Goal: Task Accomplishment & Management: Manage account settings

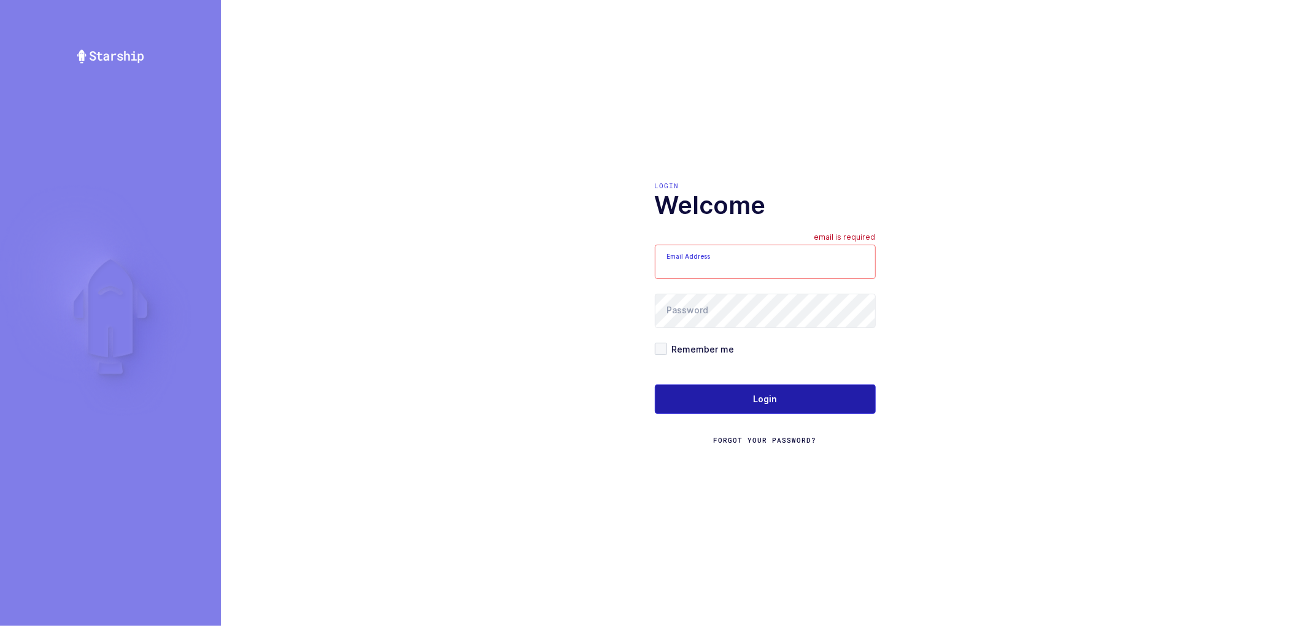
type input "nathan@janustrade.com"
click at [652, 391] on button "Login" at bounding box center [765, 399] width 221 height 29
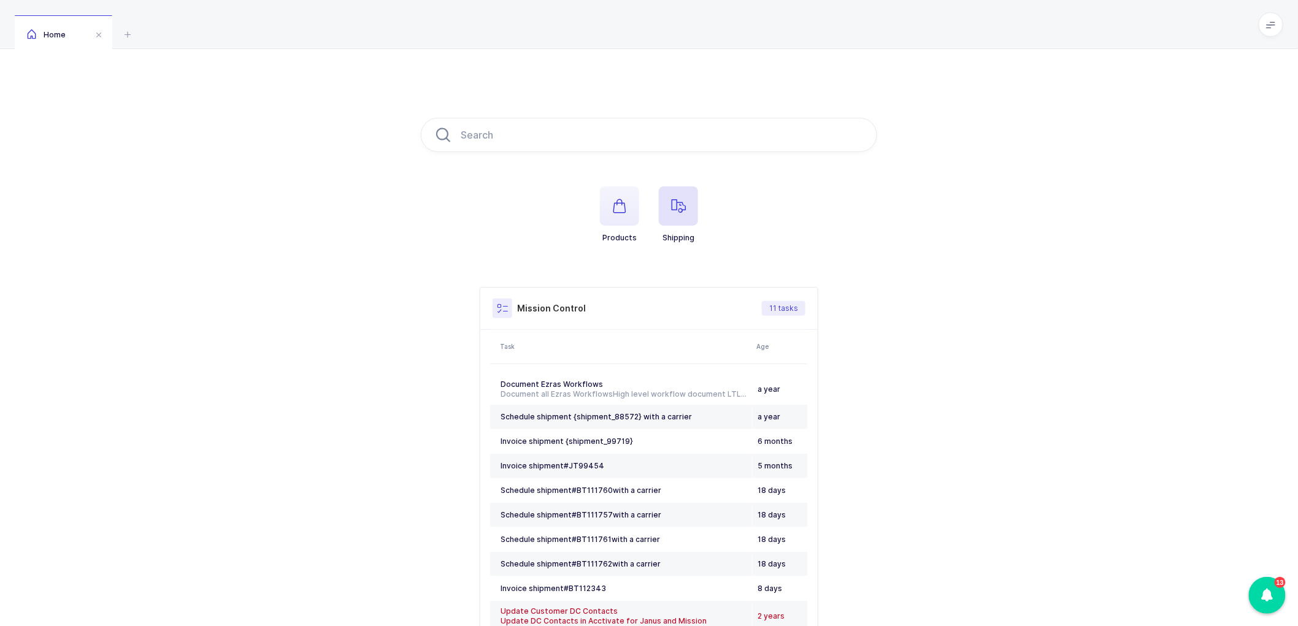
click at [681, 201] on icon "button" at bounding box center [678, 206] width 15 height 15
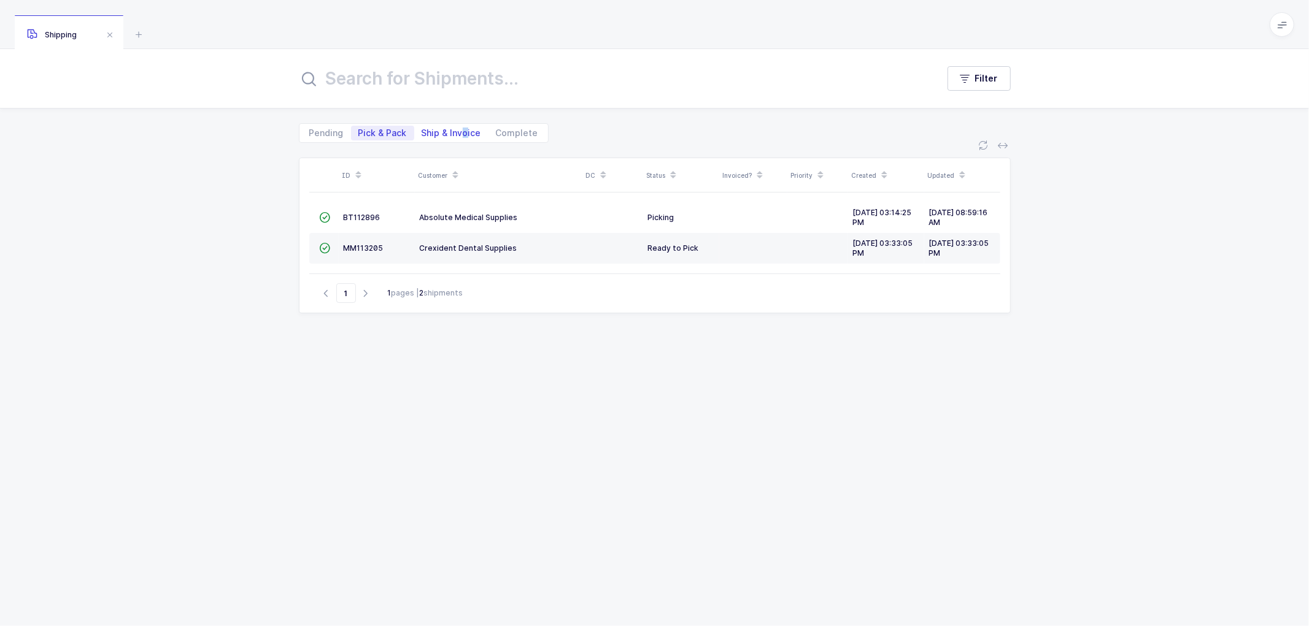
click at [461, 130] on span "Ship & Invoice" at bounding box center [452, 133] width 60 height 9
click at [451, 129] on span "Ship & Invoice" at bounding box center [452, 133] width 60 height 9
click at [422, 129] on input "Ship & Invoice" at bounding box center [418, 130] width 8 height 8
radio input "true"
radio input "false"
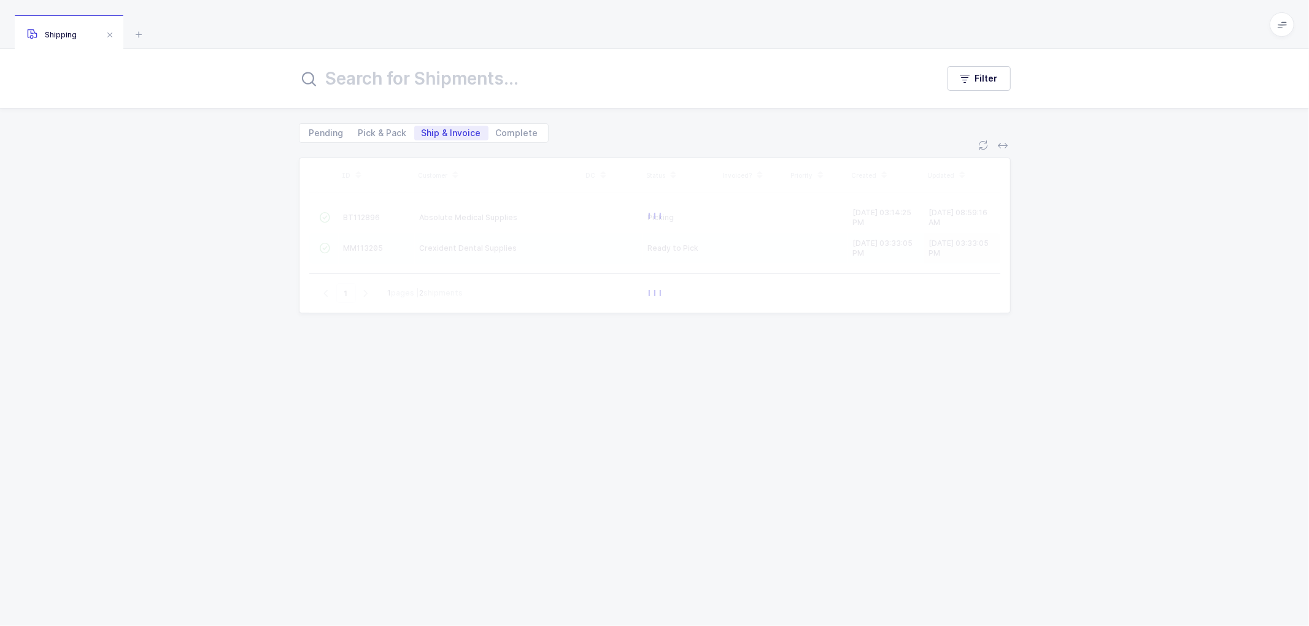
click at [449, 130] on span "Ship & Invoice" at bounding box center [452, 133] width 60 height 9
click at [422, 130] on input "Ship & Invoice" at bounding box center [418, 130] width 8 height 8
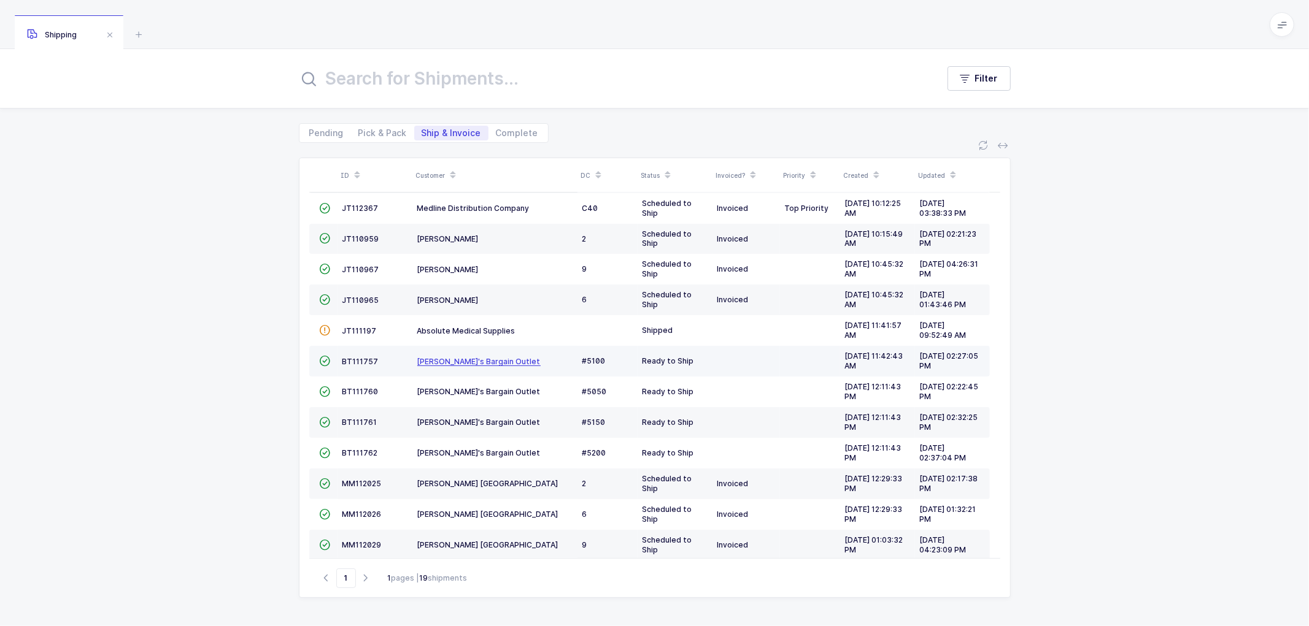
scroll to position [101, 0]
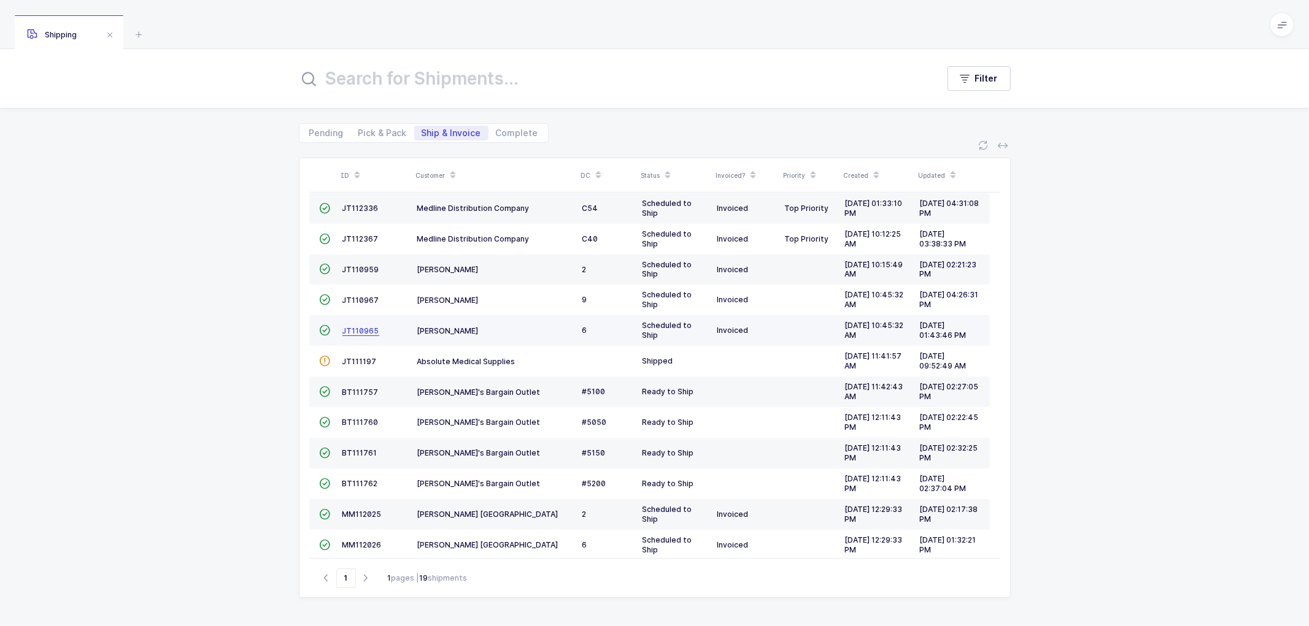
click at [356, 329] on span "JT110965" at bounding box center [360, 330] width 37 height 9
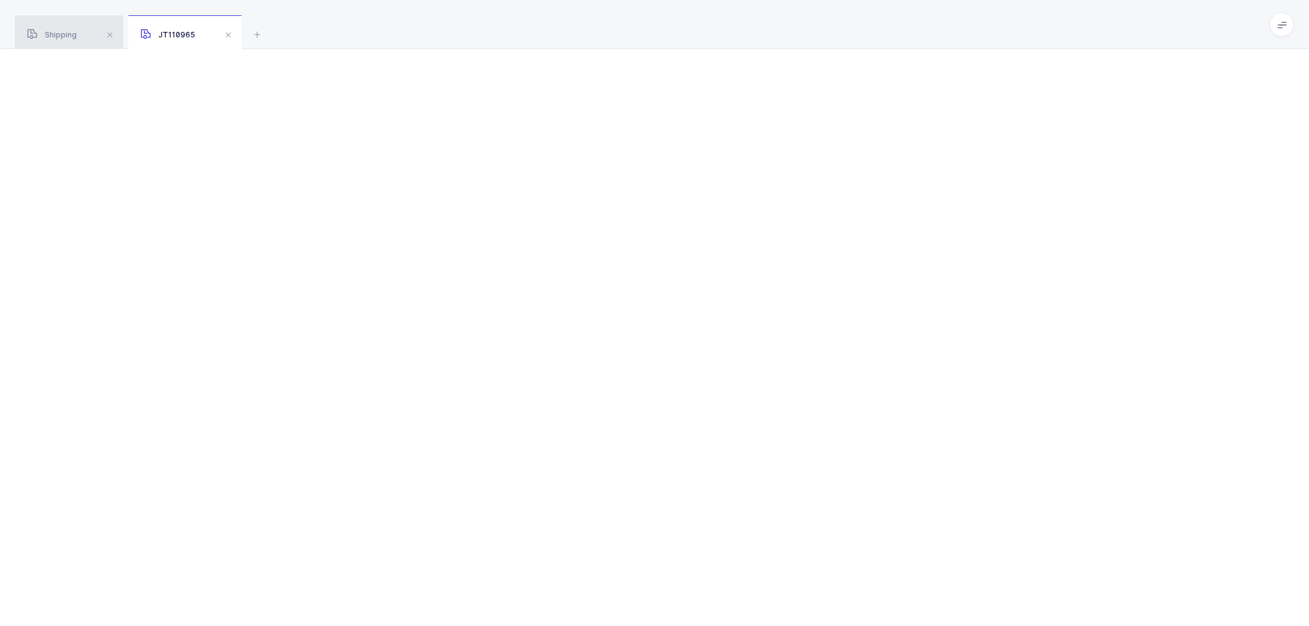
click at [59, 33] on span "Shipping" at bounding box center [52, 34] width 50 height 9
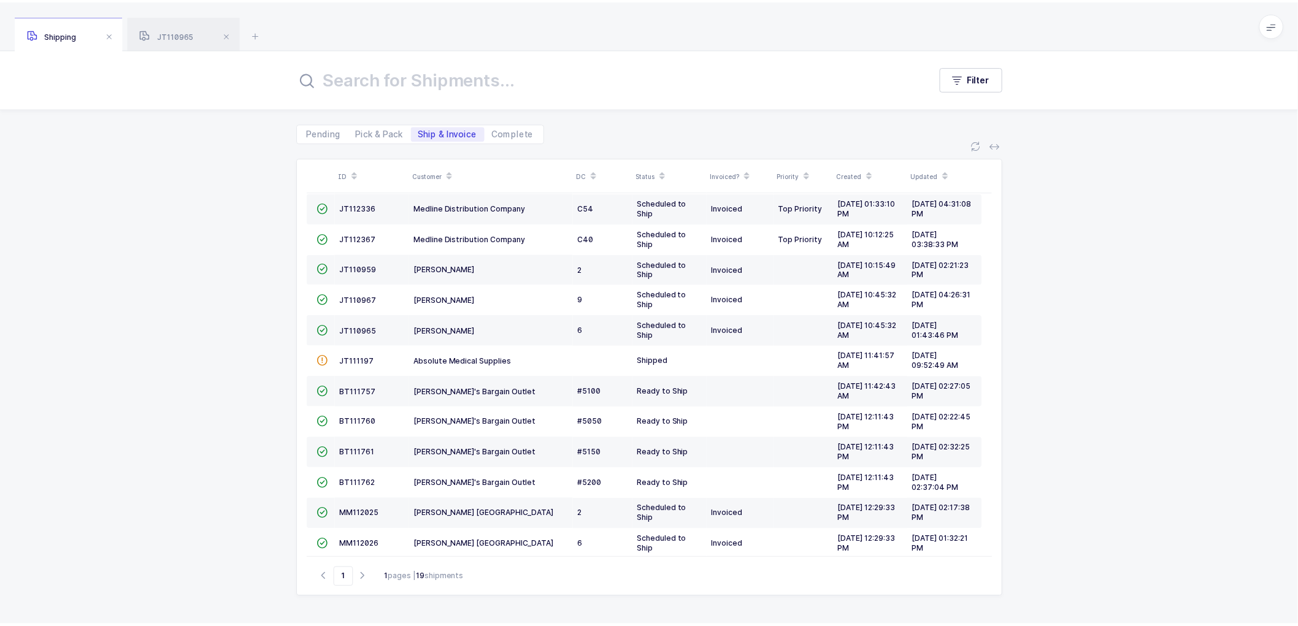
scroll to position [237, 0]
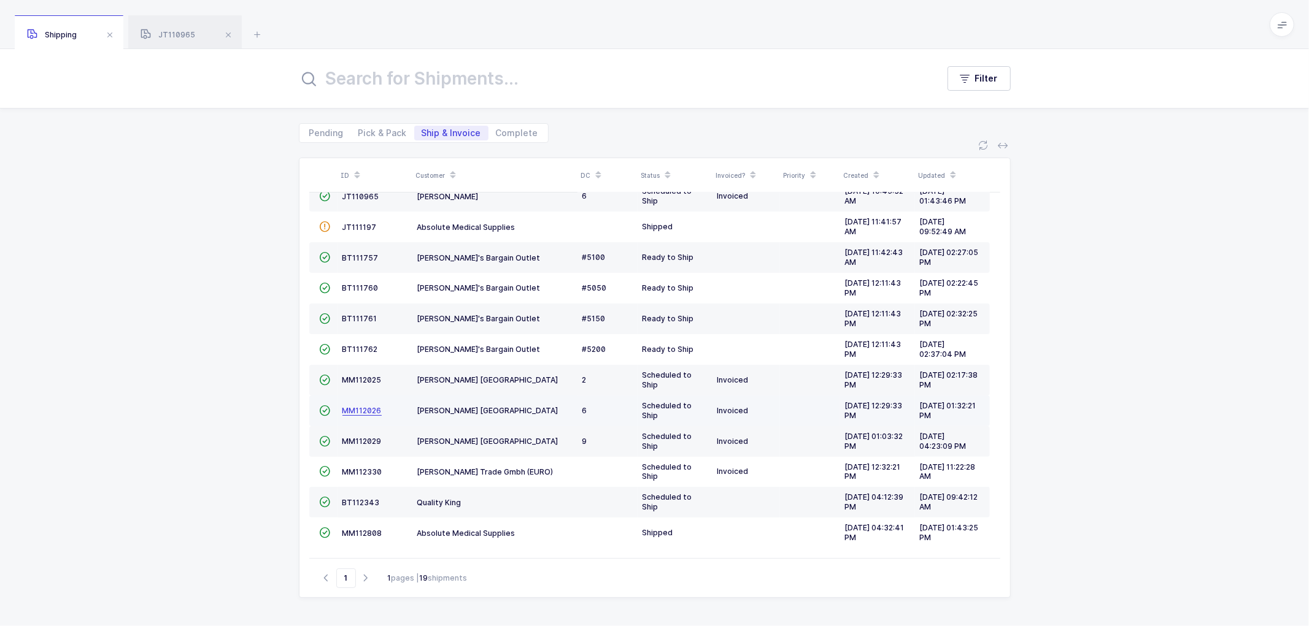
click at [352, 406] on span "MM112026" at bounding box center [361, 410] width 39 height 9
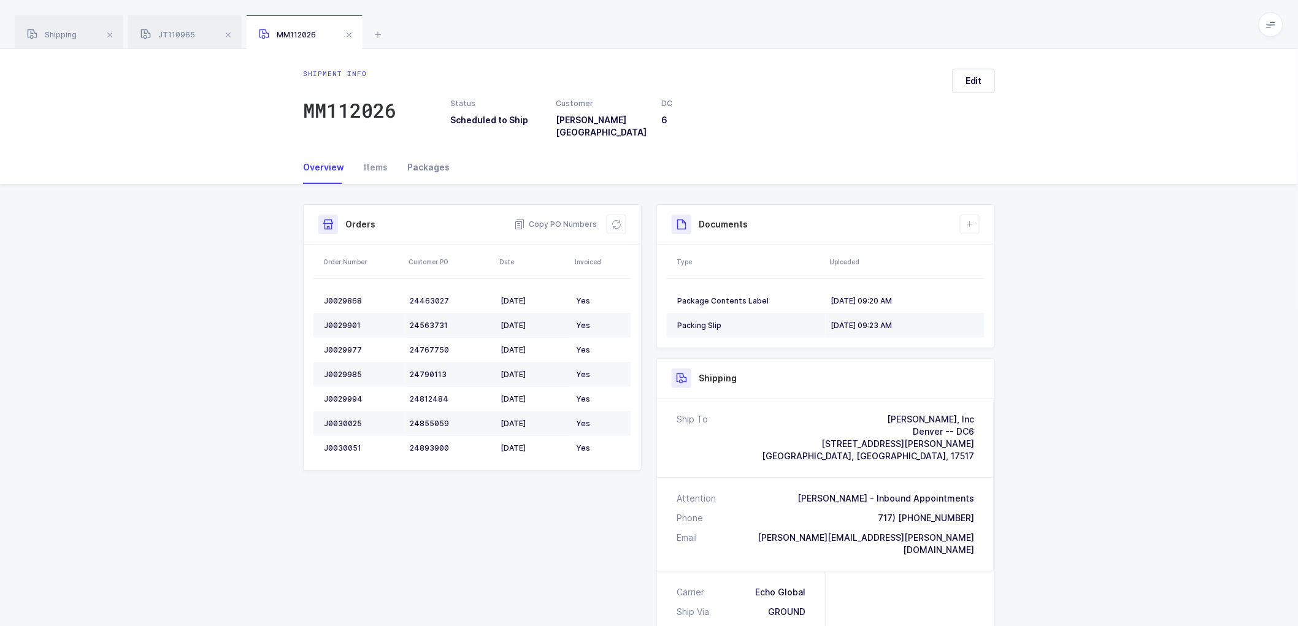
click at [439, 160] on div "Packages" at bounding box center [424, 167] width 52 height 33
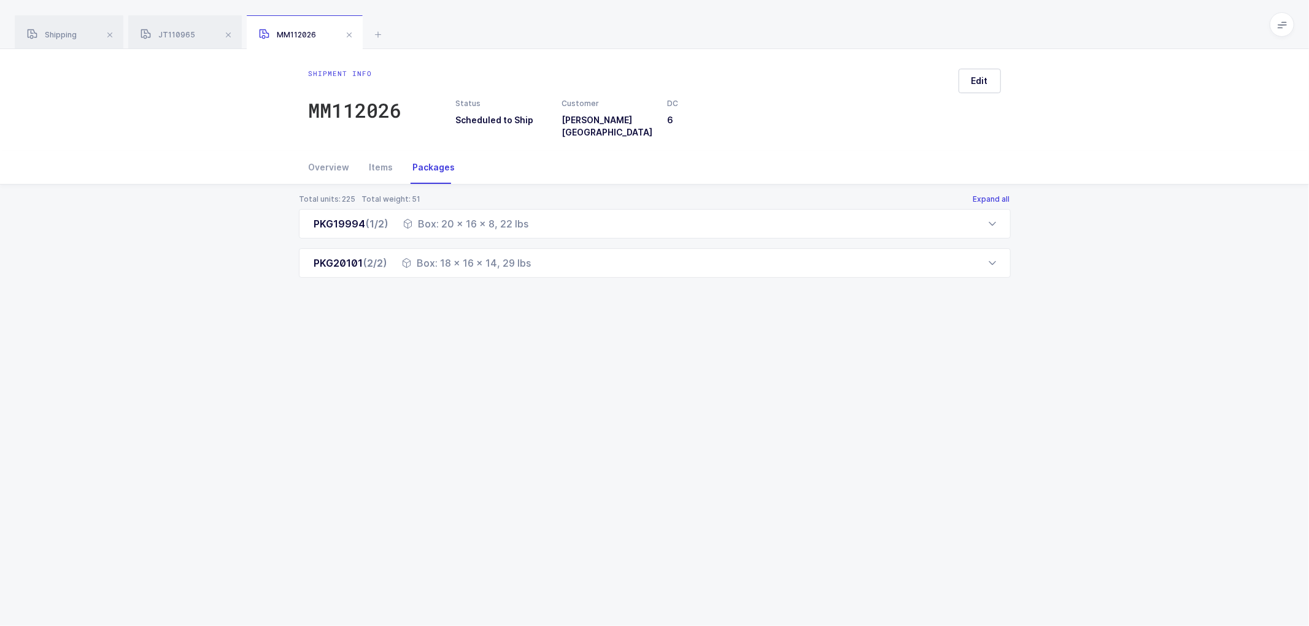
click at [990, 195] on button "Expand all" at bounding box center [992, 200] width 38 height 10
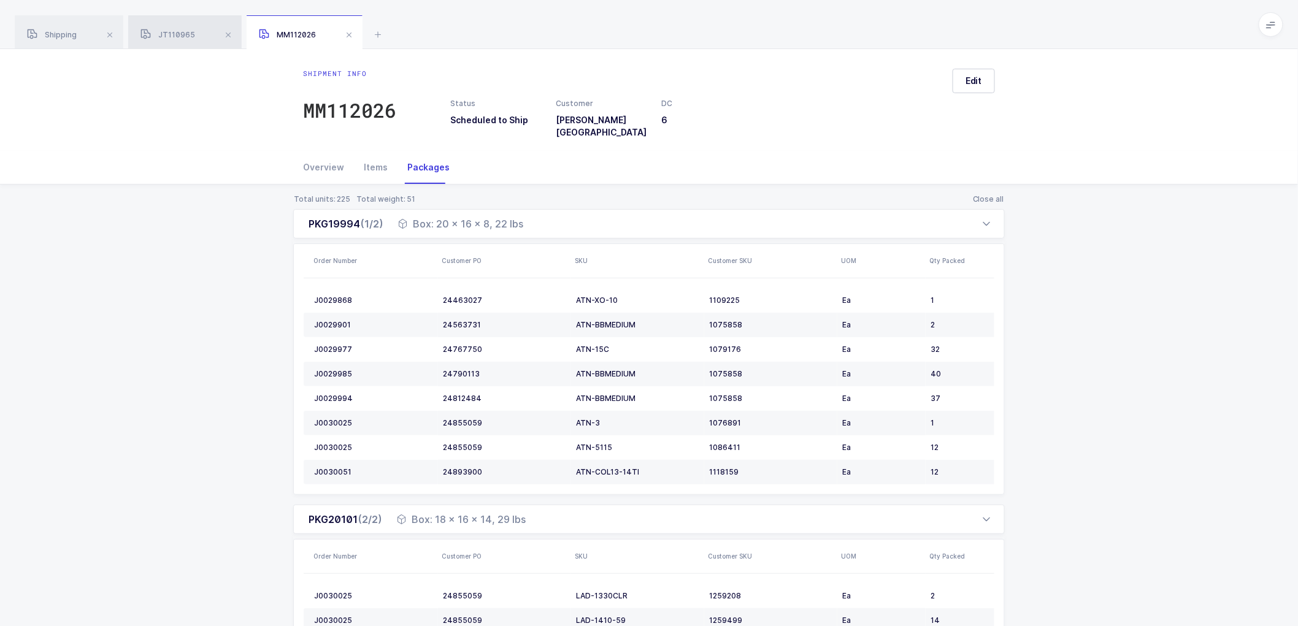
drag, startPoint x: 171, startPoint y: 37, endPoint x: 216, endPoint y: 16, distance: 50.2
click at [174, 37] on span "JT110965" at bounding box center [168, 34] width 55 height 9
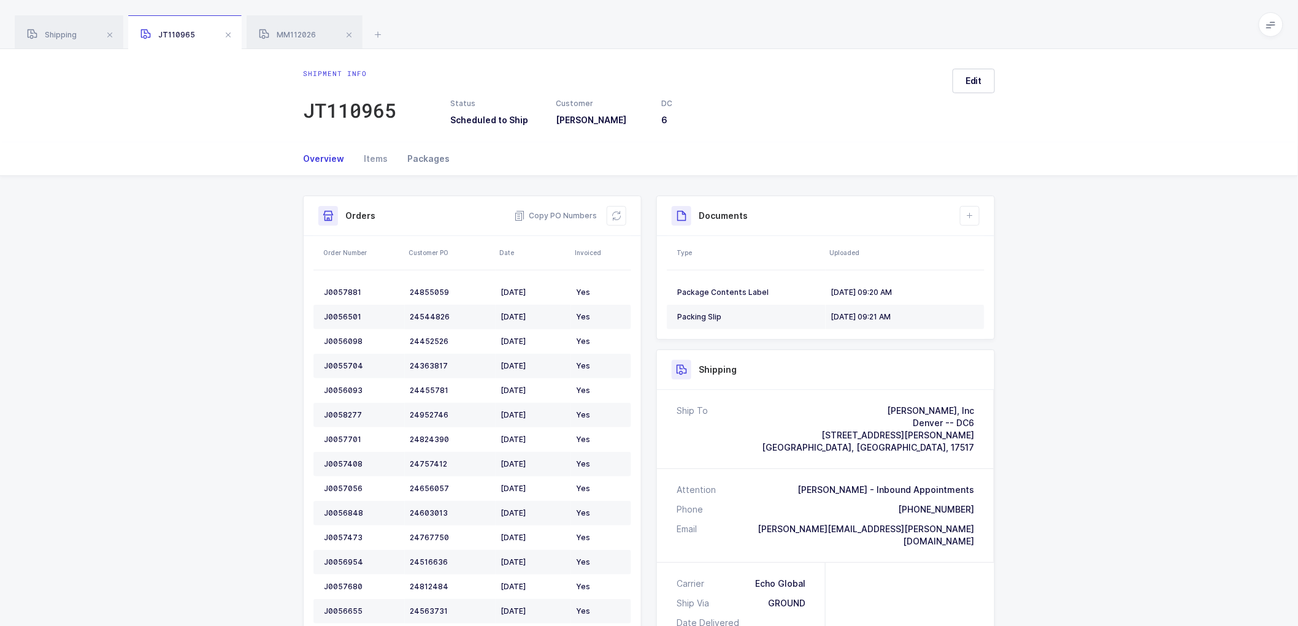
drag, startPoint x: 426, startPoint y: 155, endPoint x: 608, endPoint y: 157, distance: 181.6
click at [427, 155] on div "Packages" at bounding box center [424, 158] width 52 height 33
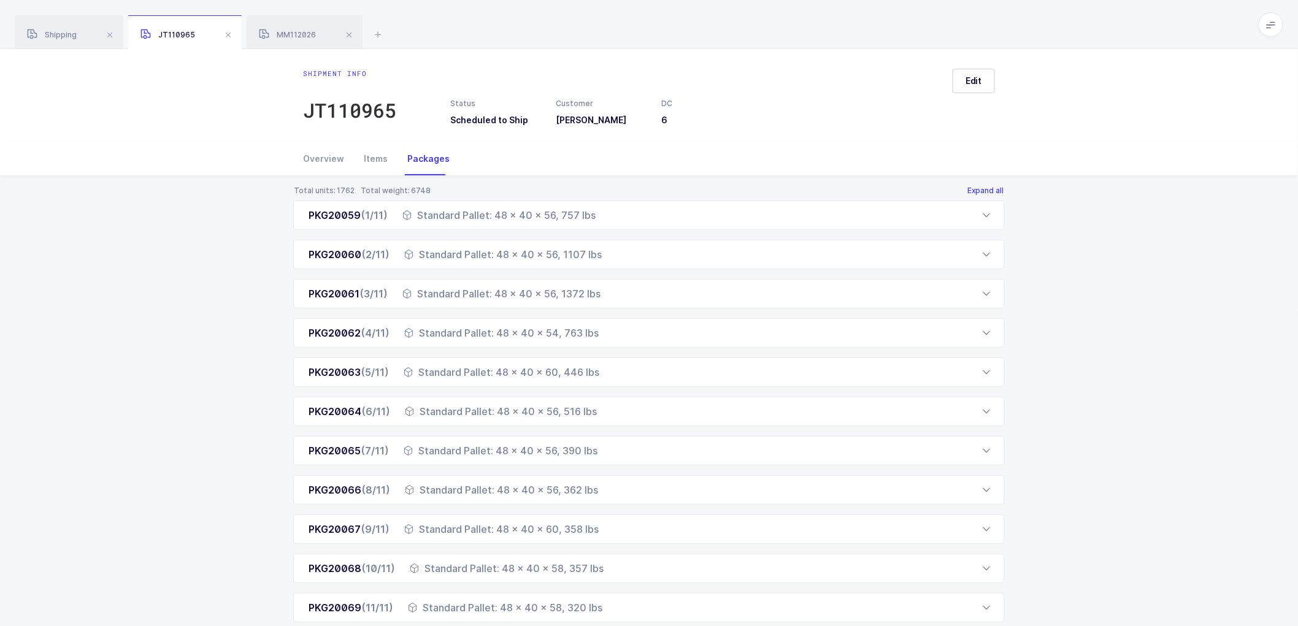
click at [985, 188] on button "Expand all" at bounding box center [986, 191] width 38 height 10
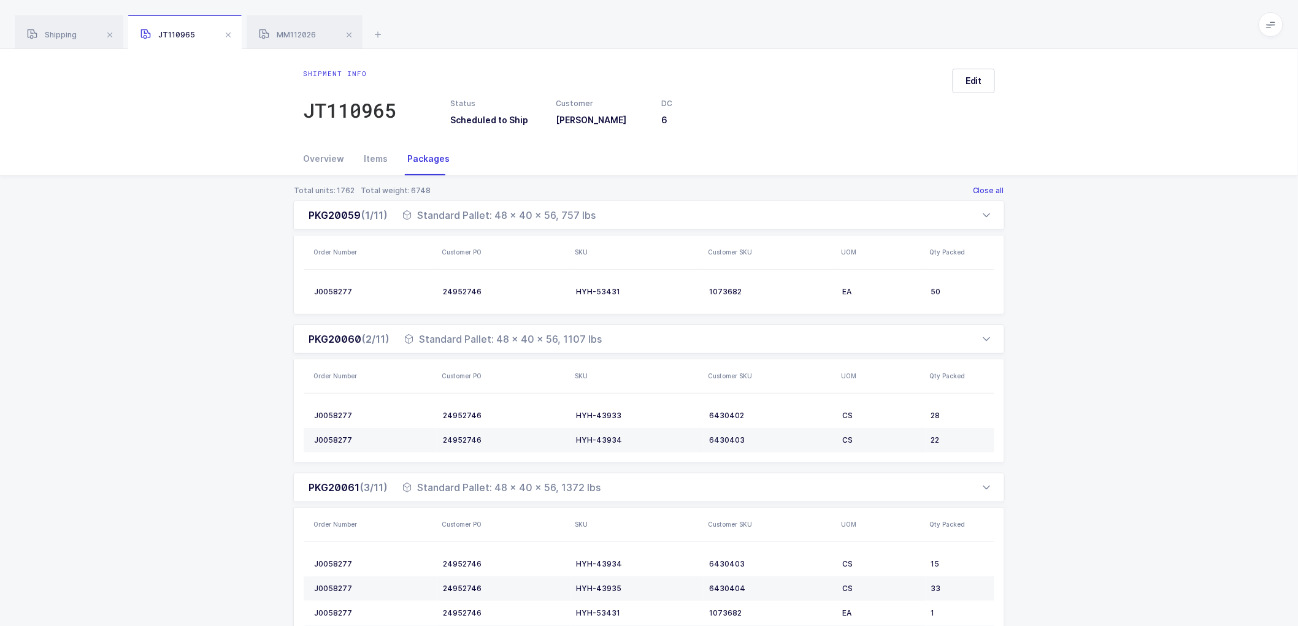
click at [990, 189] on button "Close all" at bounding box center [989, 191] width 33 height 10
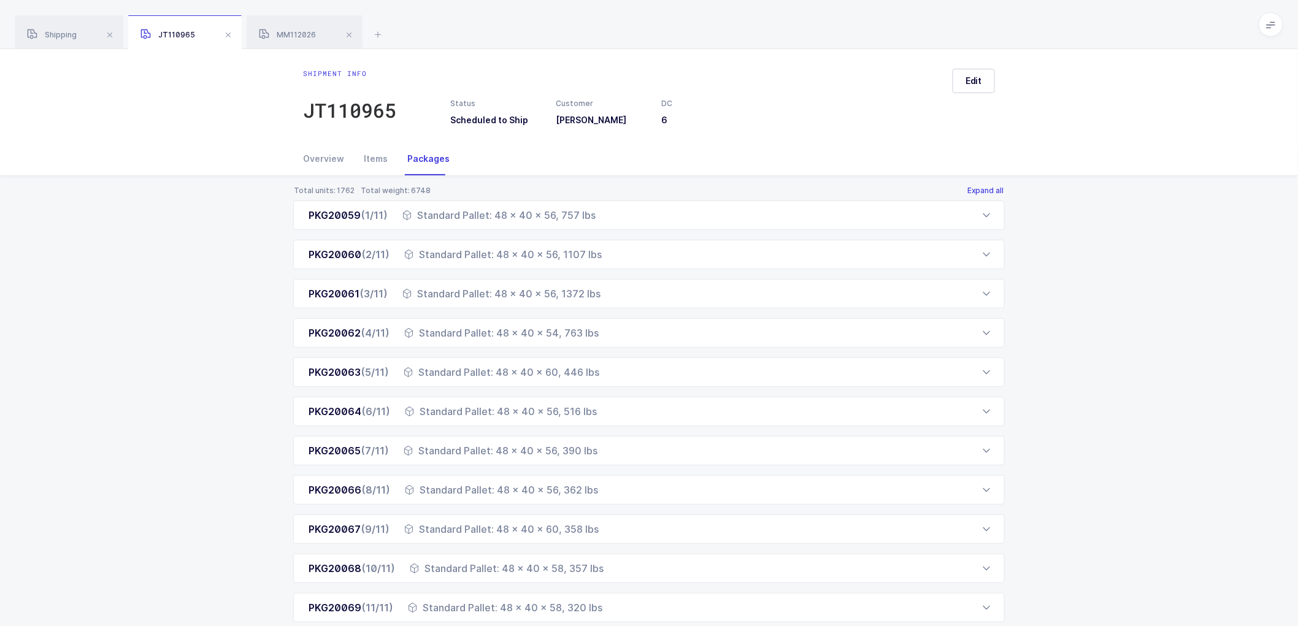
click at [990, 189] on button "Expand all" at bounding box center [986, 191] width 38 height 10
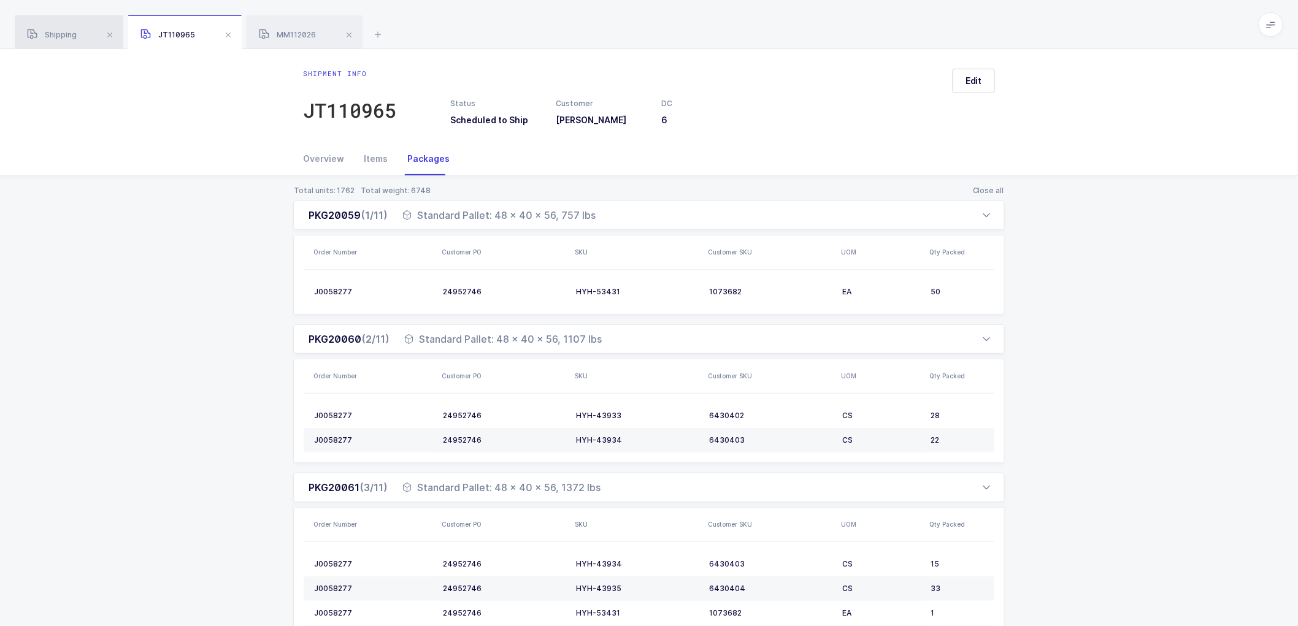
click at [52, 35] on span "Shipping" at bounding box center [52, 34] width 50 height 9
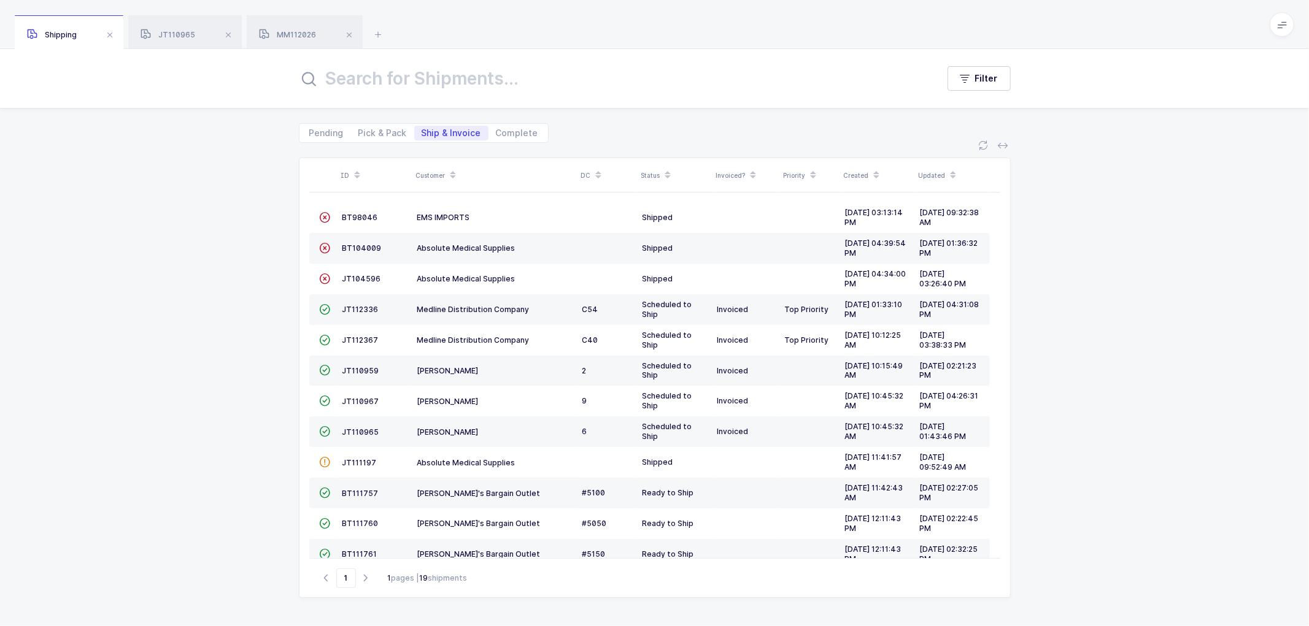
click at [450, 168] on icon at bounding box center [453, 171] width 6 height 6
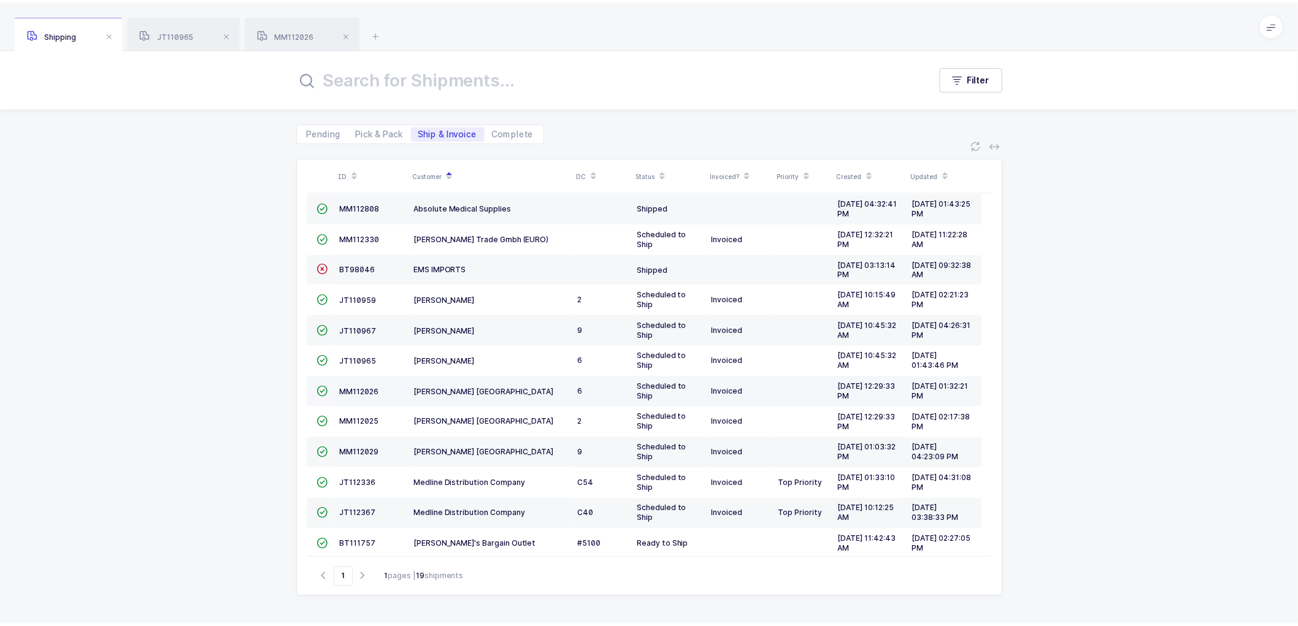
scroll to position [169, 0]
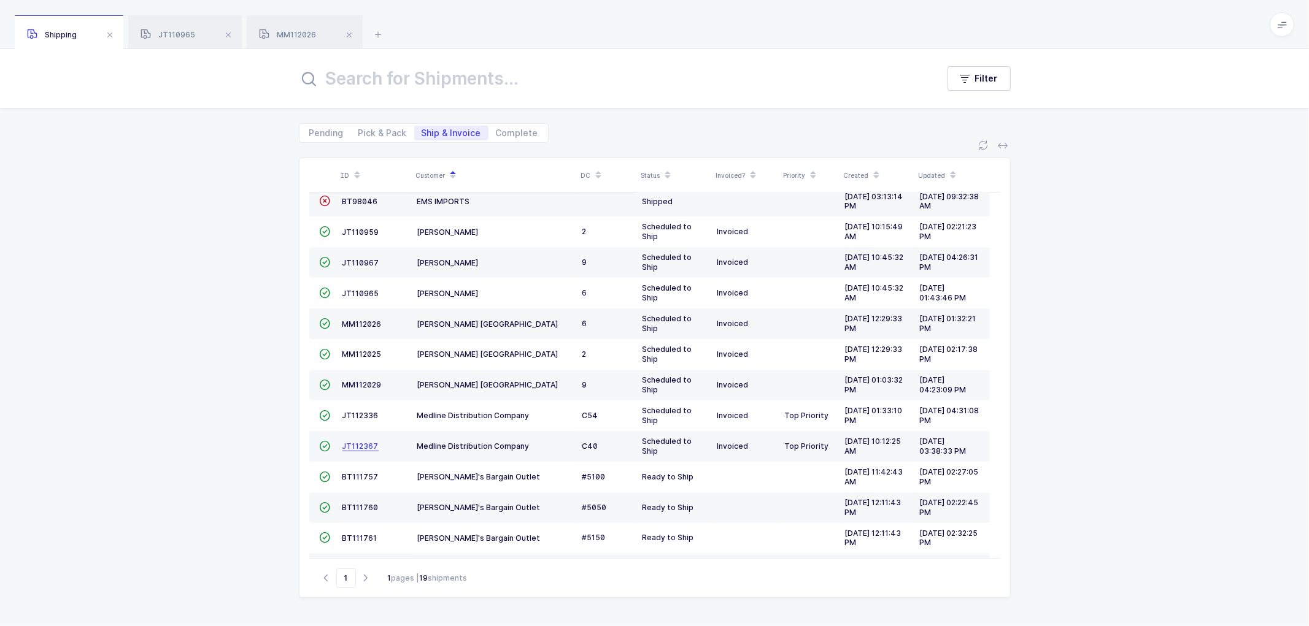
click at [351, 448] on span "JT112367" at bounding box center [360, 446] width 36 height 9
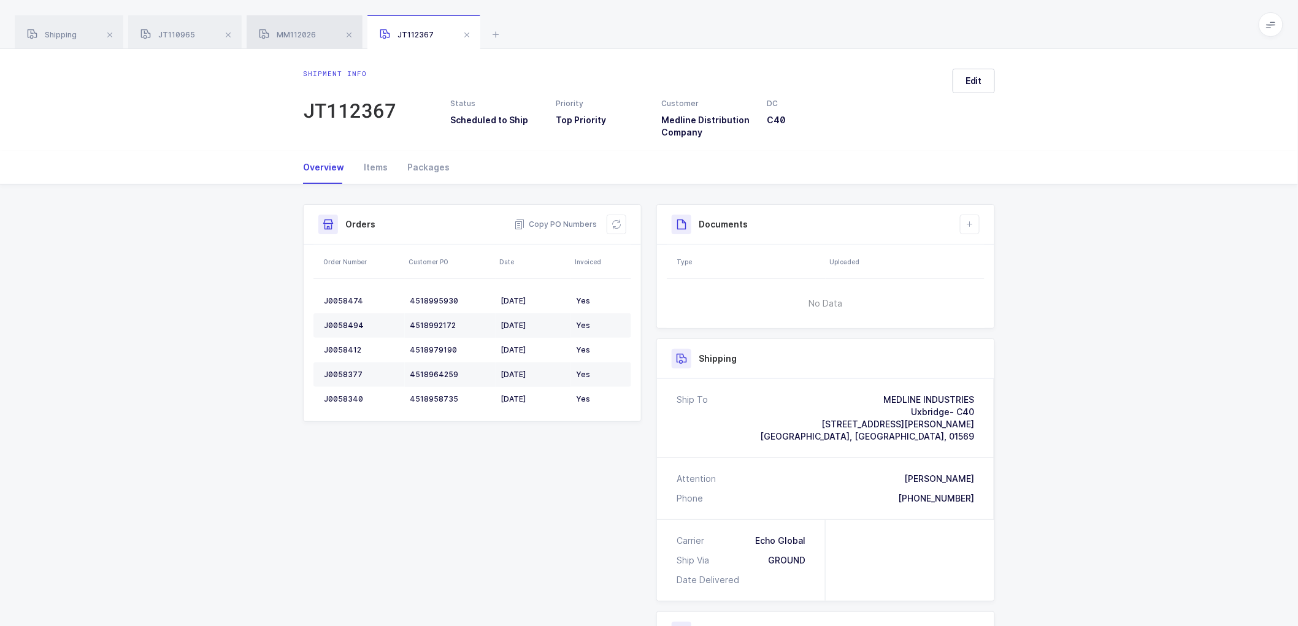
click at [295, 34] on span "MM112026" at bounding box center [287, 34] width 57 height 9
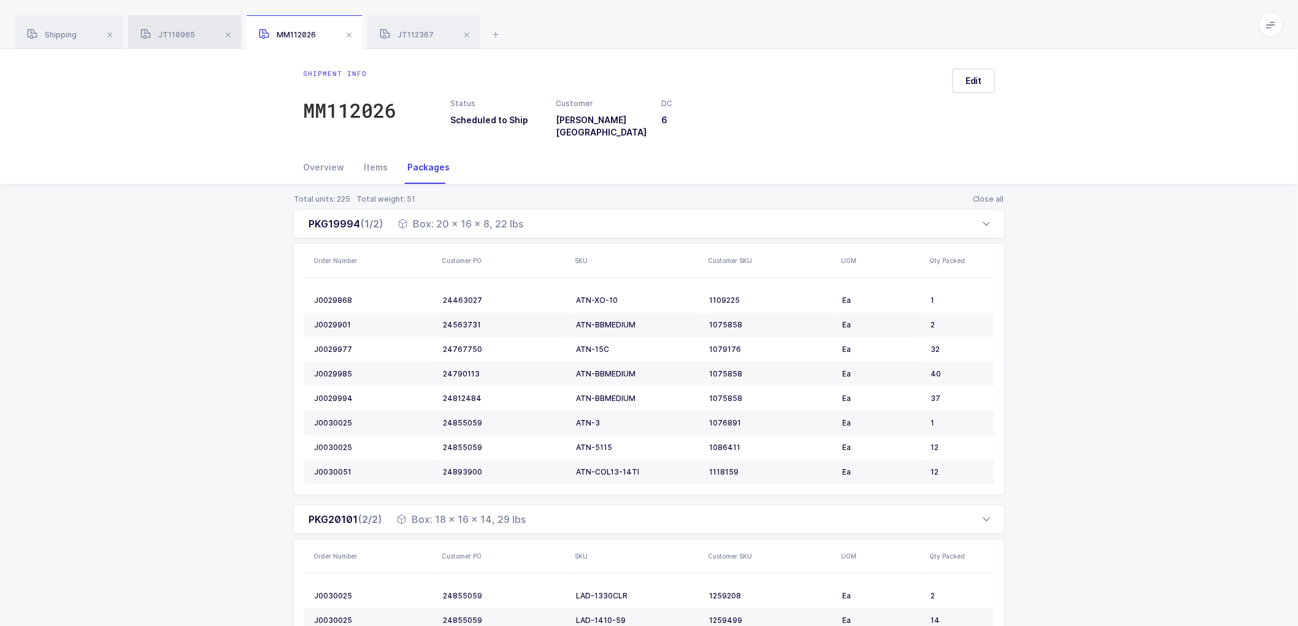
click at [192, 37] on span "JT110965" at bounding box center [168, 34] width 55 height 9
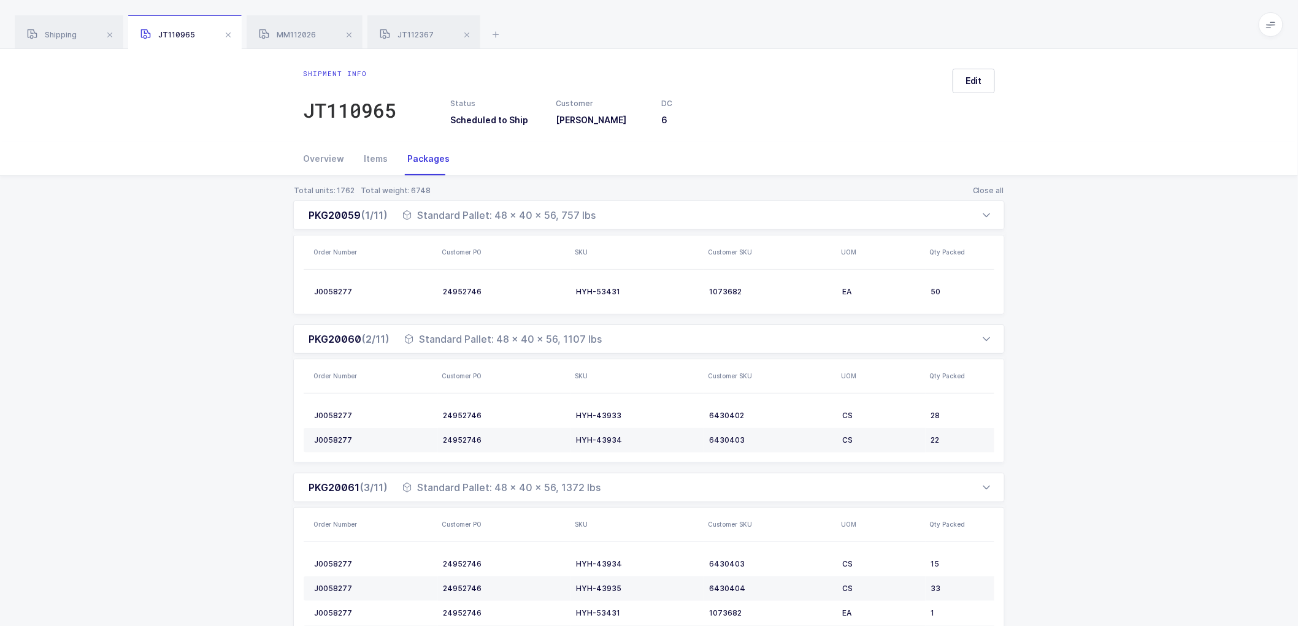
click at [186, 29] on div "JT110965" at bounding box center [185, 32] width 114 height 34
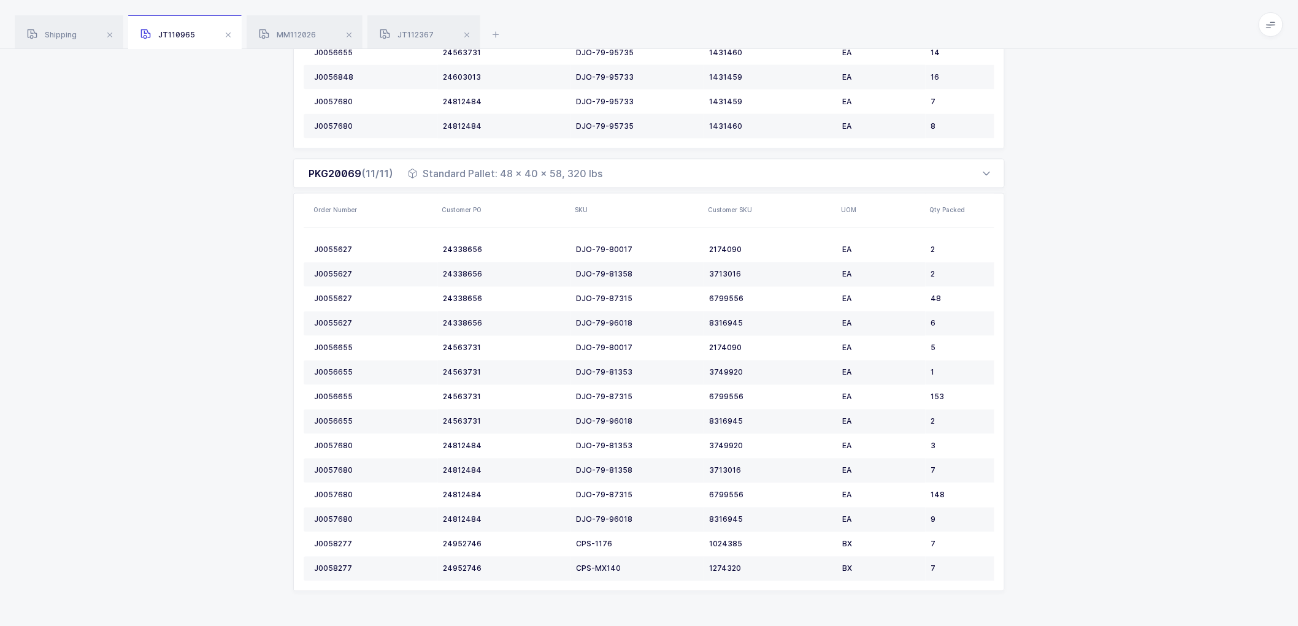
scroll to position [2735, 0]
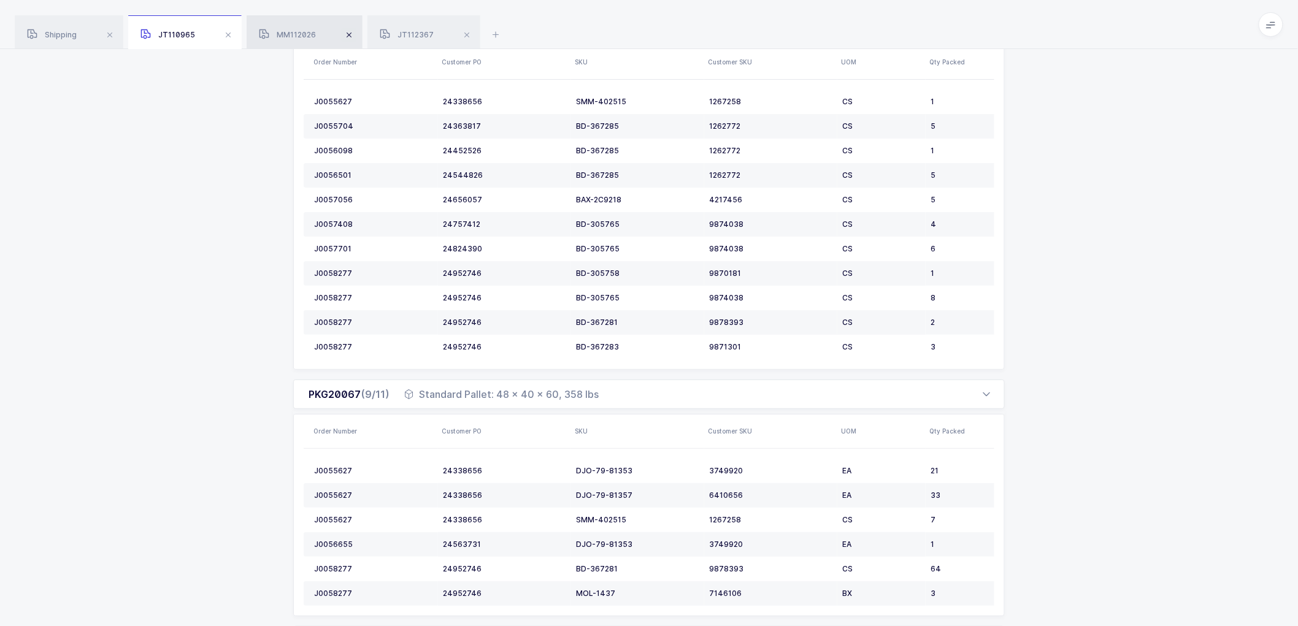
click at [231, 35] on span at bounding box center [228, 35] width 15 height 15
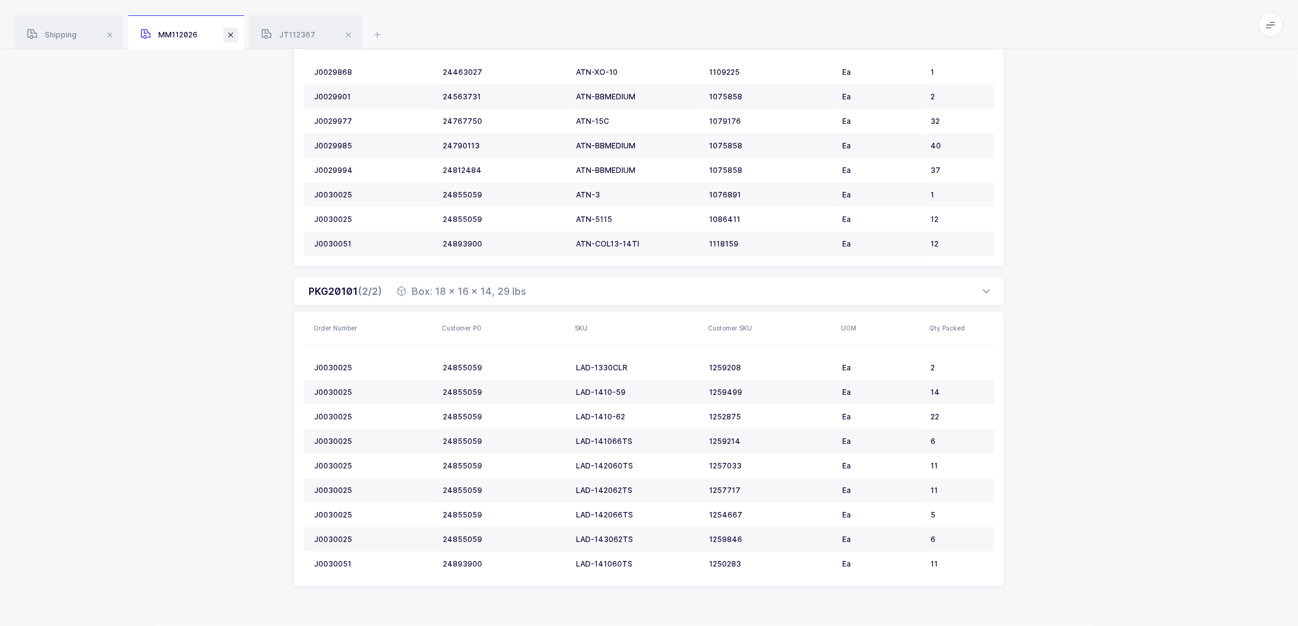
scroll to position [219, 0]
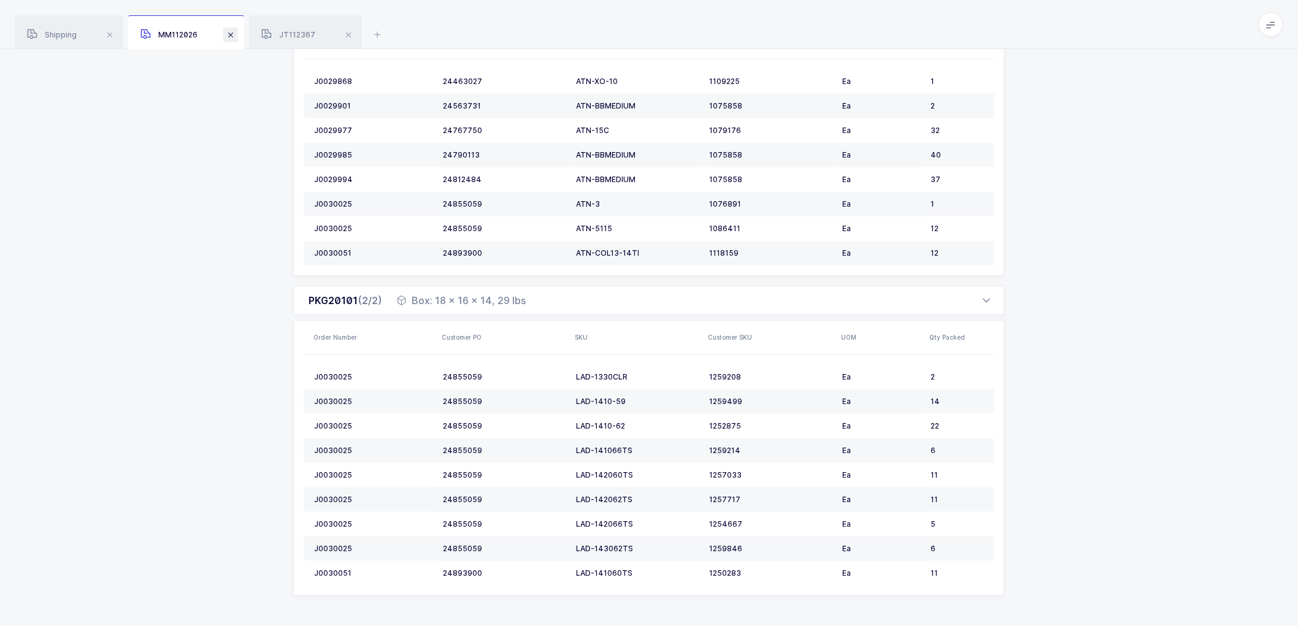
click at [231, 35] on span at bounding box center [230, 35] width 15 height 15
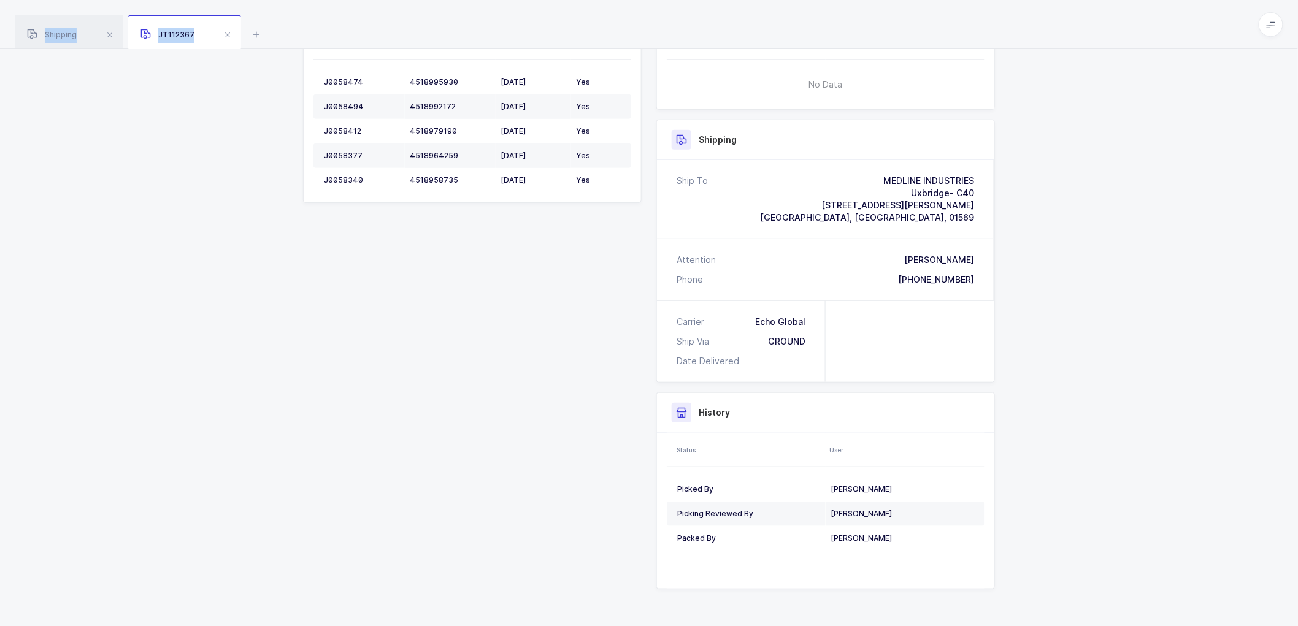
click at [231, 35] on span at bounding box center [227, 35] width 15 height 15
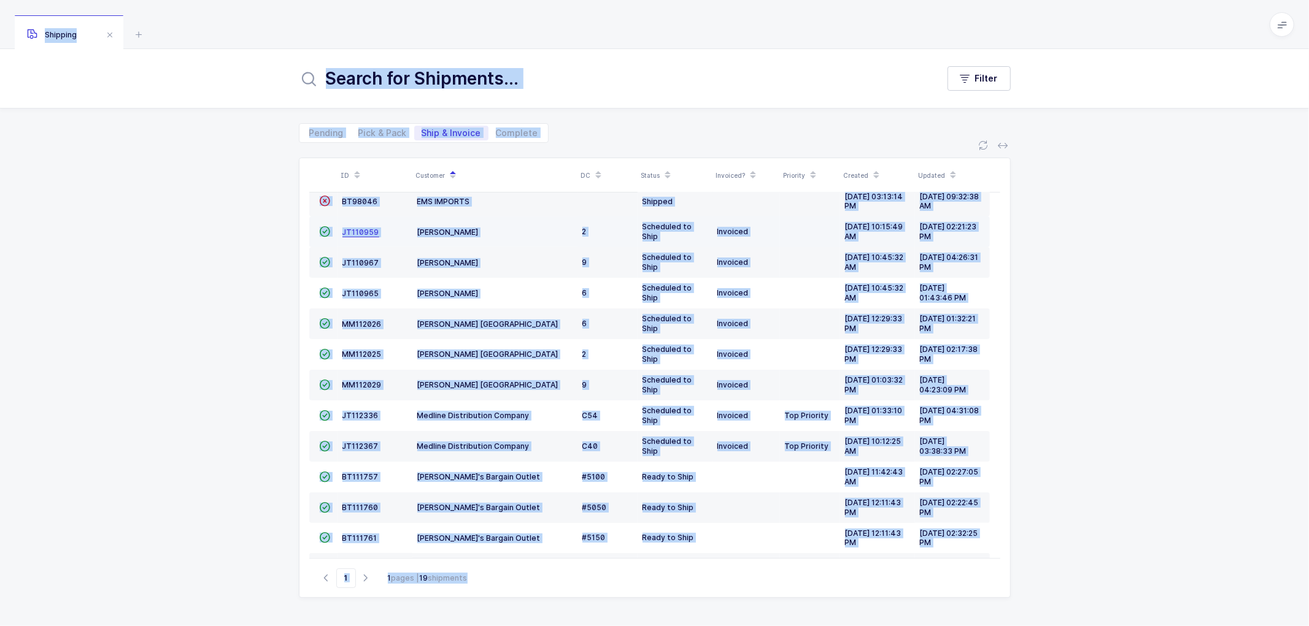
click at [358, 229] on span "JT110959" at bounding box center [360, 232] width 37 height 9
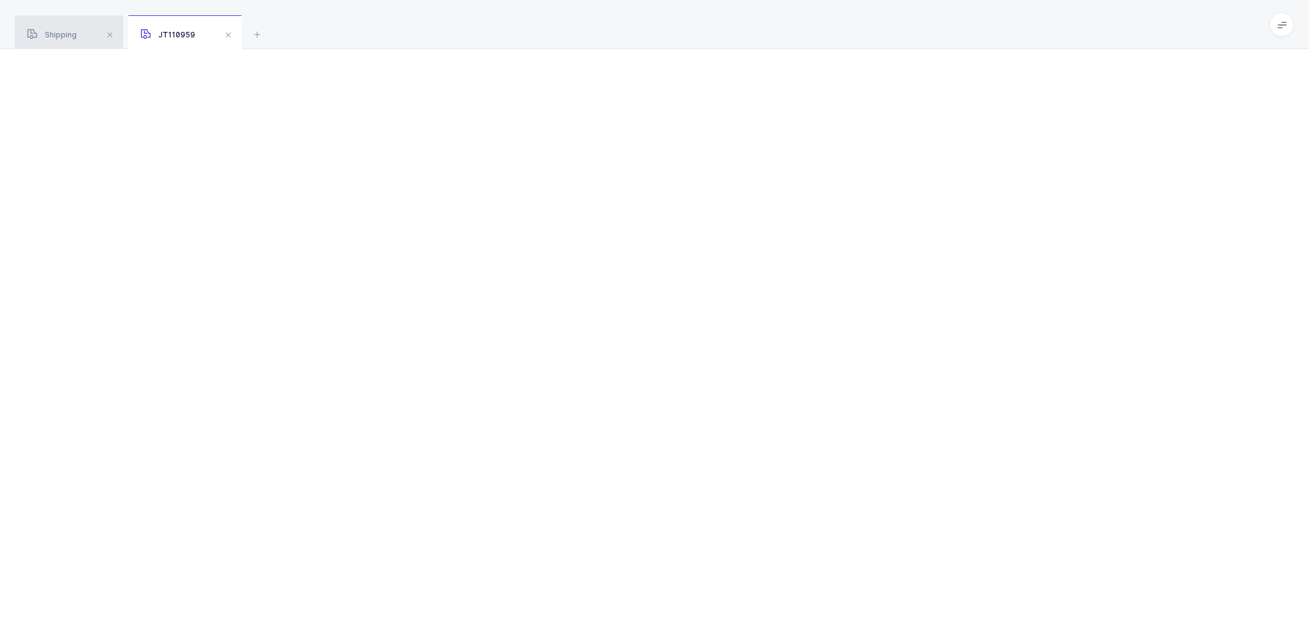
click at [64, 33] on span "Shipping" at bounding box center [52, 34] width 50 height 9
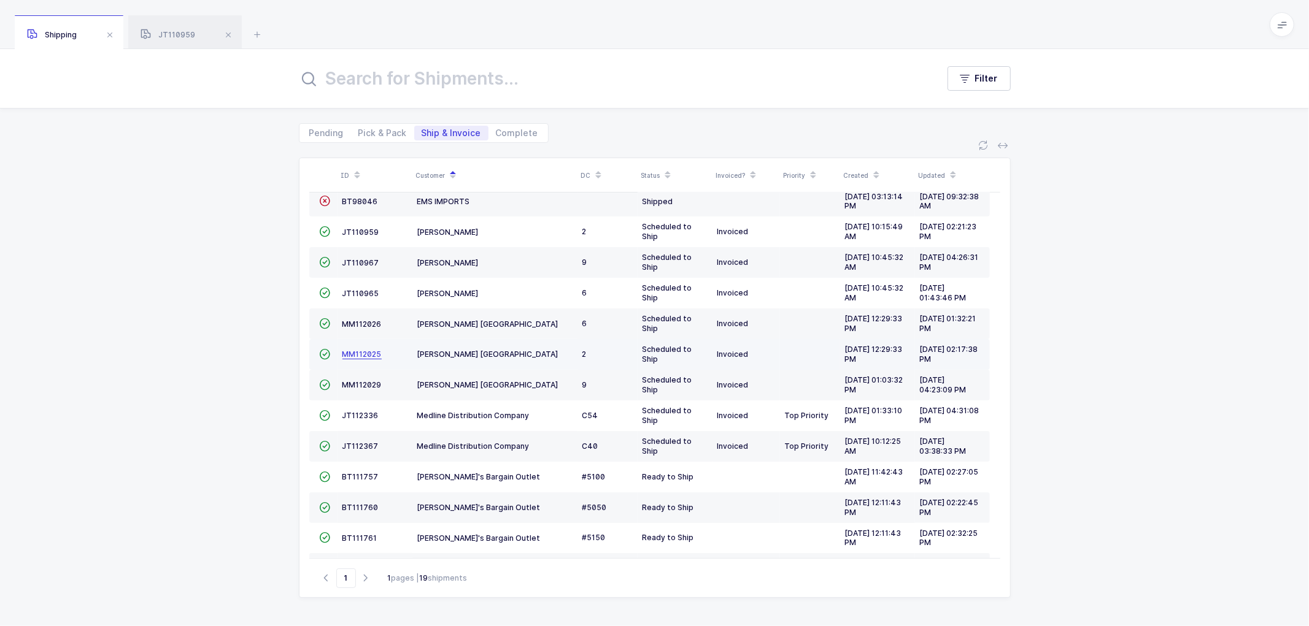
click at [358, 347] on td "MM112025" at bounding box center [374, 354] width 75 height 31
click at [359, 352] on span "MM112025" at bounding box center [361, 354] width 39 height 9
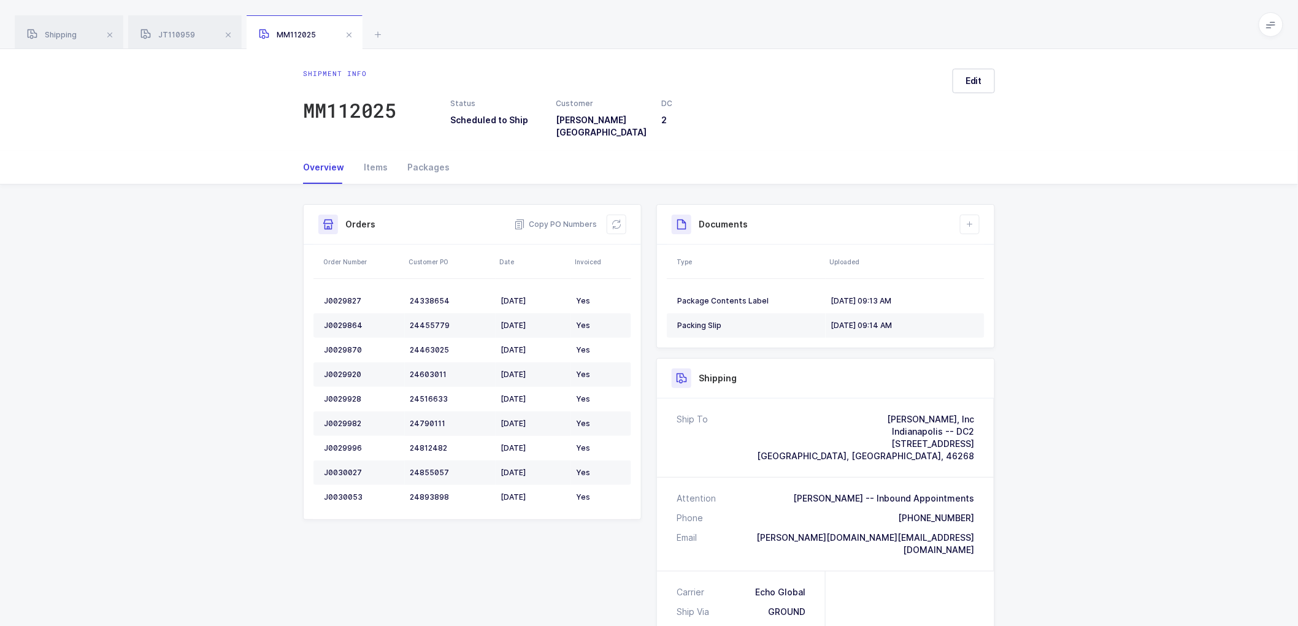
drag, startPoint x: 431, startPoint y: 158, endPoint x: 537, endPoint y: 155, distance: 105.6
click at [436, 158] on div "Packages" at bounding box center [424, 167] width 52 height 33
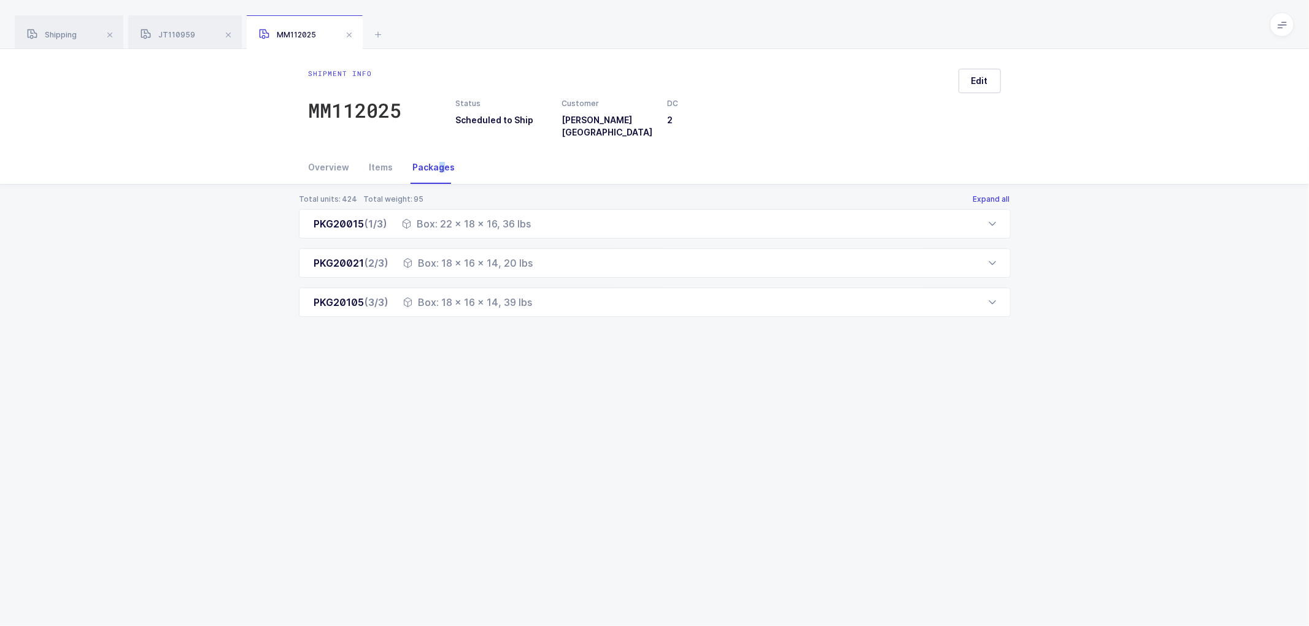
click at [996, 195] on button "Expand all" at bounding box center [992, 200] width 38 height 10
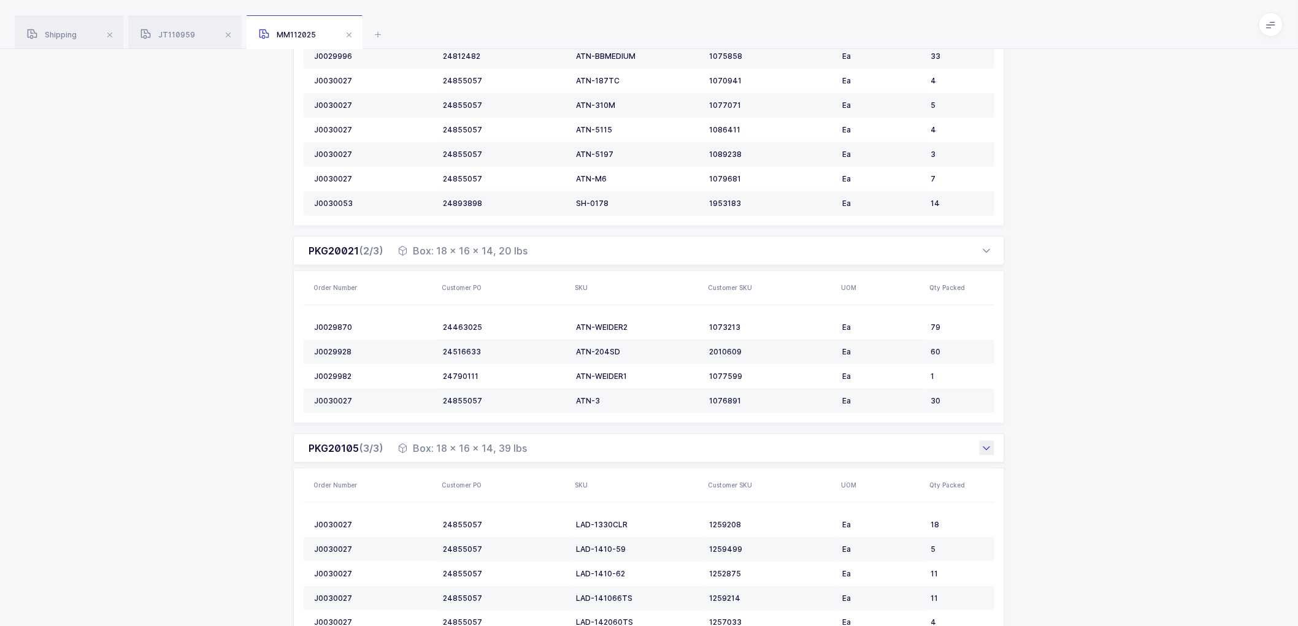
scroll to position [515, 0]
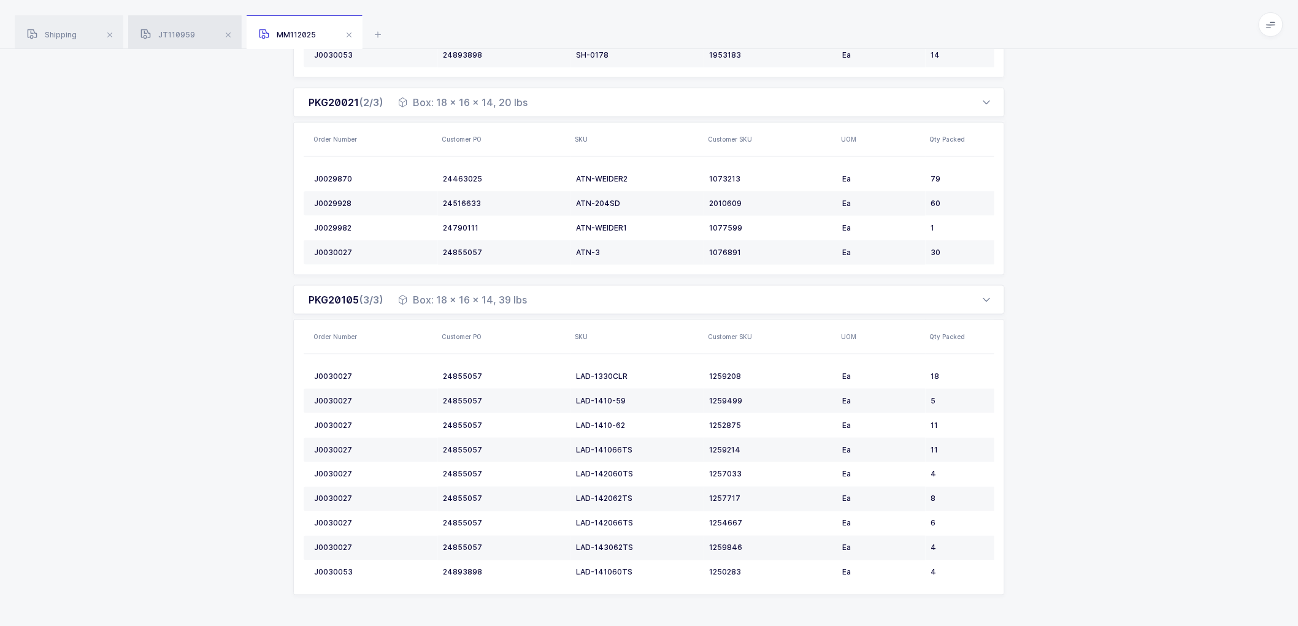
click at [179, 38] on span "JT110959" at bounding box center [168, 34] width 55 height 9
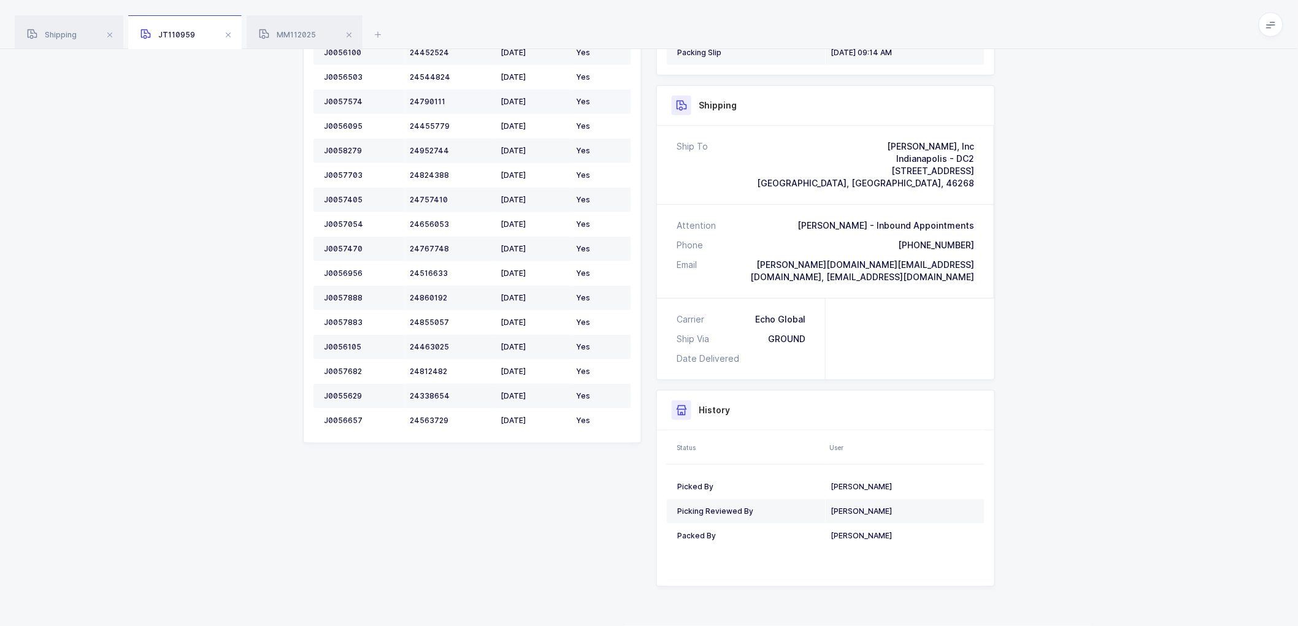
click at [599, 95] on tbody "J0057841 24853330 [DATE] Yes J0056100 24452524 [DATE] Yes J0056503 24544824 [DA…" at bounding box center [473, 224] width 318 height 417
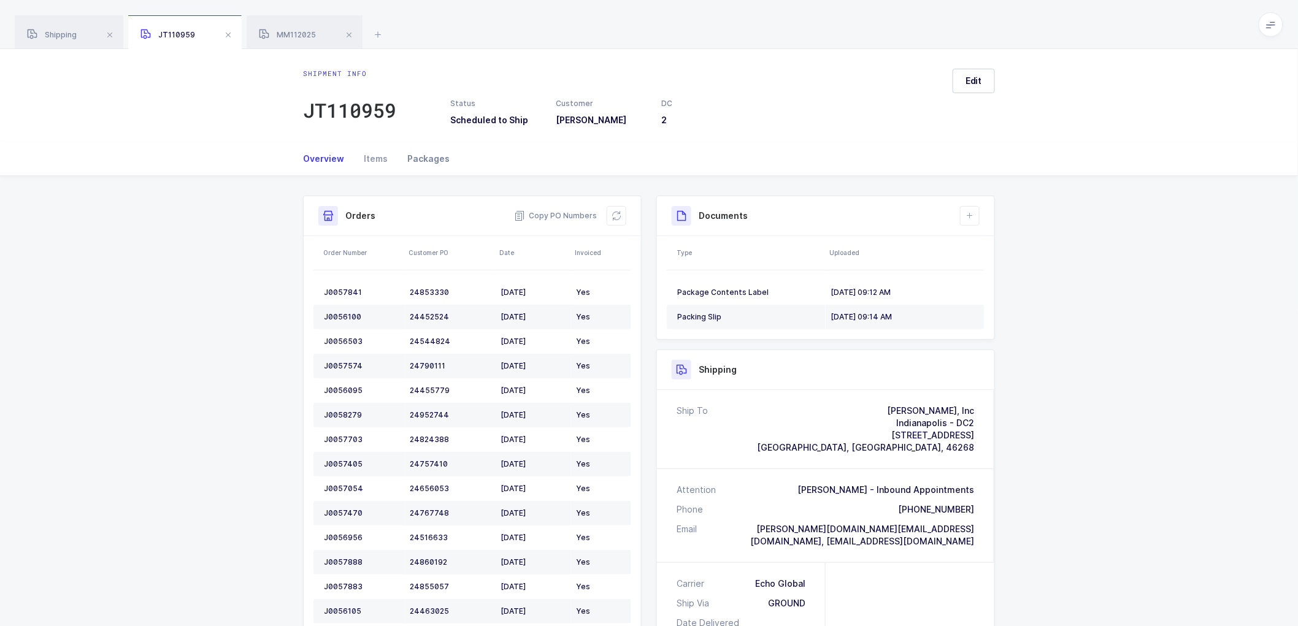
click at [422, 160] on div "Packages" at bounding box center [424, 158] width 52 height 33
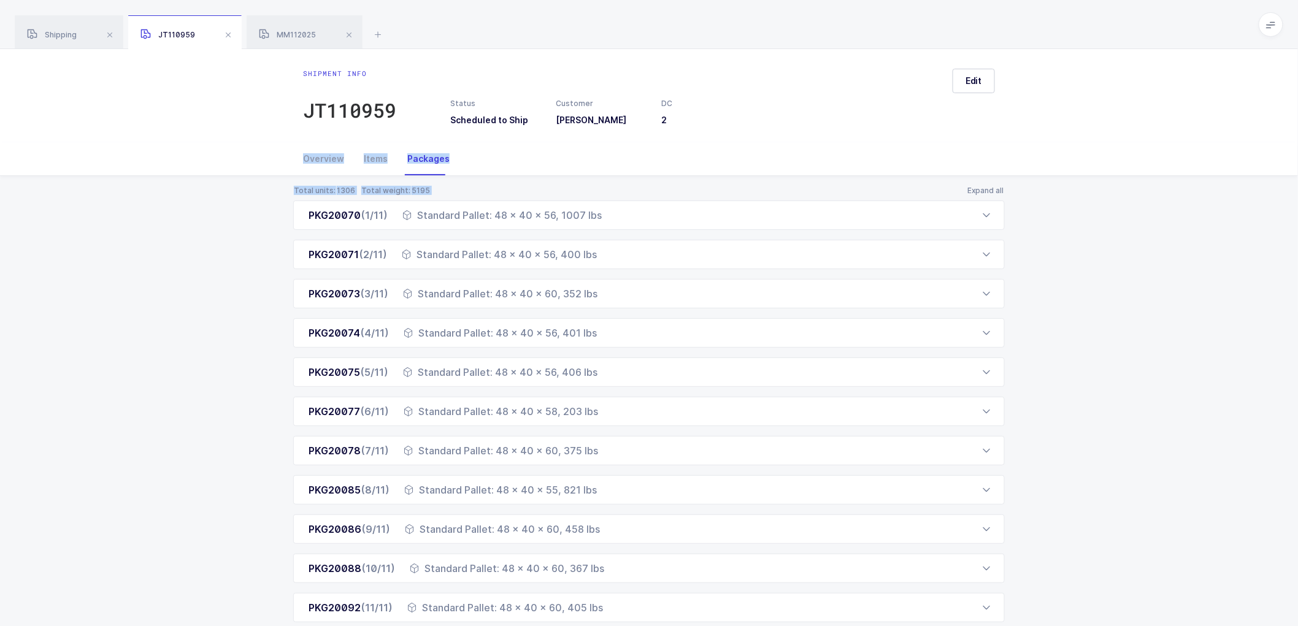
drag, startPoint x: 987, startPoint y: 164, endPoint x: 984, endPoint y: 181, distance: 16.8
click at [984, 179] on div "Total units: 1306 Total weight: 5195 Expand all PKG20070 (1/11) Standard Pallet…" at bounding box center [649, 419] width 1279 height 486
click at [989, 188] on button "Expand all" at bounding box center [986, 191] width 38 height 10
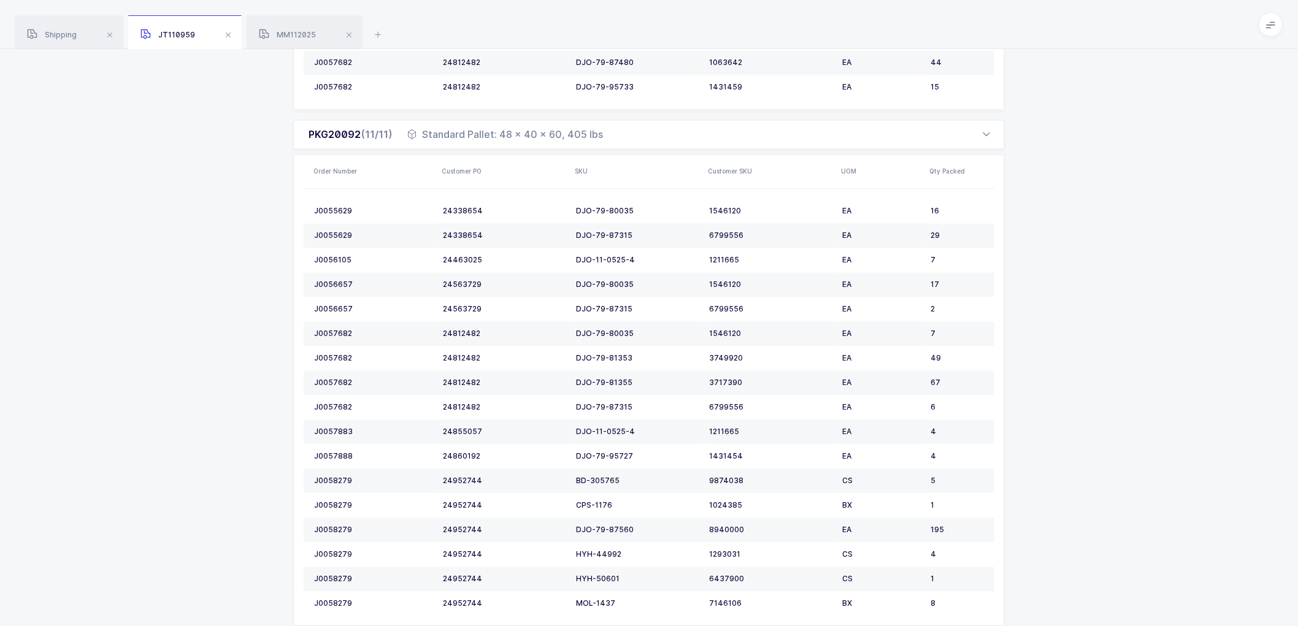
scroll to position [2956, 0]
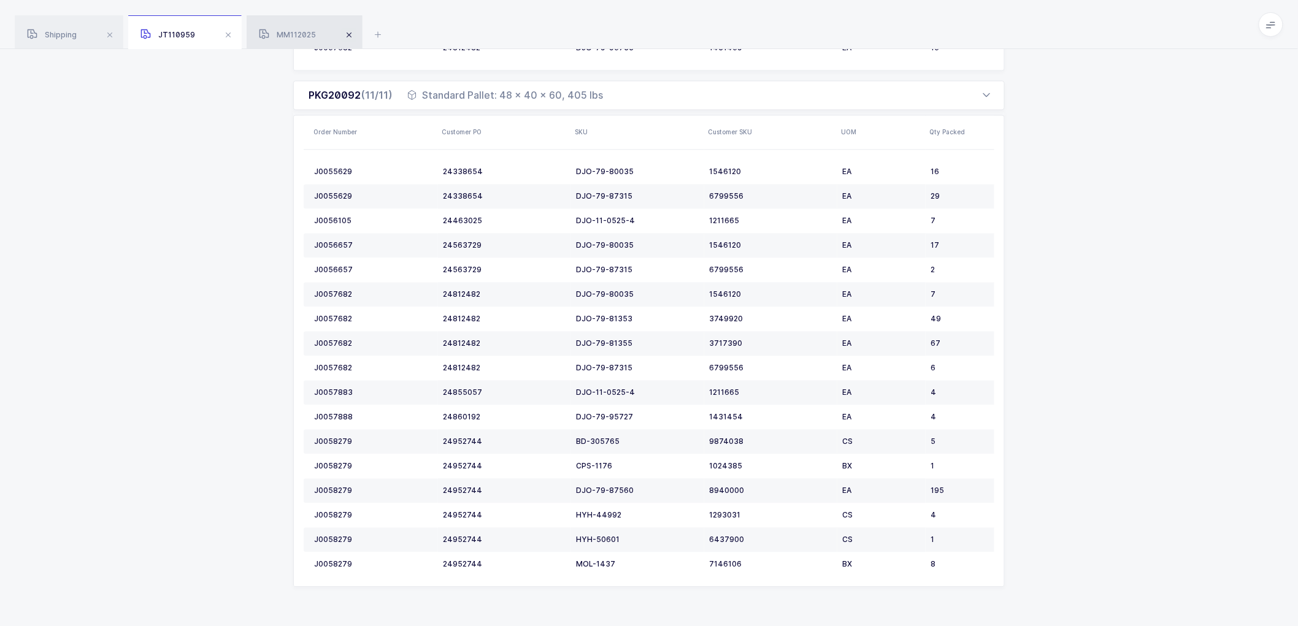
click at [350, 33] on span at bounding box center [349, 35] width 15 height 15
click at [226, 33] on span at bounding box center [228, 35] width 15 height 15
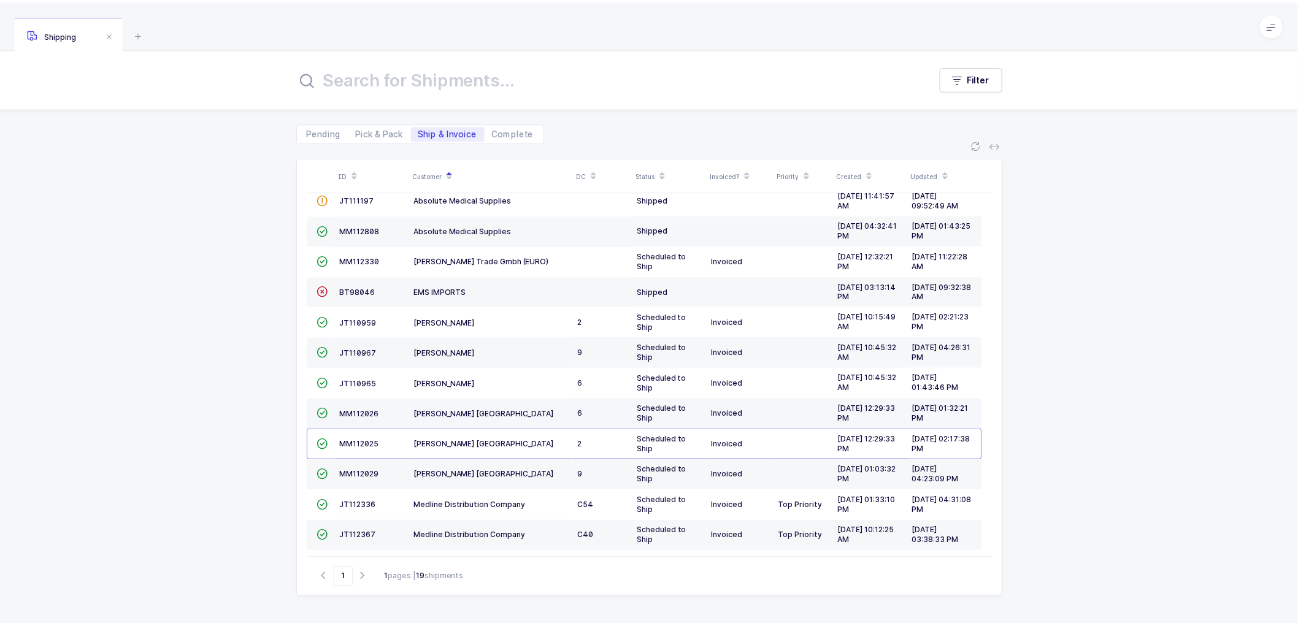
scroll to position [101, 0]
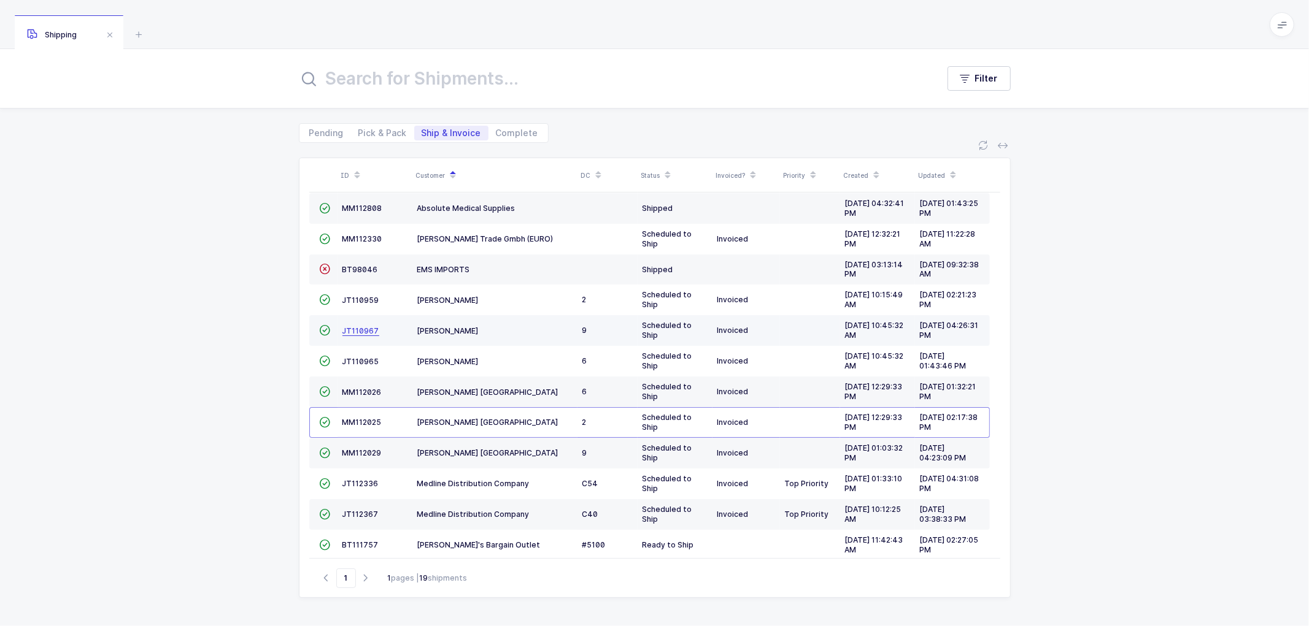
click at [356, 327] on span "JT110967" at bounding box center [360, 330] width 37 height 9
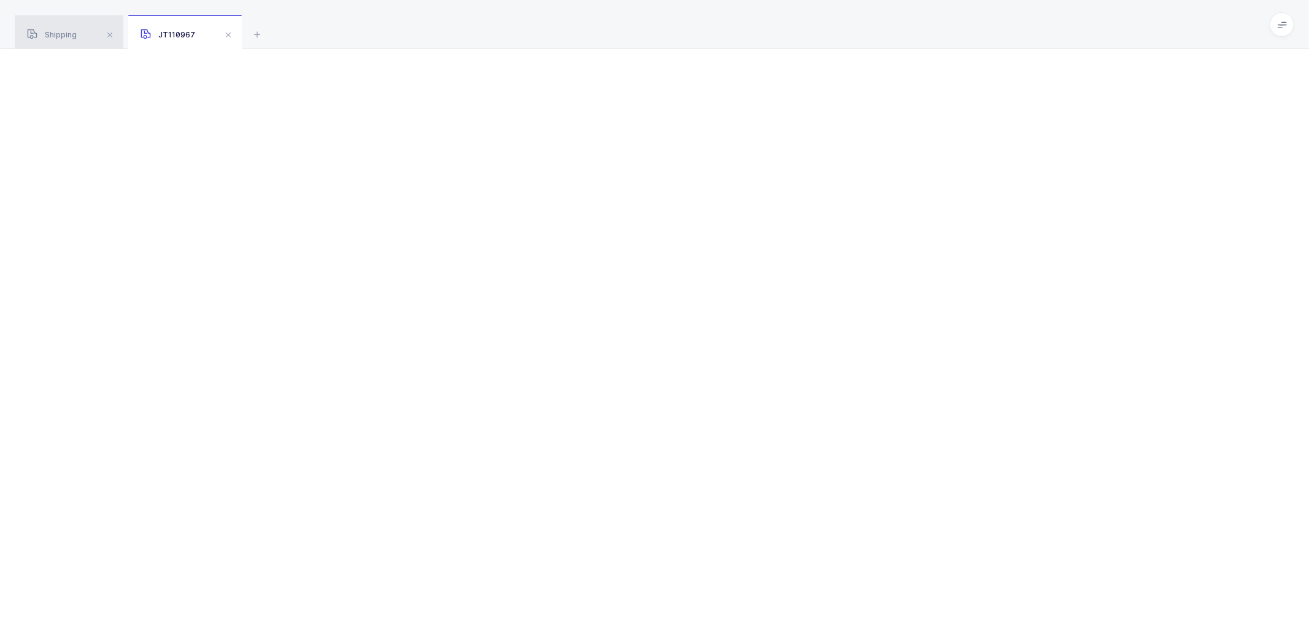
click at [64, 31] on div "Shipping" at bounding box center [69, 32] width 109 height 34
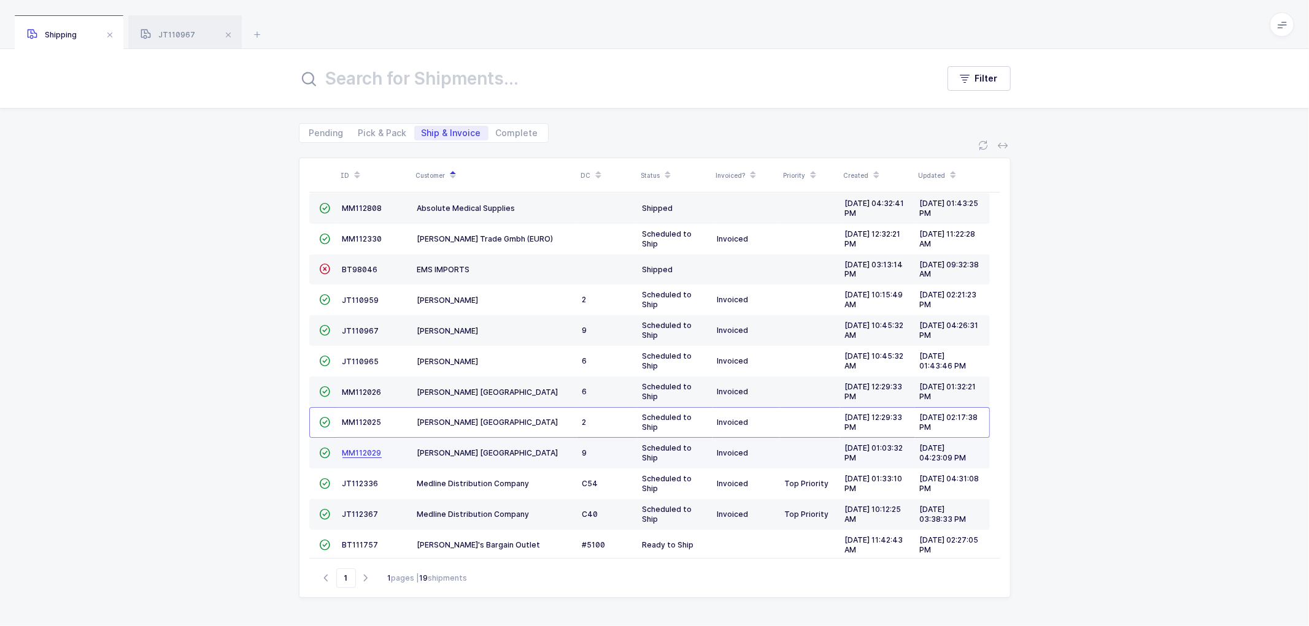
click at [363, 450] on span "MM112029" at bounding box center [361, 453] width 39 height 9
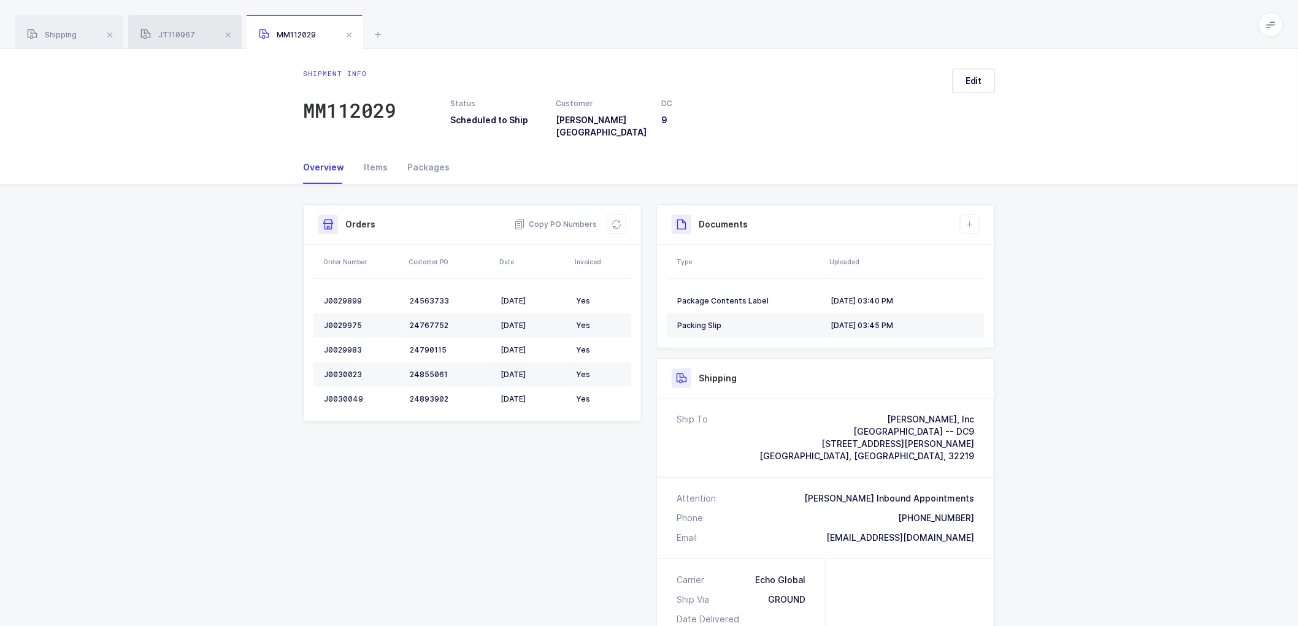
click at [176, 34] on span "JT110967" at bounding box center [168, 34] width 55 height 9
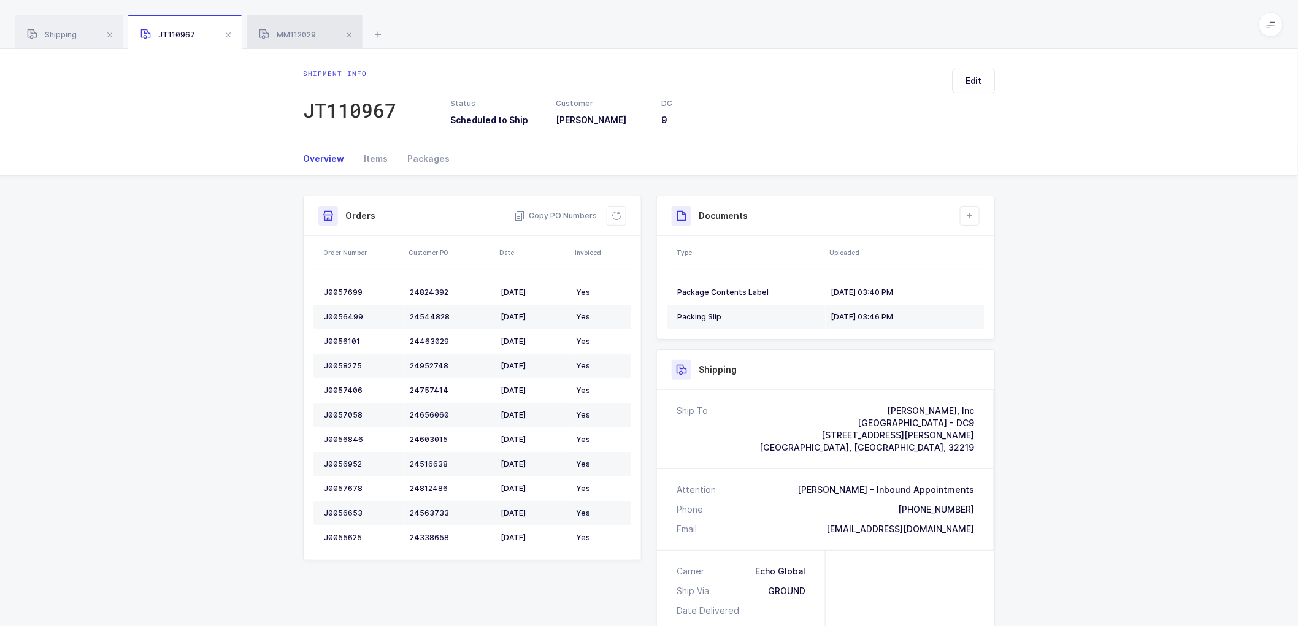
click at [284, 33] on span "MM112029" at bounding box center [287, 34] width 57 height 9
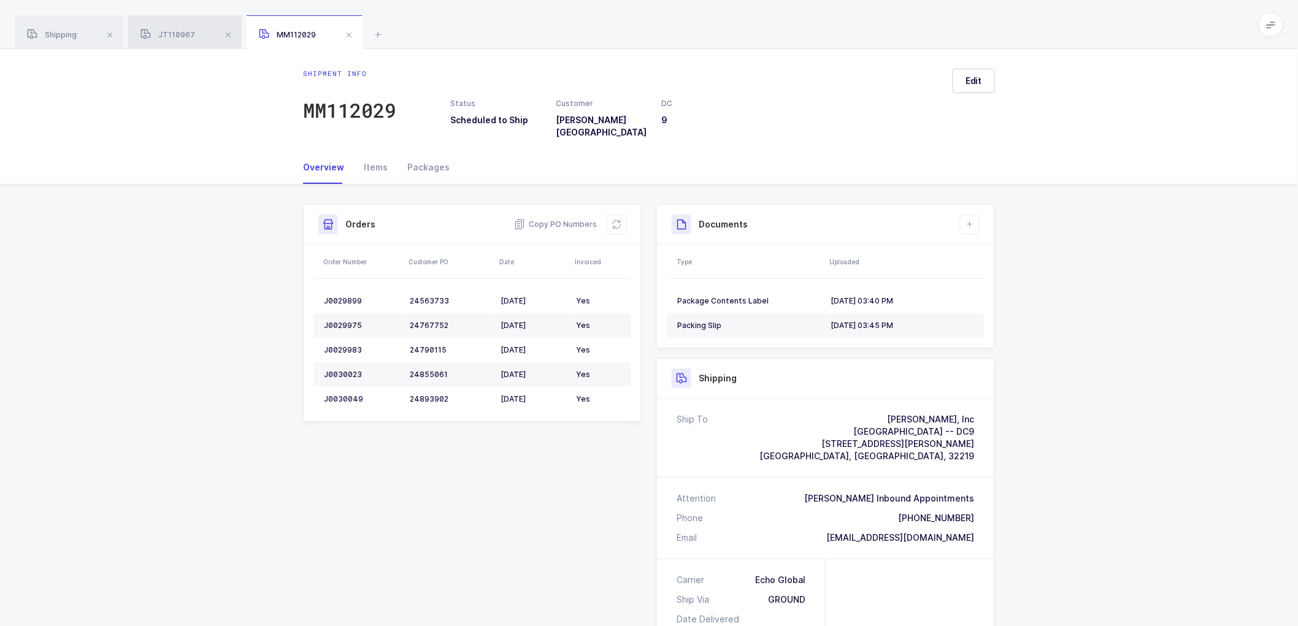
click at [175, 34] on span "JT110967" at bounding box center [168, 34] width 55 height 9
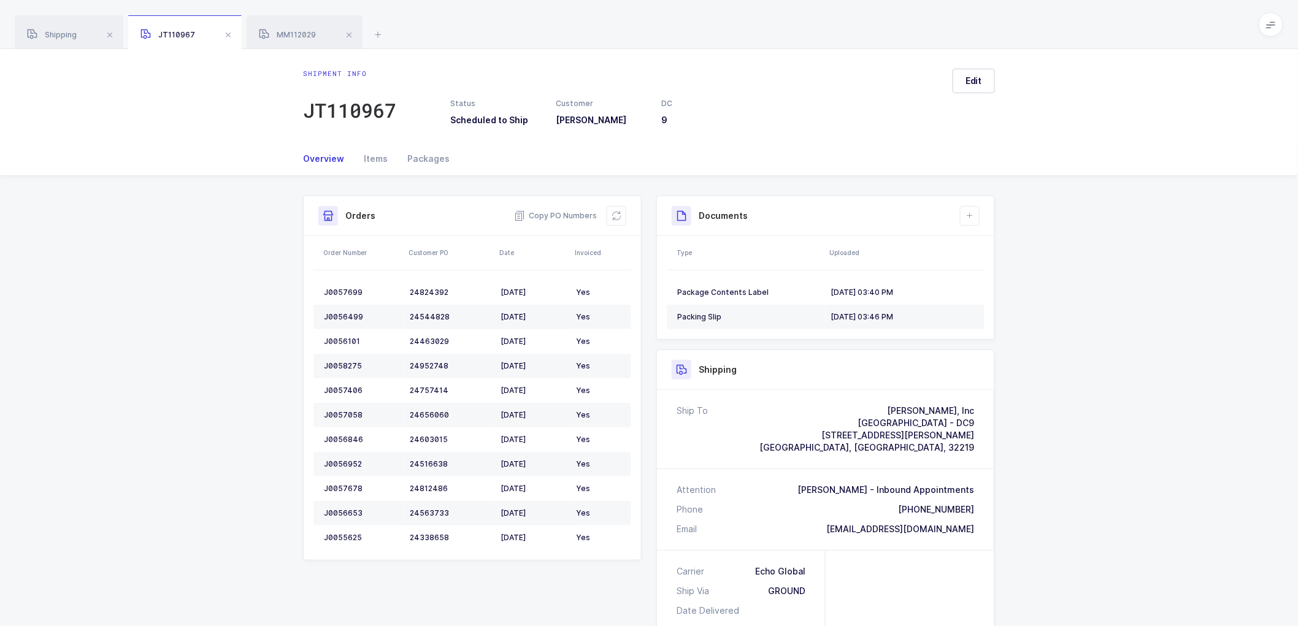
click at [1123, 387] on div "Shipment Info Shipment Number JT110967 Status Scheduled to Ship Customer [PERSO…" at bounding box center [649, 527] width 1298 height 703
click at [295, 33] on span "MM112029" at bounding box center [287, 34] width 57 height 9
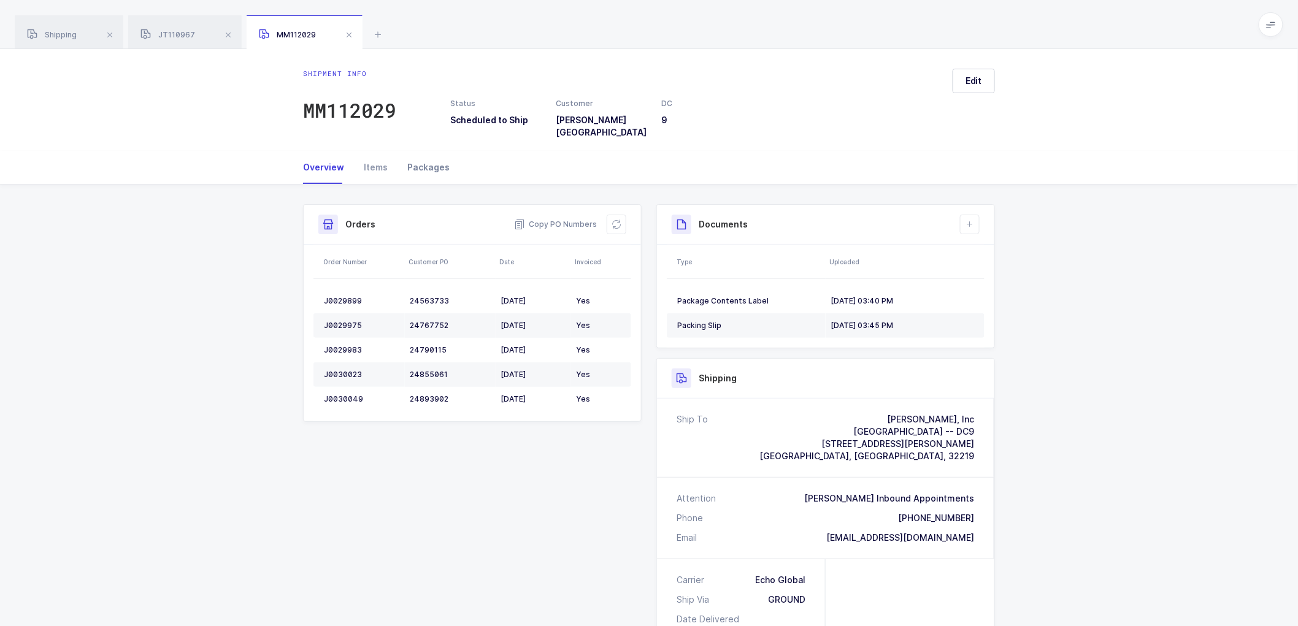
drag, startPoint x: 428, startPoint y: 161, endPoint x: 449, endPoint y: 161, distance: 20.9
click at [430, 161] on div "Packages" at bounding box center [424, 167] width 52 height 33
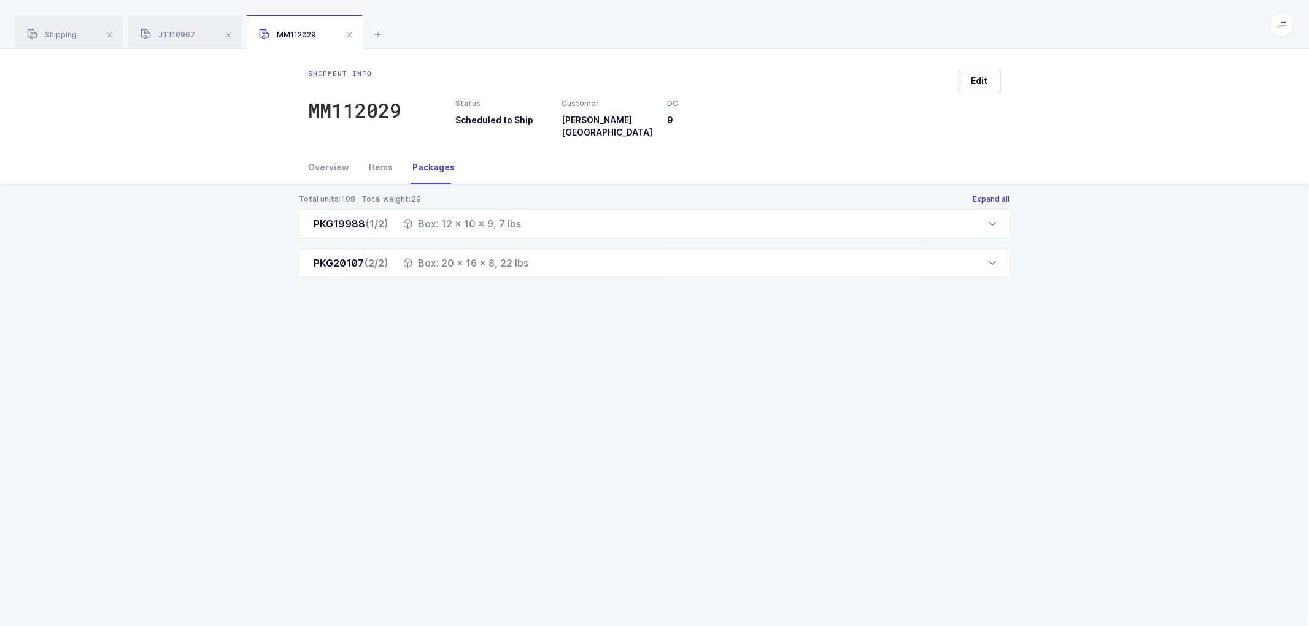
click at [989, 195] on button "Expand all" at bounding box center [992, 200] width 38 height 10
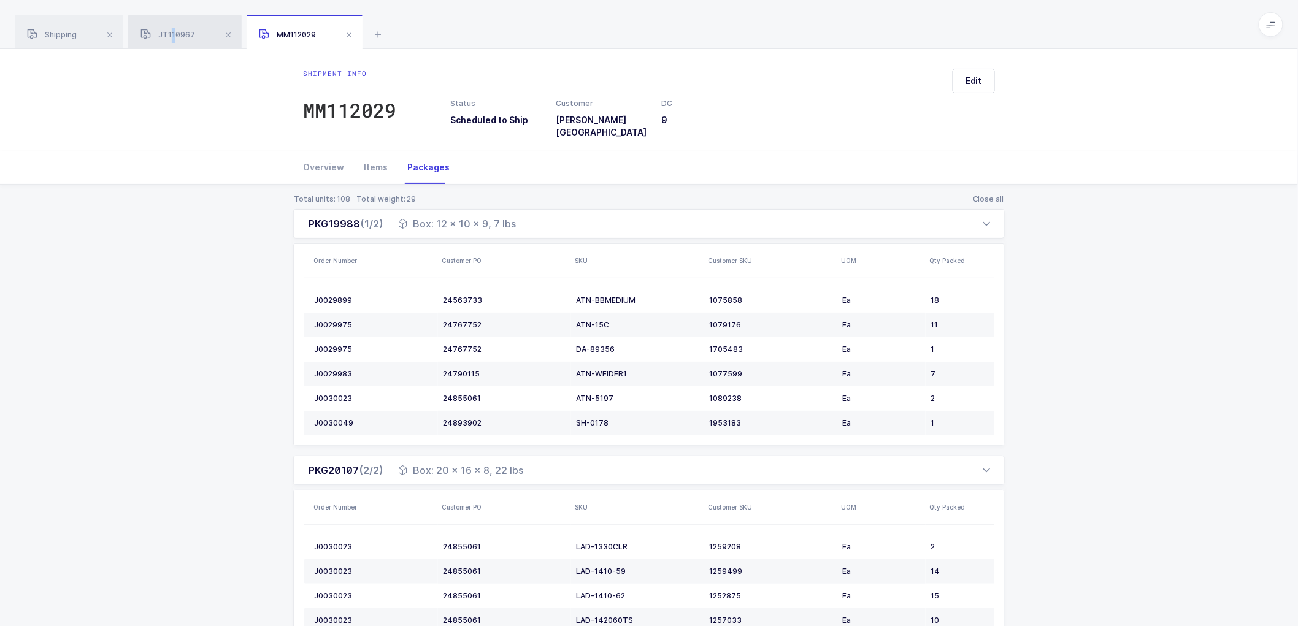
click at [174, 31] on span "JT110967" at bounding box center [168, 34] width 55 height 9
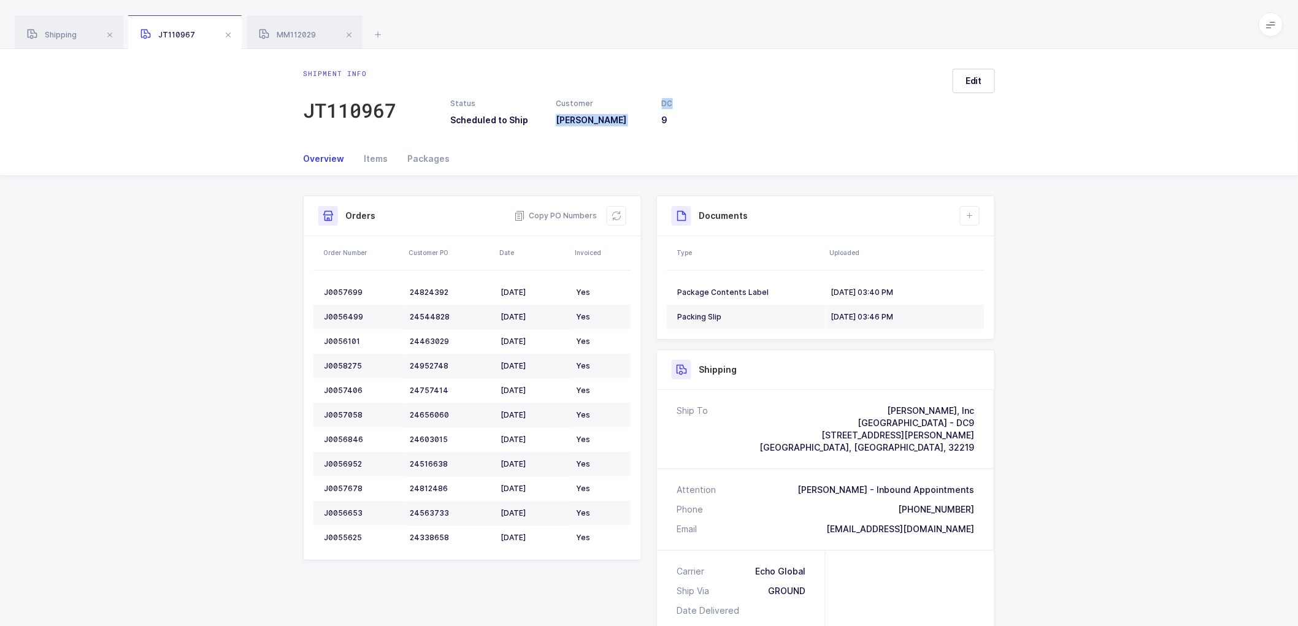
click at [696, 77] on div "Shipment info JT110967 Status Scheduled to Ship Customer [PERSON_NAME] DC 9 Edit" at bounding box center [649, 95] width 1298 height 93
click at [428, 158] on div "Packages" at bounding box center [424, 158] width 52 height 33
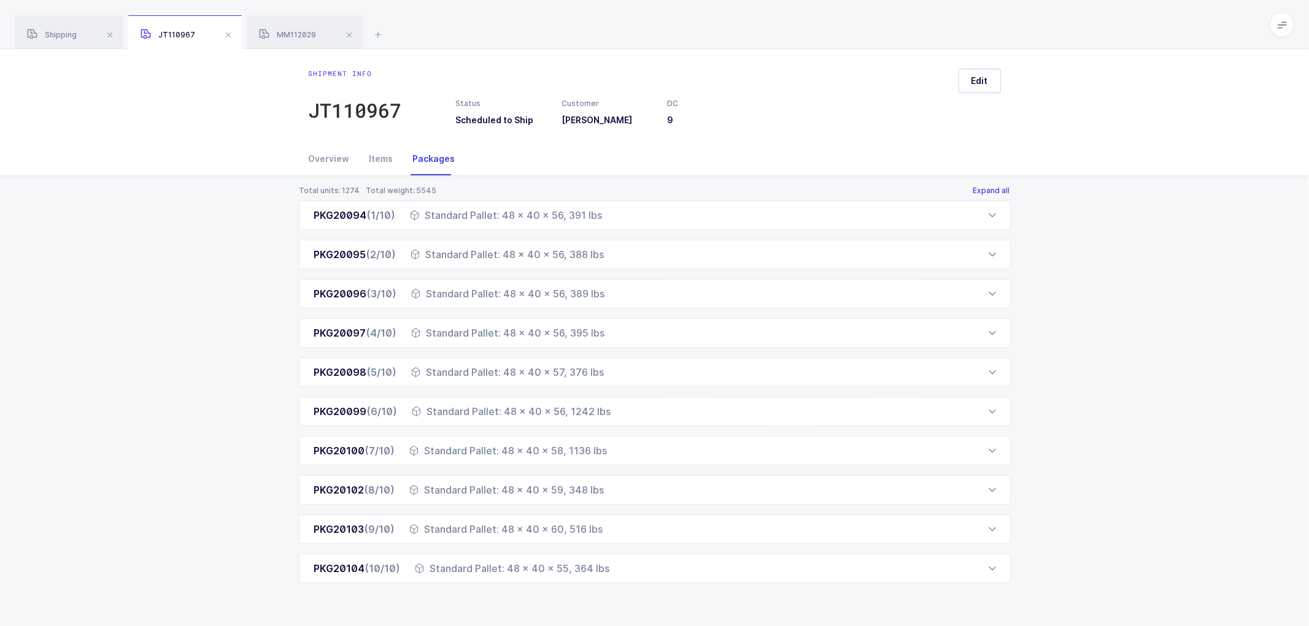
click at [988, 187] on button "Expand all" at bounding box center [992, 191] width 38 height 10
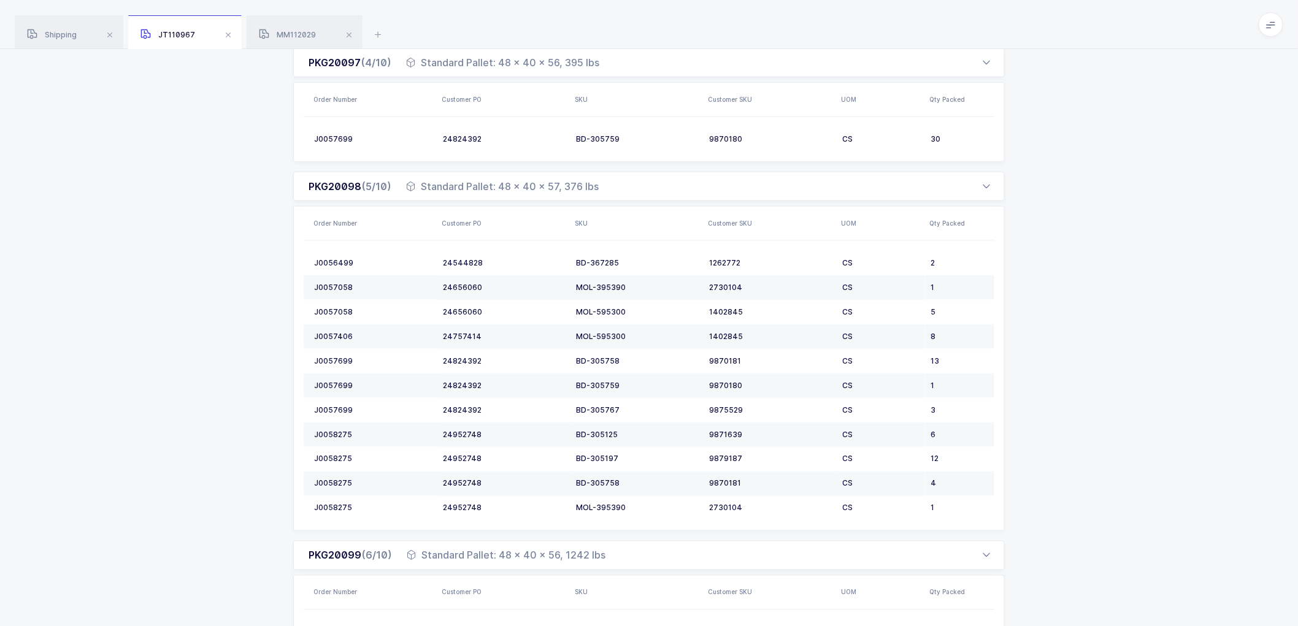
scroll to position [549, 0]
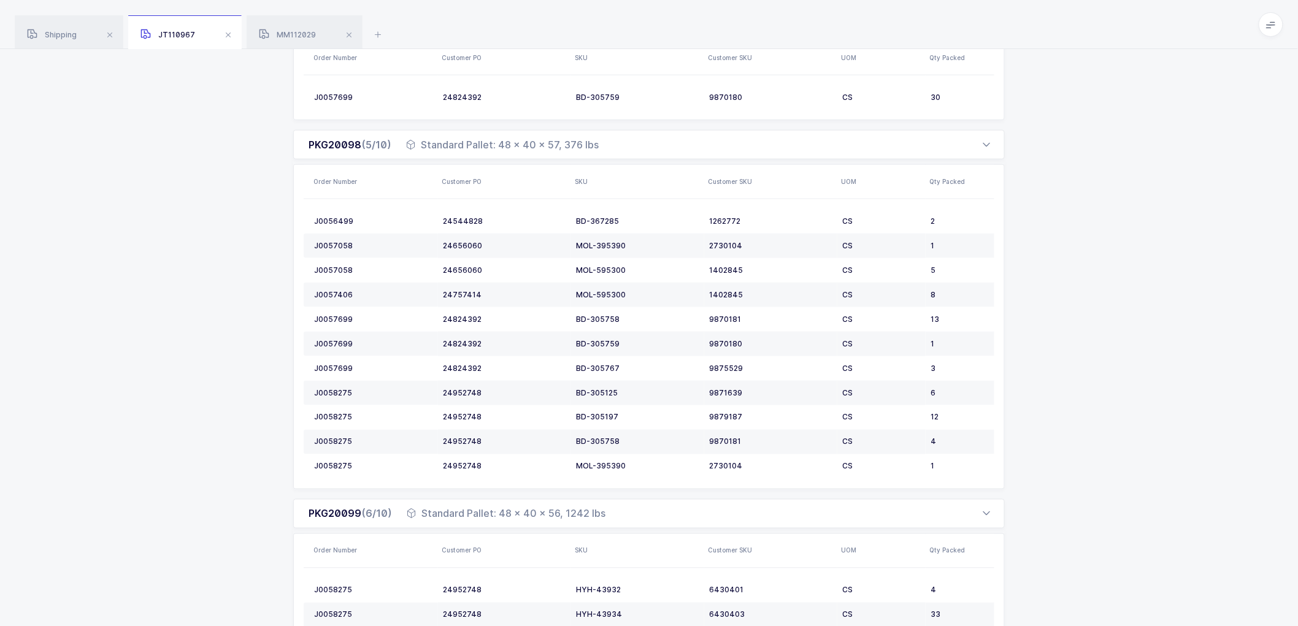
scroll to position [617, 0]
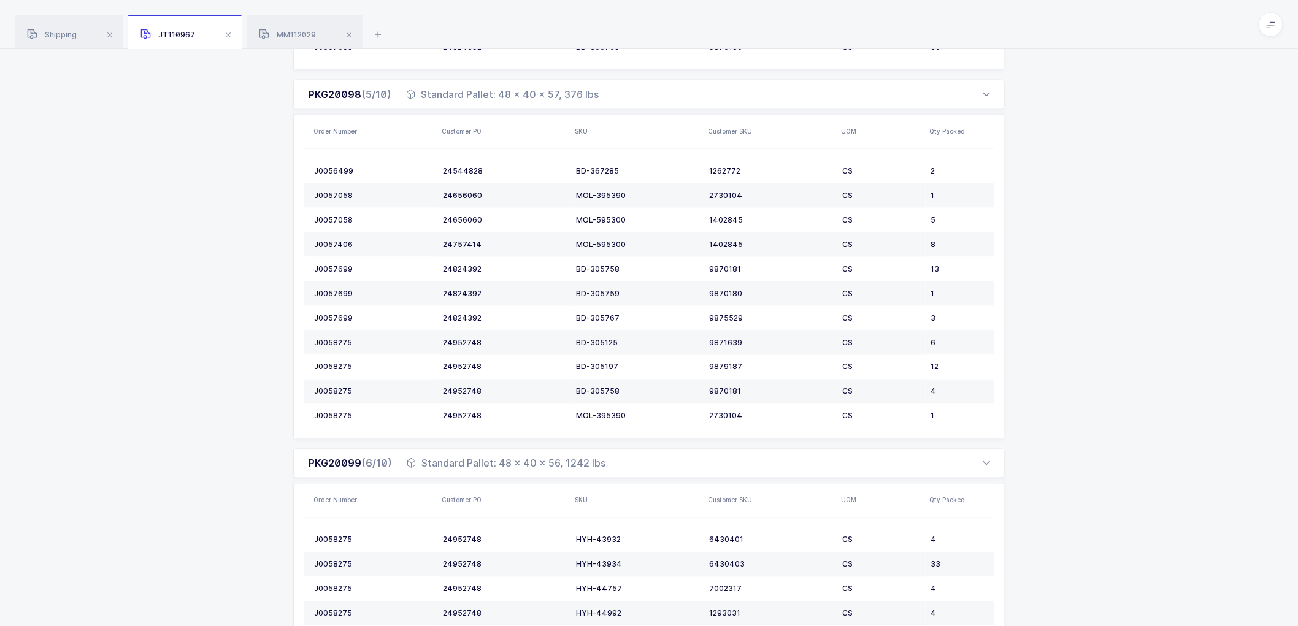
drag, startPoint x: 1042, startPoint y: 237, endPoint x: 1044, endPoint y: 281, distance: 44.2
drag, startPoint x: 1045, startPoint y: 282, endPoint x: 1040, endPoint y: 312, distance: 29.9
drag, startPoint x: 1040, startPoint y: 310, endPoint x: 1047, endPoint y: 342, distance: 33.3
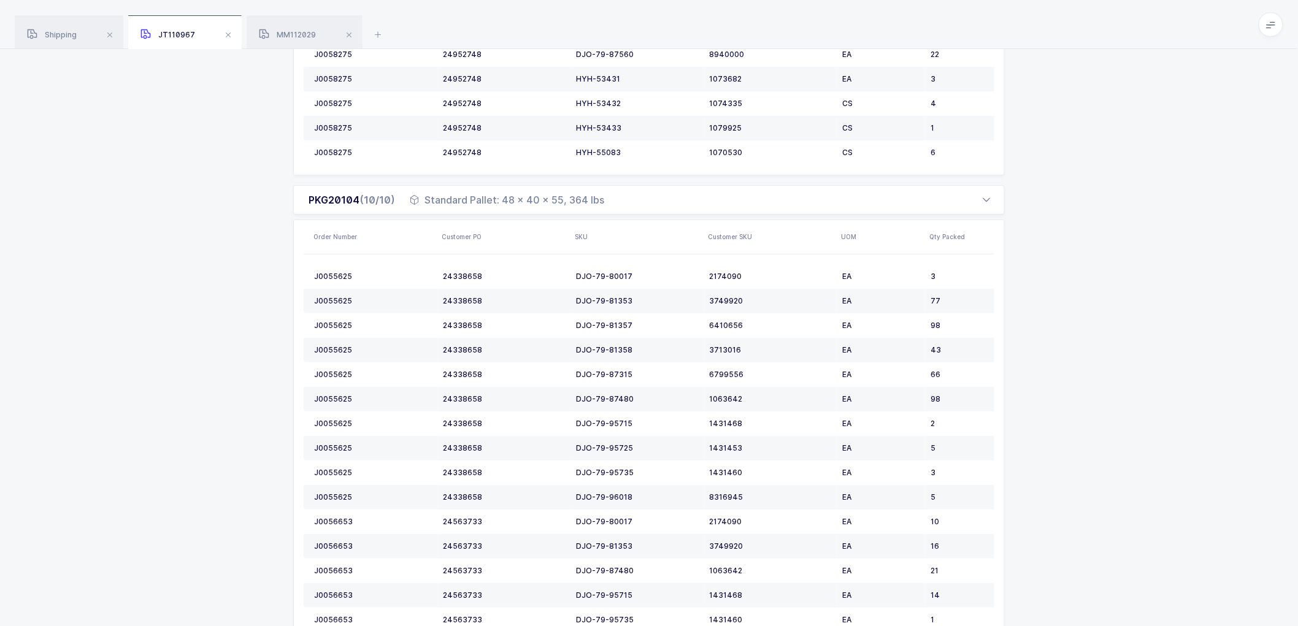
scroll to position [2019, 0]
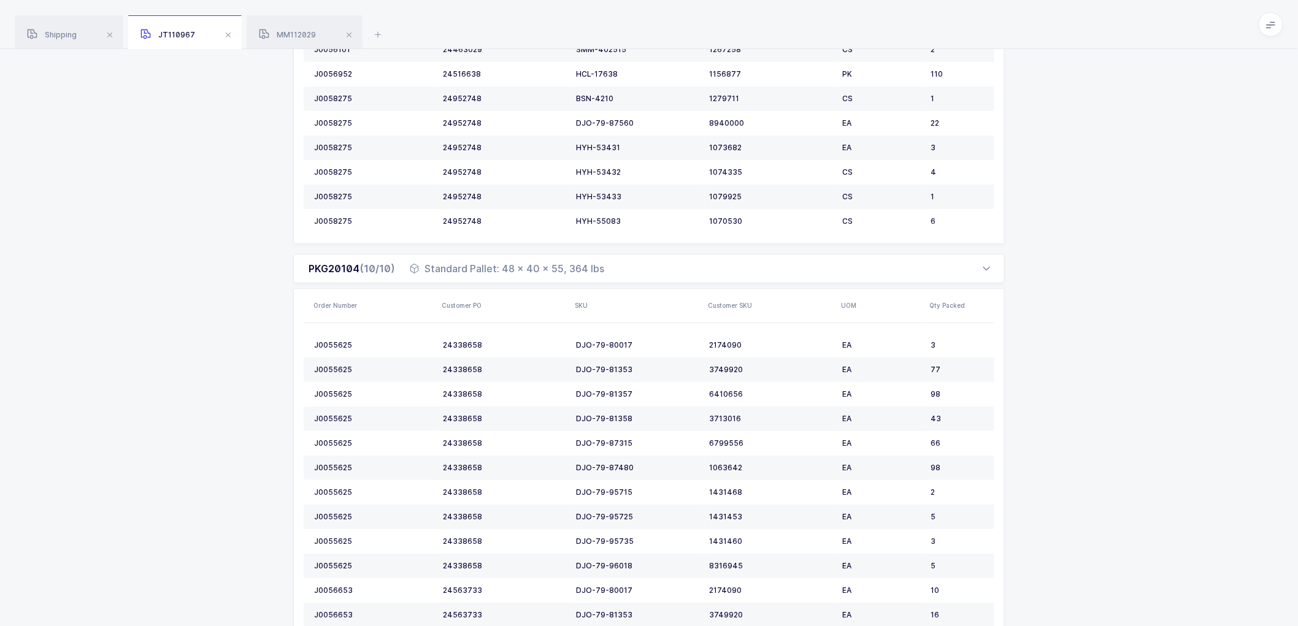
click at [347, 34] on span at bounding box center [349, 35] width 15 height 15
click at [228, 34] on span at bounding box center [228, 35] width 15 height 15
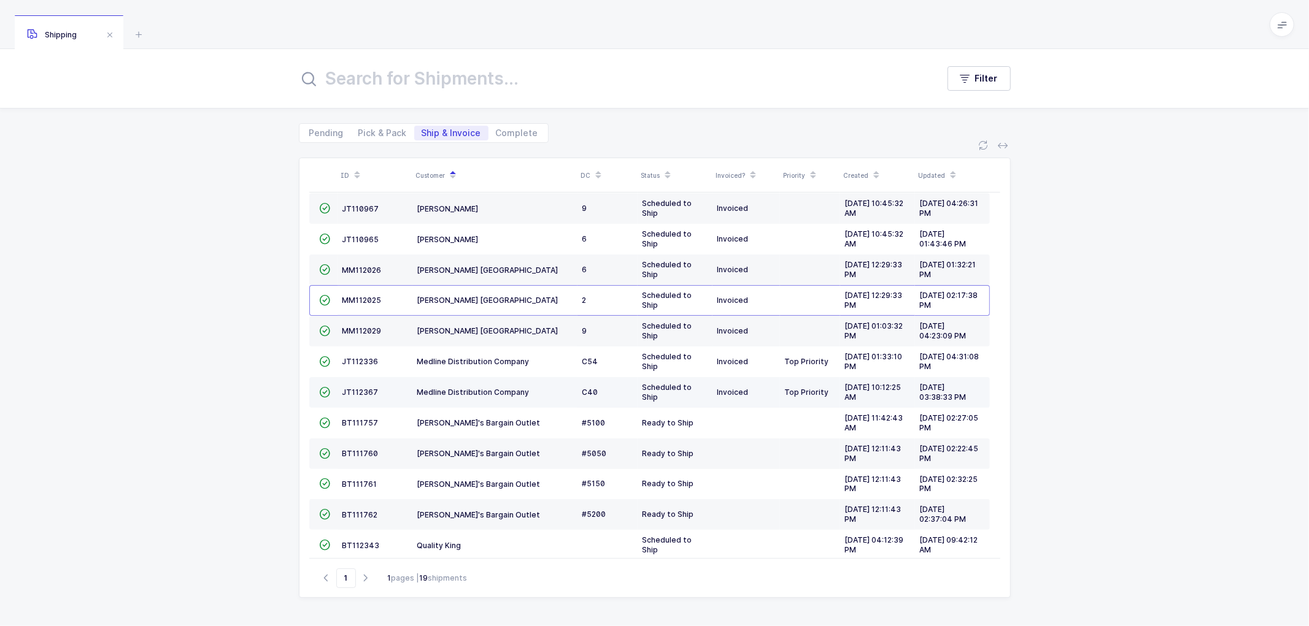
scroll to position [237, 0]
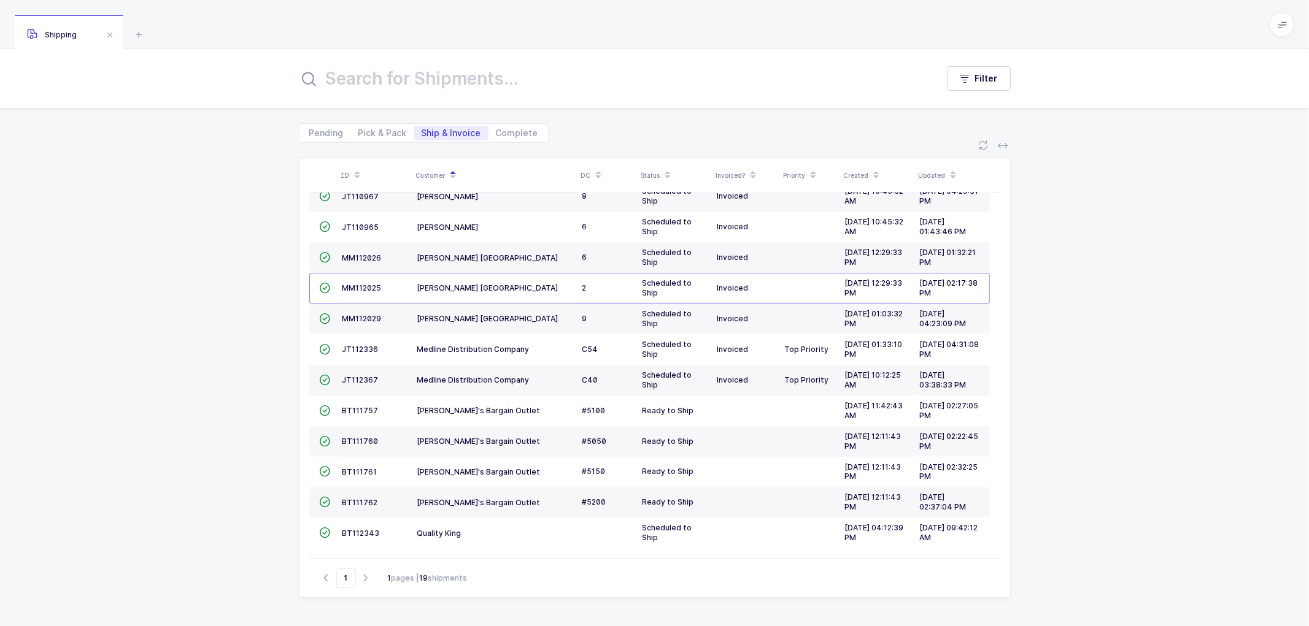
drag, startPoint x: 1123, startPoint y: 390, endPoint x: 1112, endPoint y: 396, distance: 12.1
click at [1118, 395] on div "ID Customer DC Status Invoiced? Priority Created Updated  BT104009 Absolute Me…" at bounding box center [654, 384] width 1309 height 483
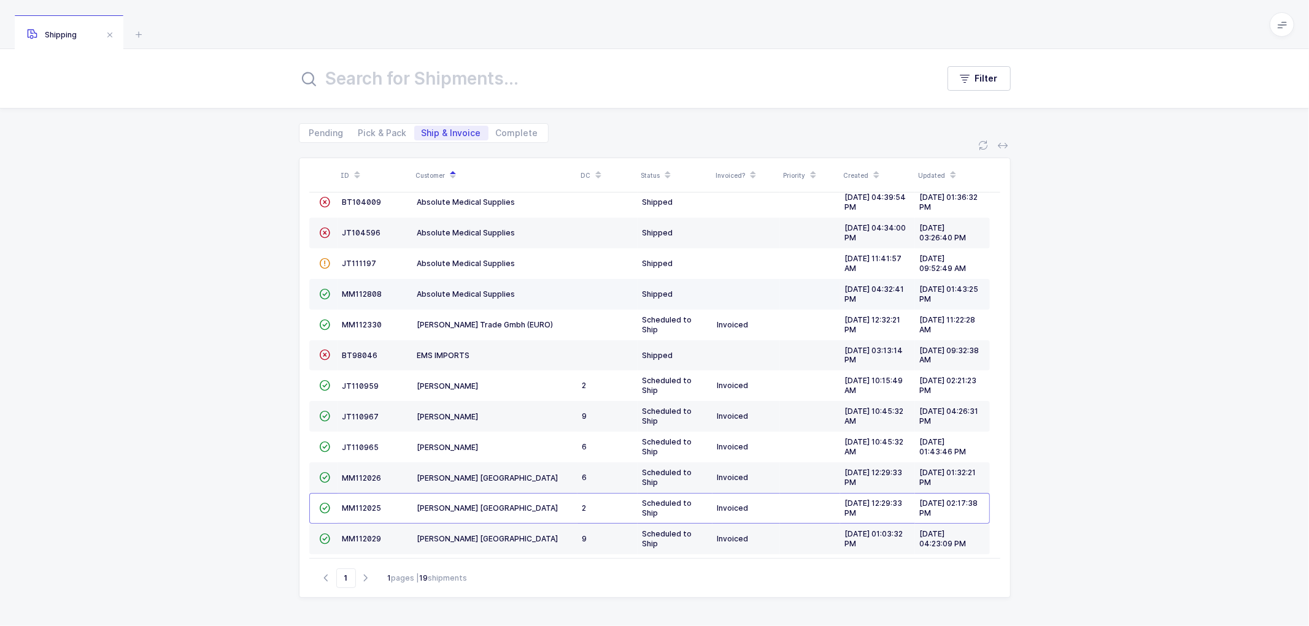
scroll to position [0, 0]
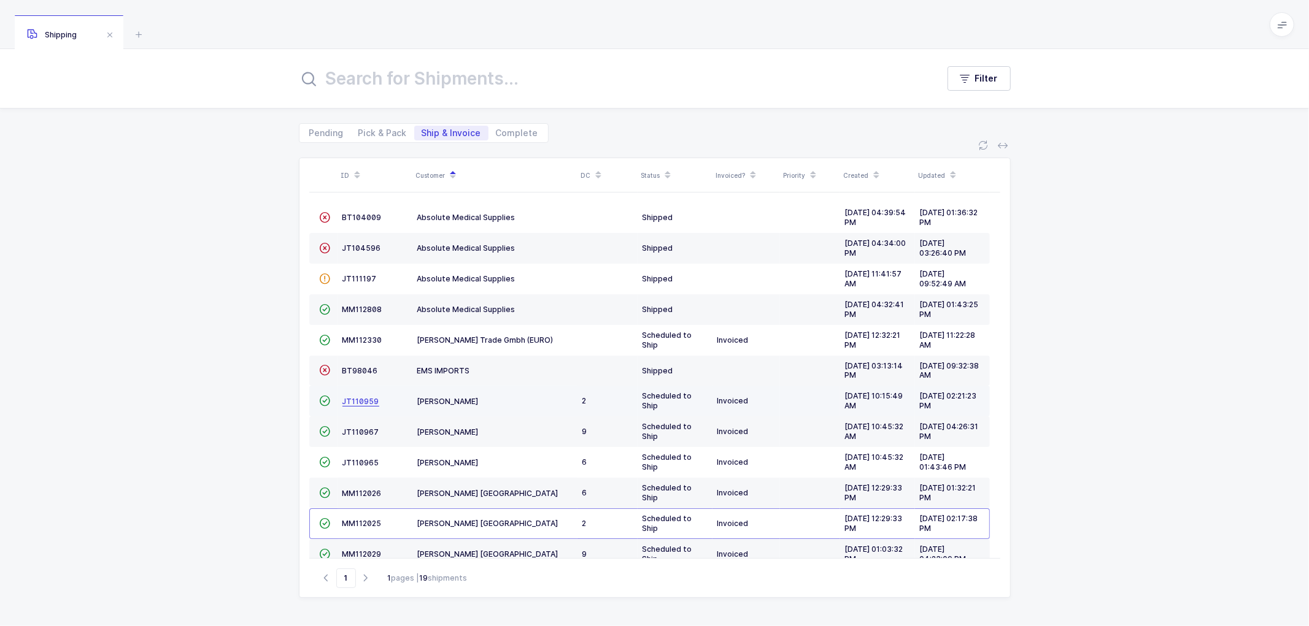
click at [363, 397] on span "JT110959" at bounding box center [360, 401] width 37 height 9
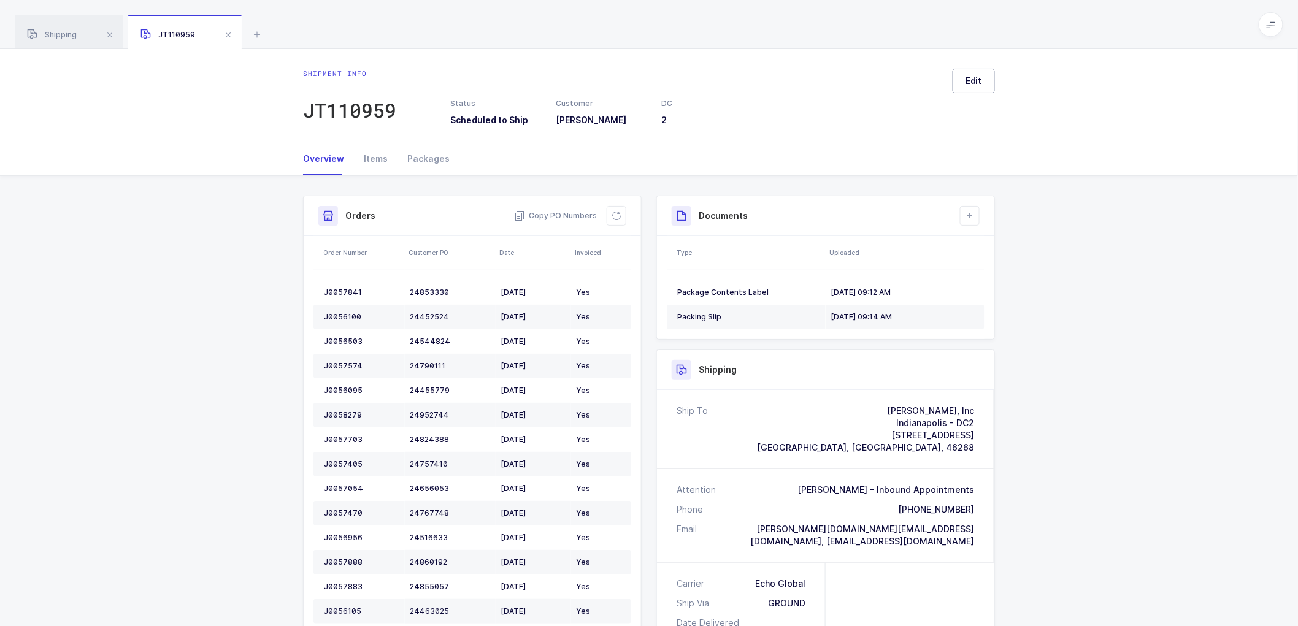
click at [967, 82] on span "Edit" at bounding box center [974, 81] width 17 height 12
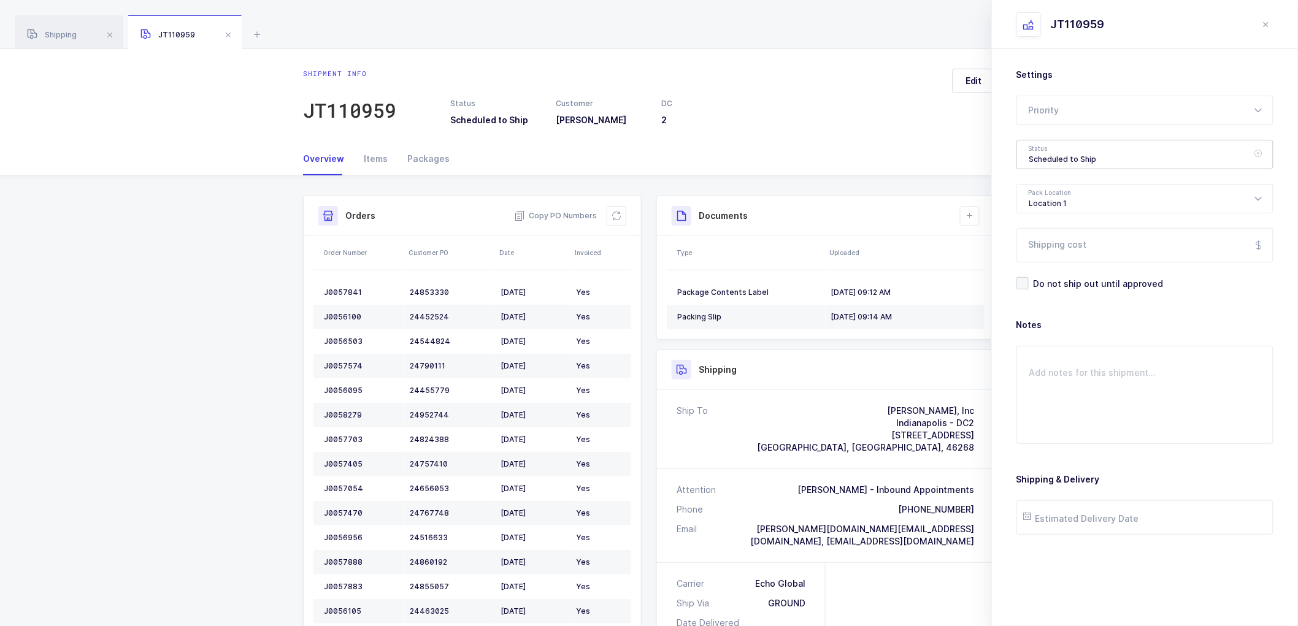
click at [1052, 158] on div "Scheduled to Ship" at bounding box center [1145, 154] width 257 height 29
click at [1046, 250] on span "Shipped" at bounding box center [1047, 249] width 35 height 10
type input "Shipped"
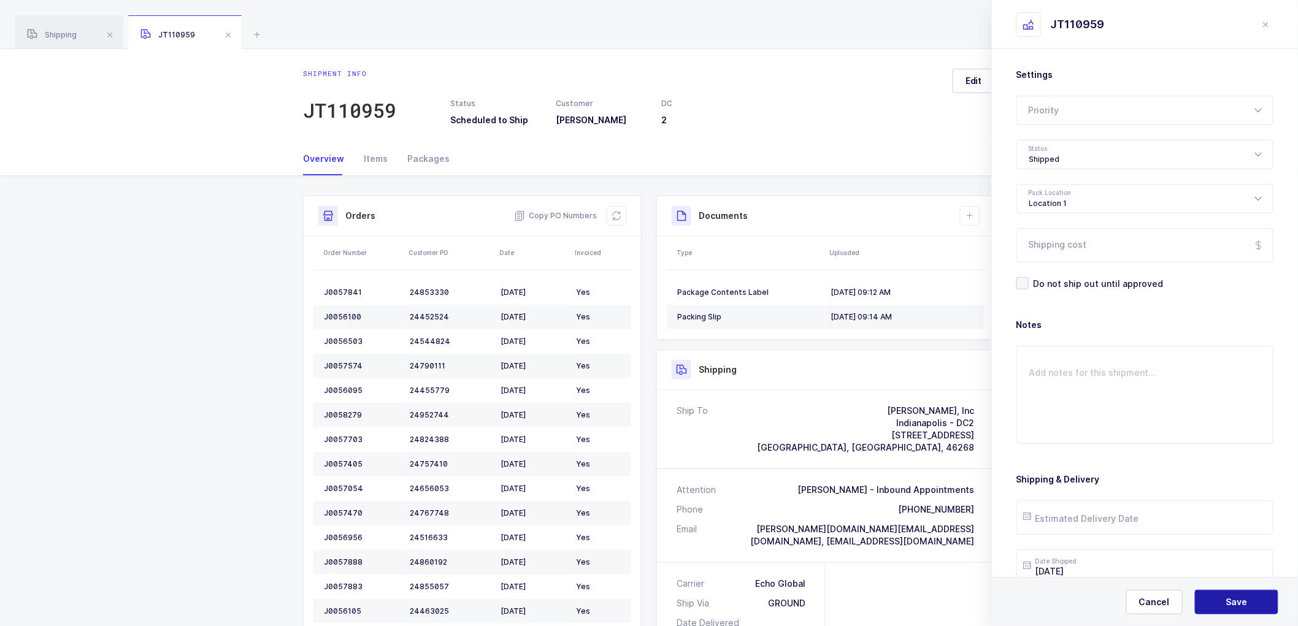
drag, startPoint x: 1238, startPoint y: 596, endPoint x: 1138, endPoint y: 468, distance: 162.6
click at [1238, 596] on button "Save" at bounding box center [1236, 602] width 83 height 25
click at [972, 212] on icon at bounding box center [970, 216] width 10 height 10
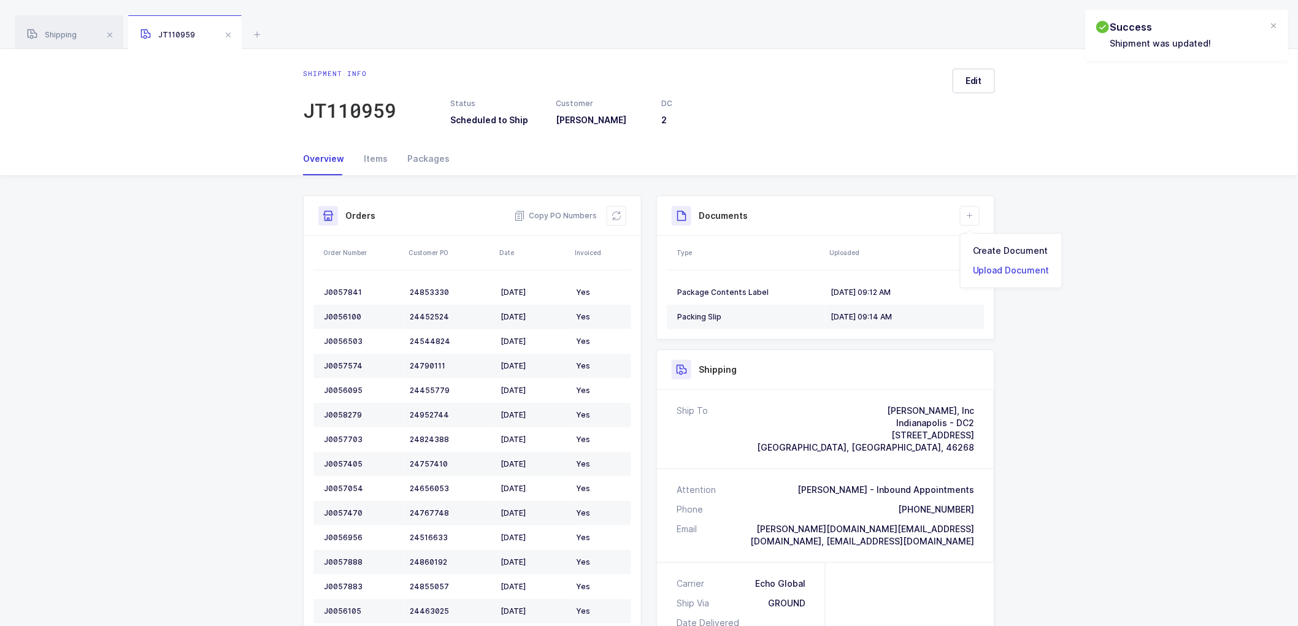
click at [994, 271] on li "Upload Document" at bounding box center [1011, 271] width 91 height 20
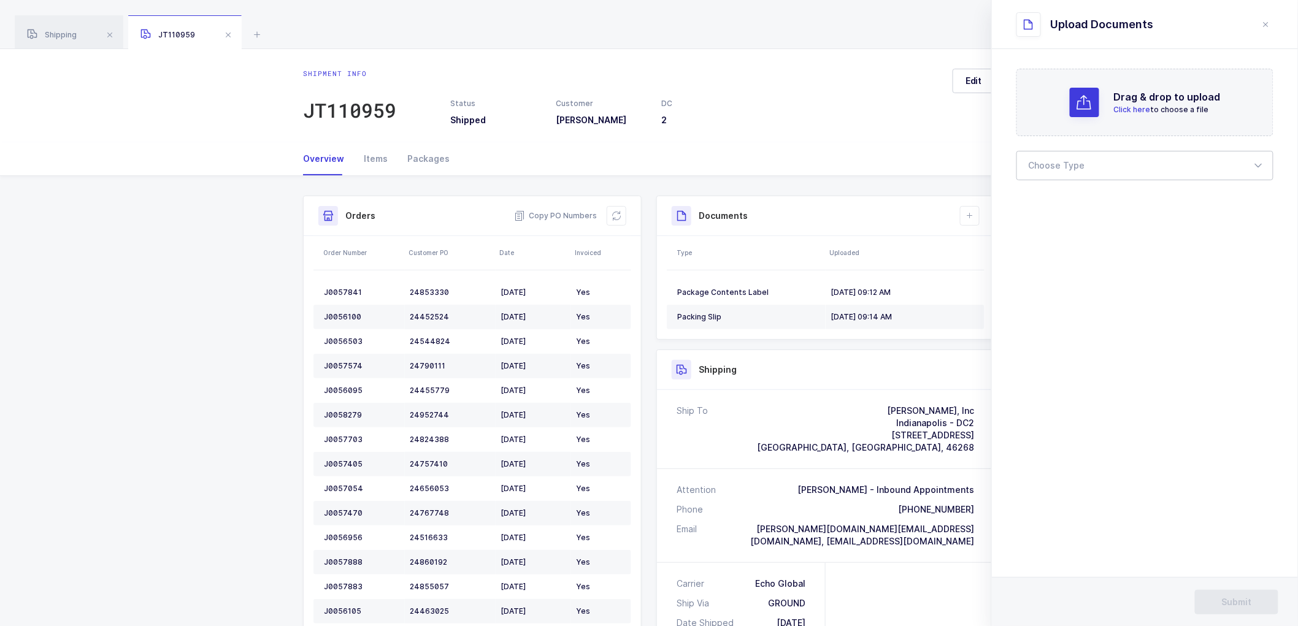
drag, startPoint x: 1033, startPoint y: 168, endPoint x: 1034, endPoint y: 174, distance: 6.4
click at [1033, 168] on div at bounding box center [1145, 165] width 257 height 29
click at [1054, 204] on span "Bill of Lading" at bounding box center [1057, 204] width 55 height 10
type input "Bill of Lading"
click at [1075, 162] on div "Bill of Lading" at bounding box center [1145, 165] width 257 height 29
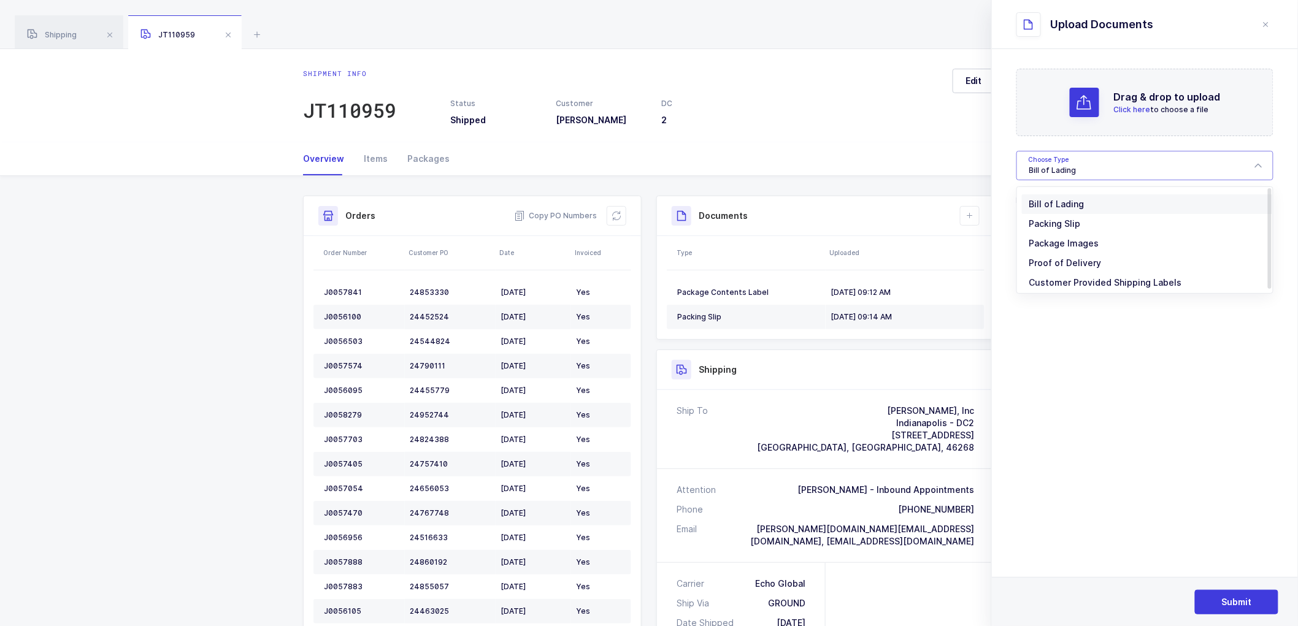
click at [1063, 198] on li "Bill of Lading" at bounding box center [1150, 205] width 256 height 20
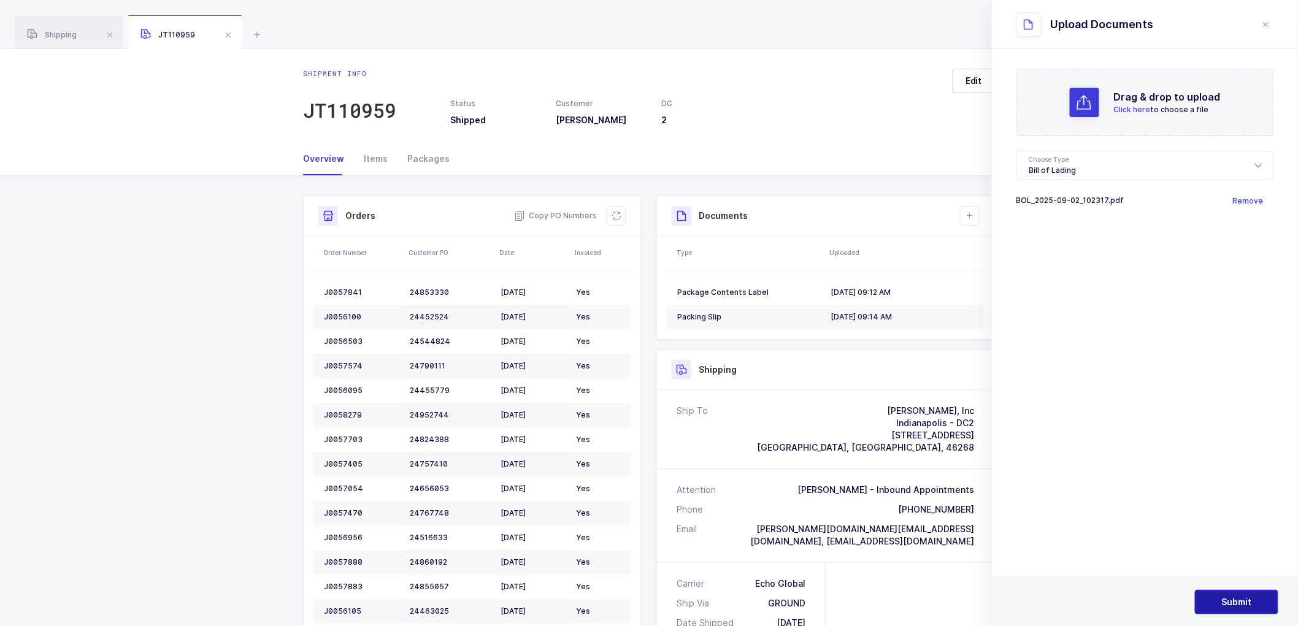
drag, startPoint x: 1225, startPoint y: 598, endPoint x: 1142, endPoint y: 519, distance: 114.6
click at [1225, 598] on span "Submit" at bounding box center [1237, 602] width 30 height 12
click at [255, 28] on icon at bounding box center [257, 34] width 15 height 15
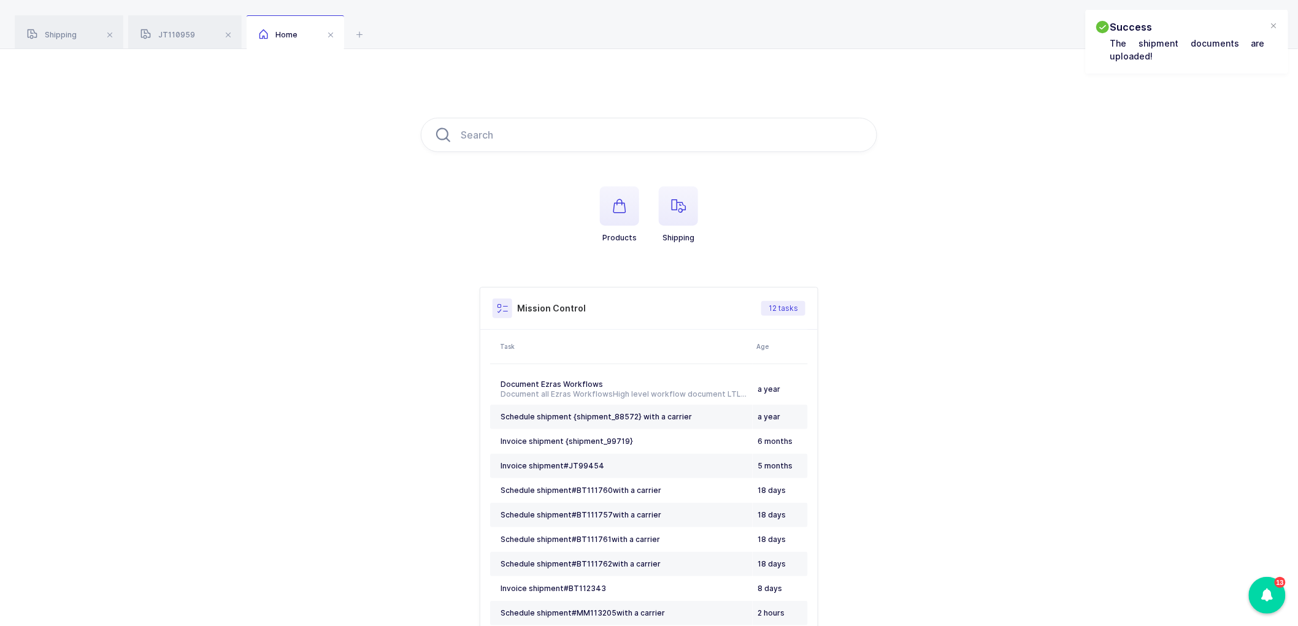
click at [317, 29] on div "Home" at bounding box center [296, 32] width 98 height 34
click at [330, 33] on span at bounding box center [330, 35] width 15 height 15
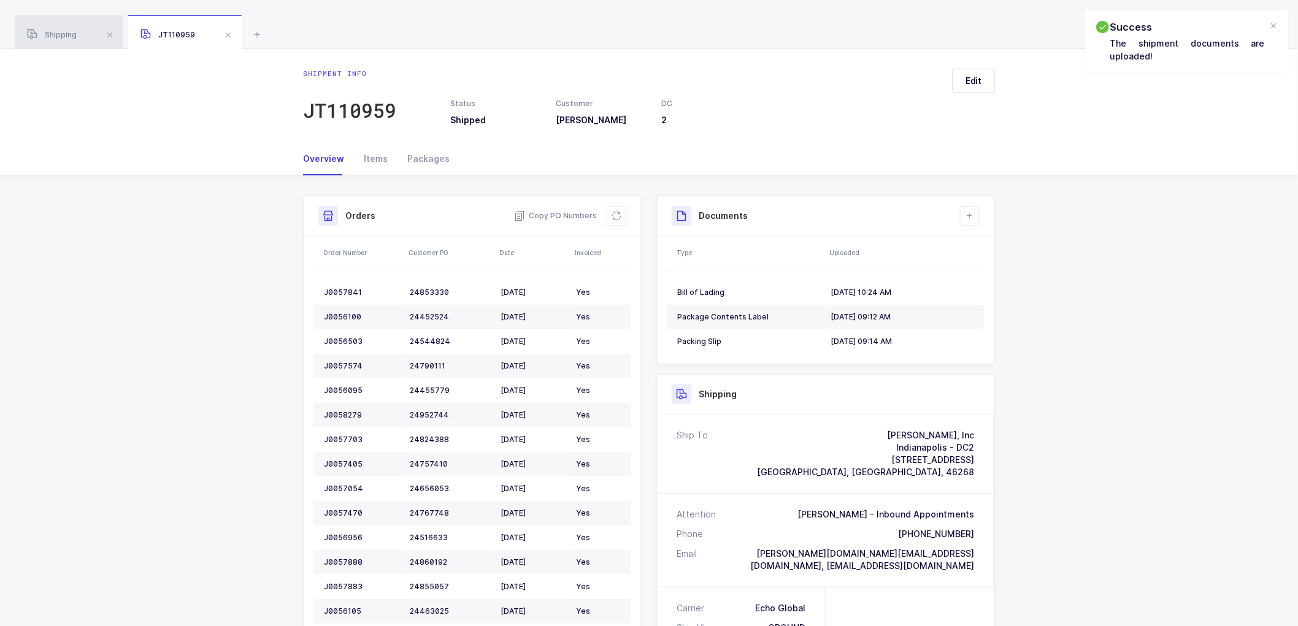
drag, startPoint x: 50, startPoint y: 28, endPoint x: 94, endPoint y: 39, distance: 45.4
click at [50, 28] on div "Shipping" at bounding box center [69, 32] width 109 height 34
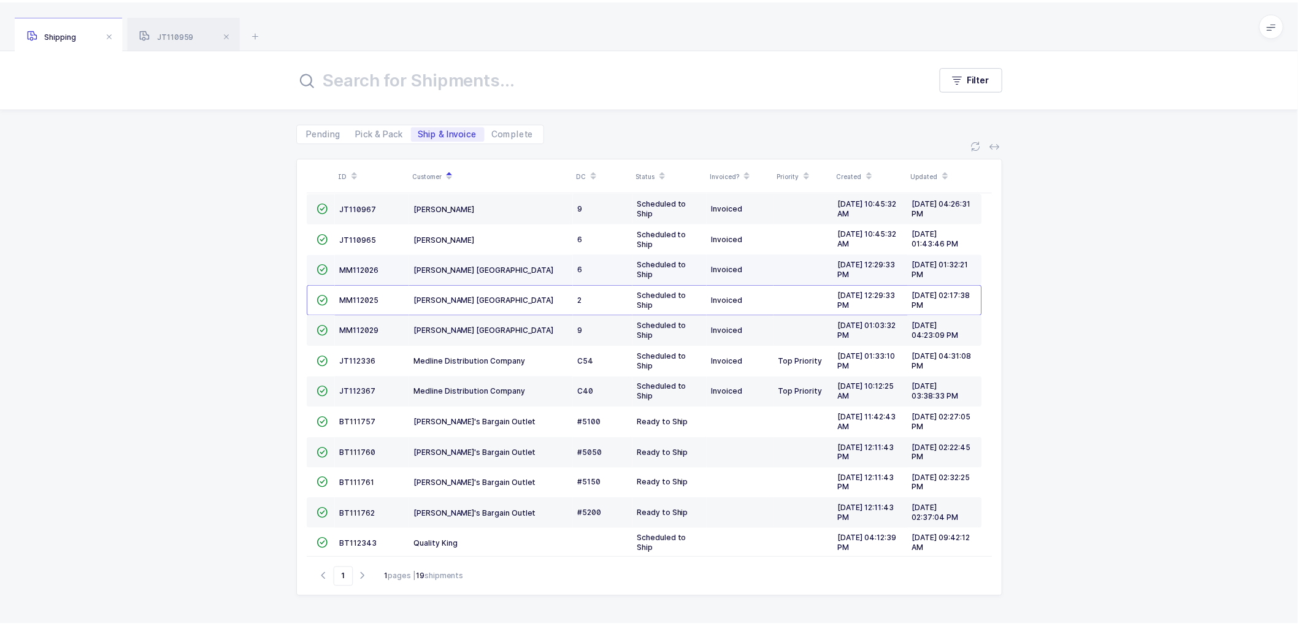
scroll to position [237, 0]
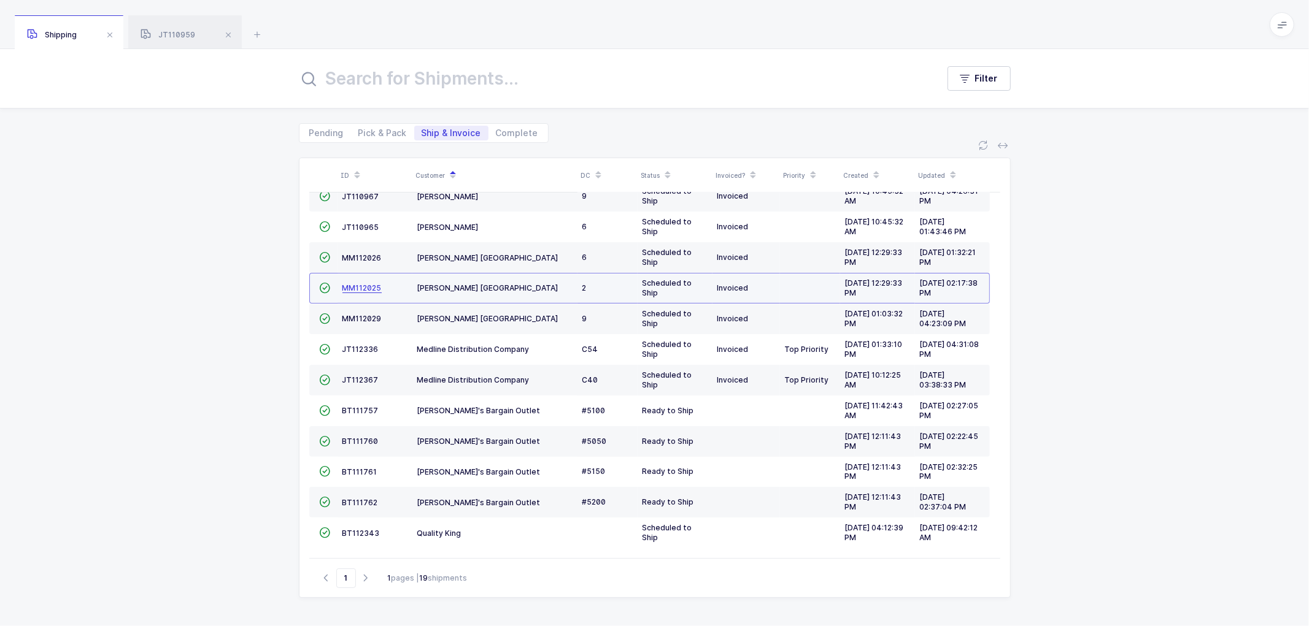
click at [356, 284] on span "MM112025" at bounding box center [361, 287] width 39 height 9
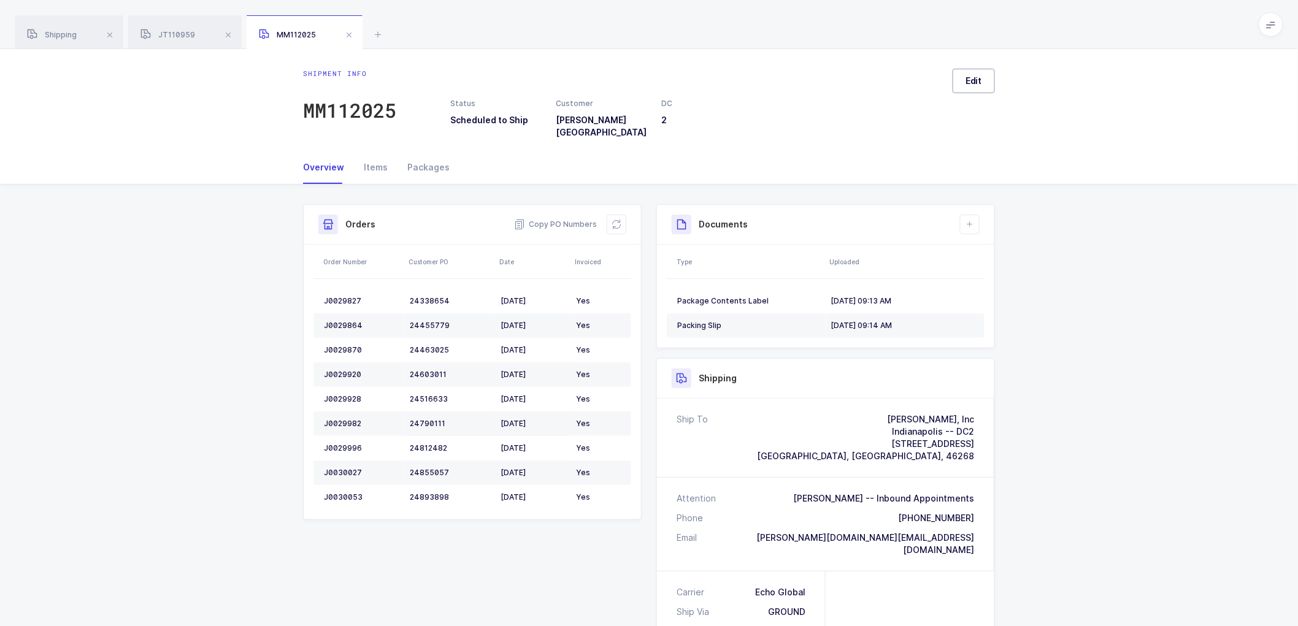
click at [971, 77] on span "Edit" at bounding box center [974, 81] width 17 height 12
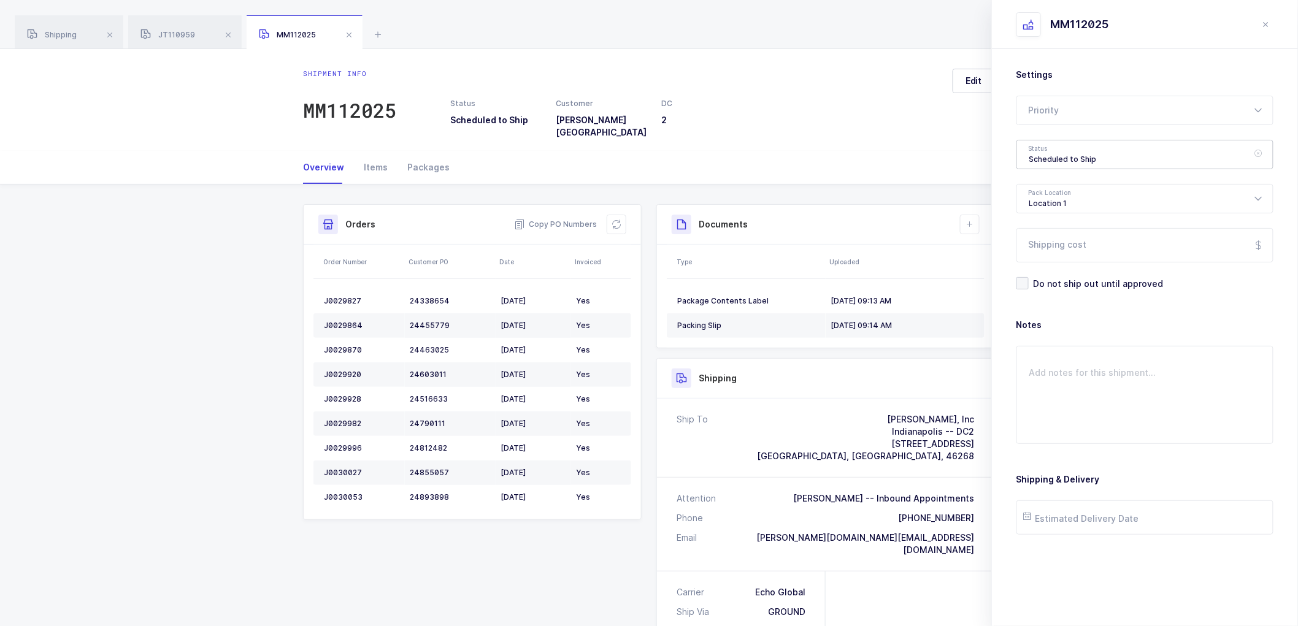
click at [1087, 160] on div "Scheduled to Ship" at bounding box center [1145, 154] width 257 height 29
drag, startPoint x: 1047, startPoint y: 242, endPoint x: 1084, endPoint y: 272, distance: 47.1
click at [1047, 244] on span "Shipped" at bounding box center [1047, 249] width 35 height 10
type input "Shipped"
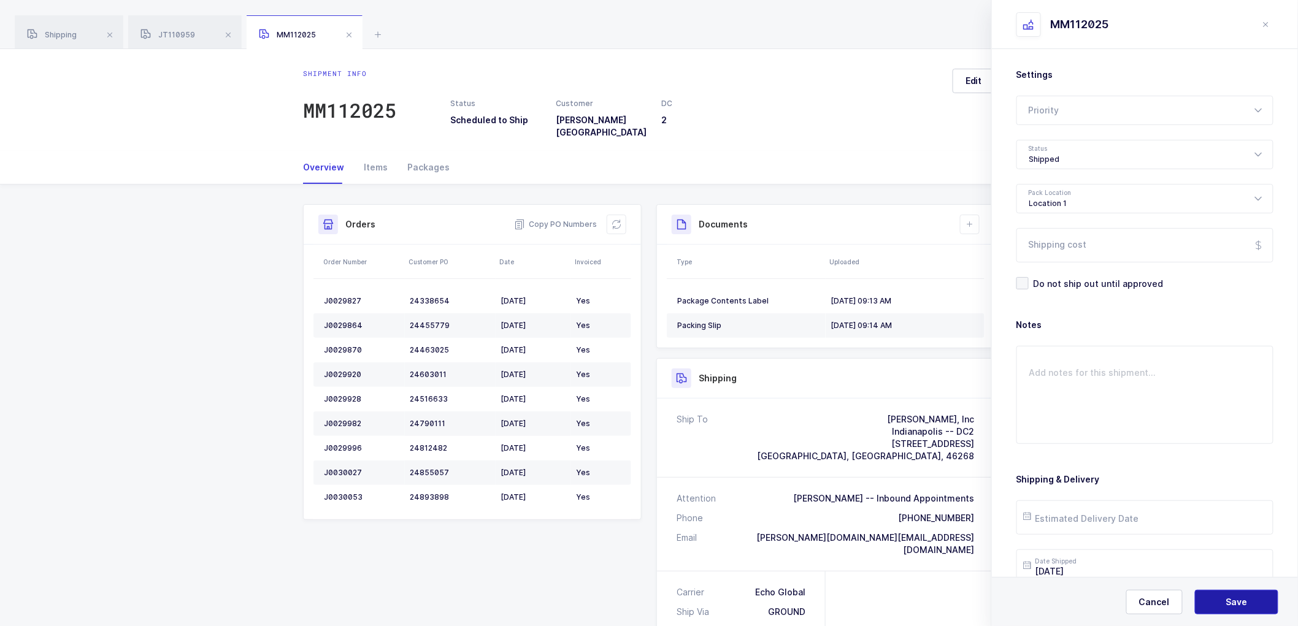
drag, startPoint x: 1220, startPoint y: 602, endPoint x: 1208, endPoint y: 579, distance: 25.8
click at [1220, 601] on button "Save" at bounding box center [1236, 602] width 83 height 25
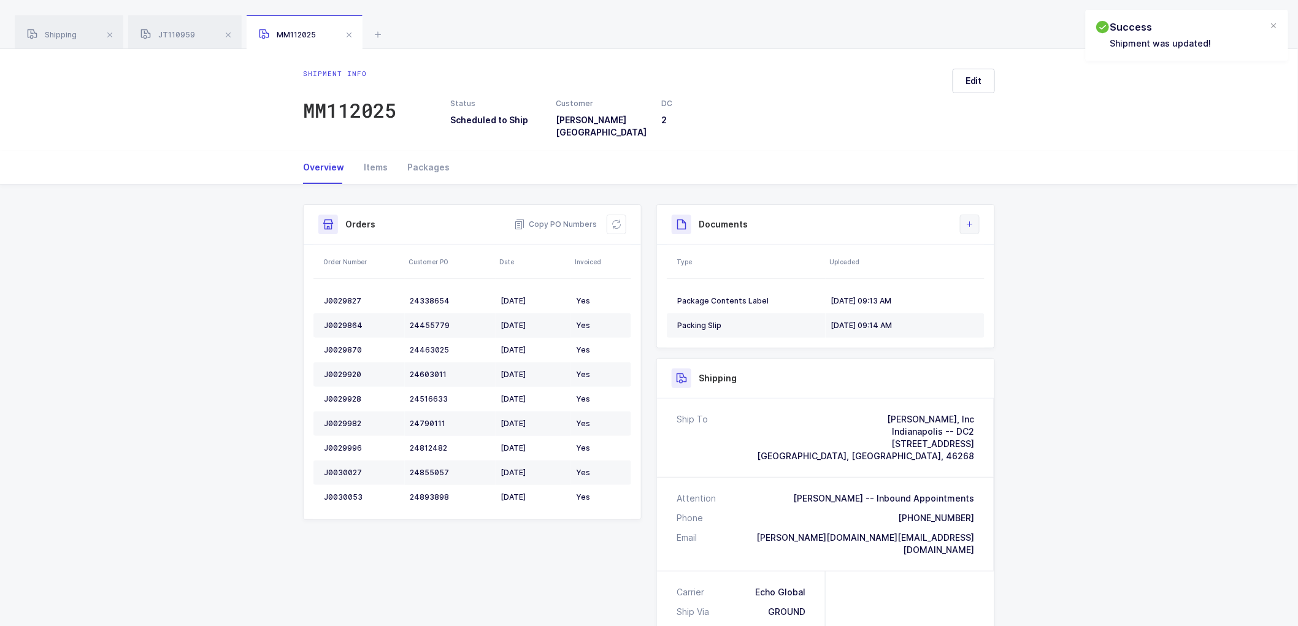
click at [973, 220] on icon at bounding box center [970, 225] width 10 height 10
click at [1002, 267] on li "Upload Document" at bounding box center [1011, 271] width 91 height 20
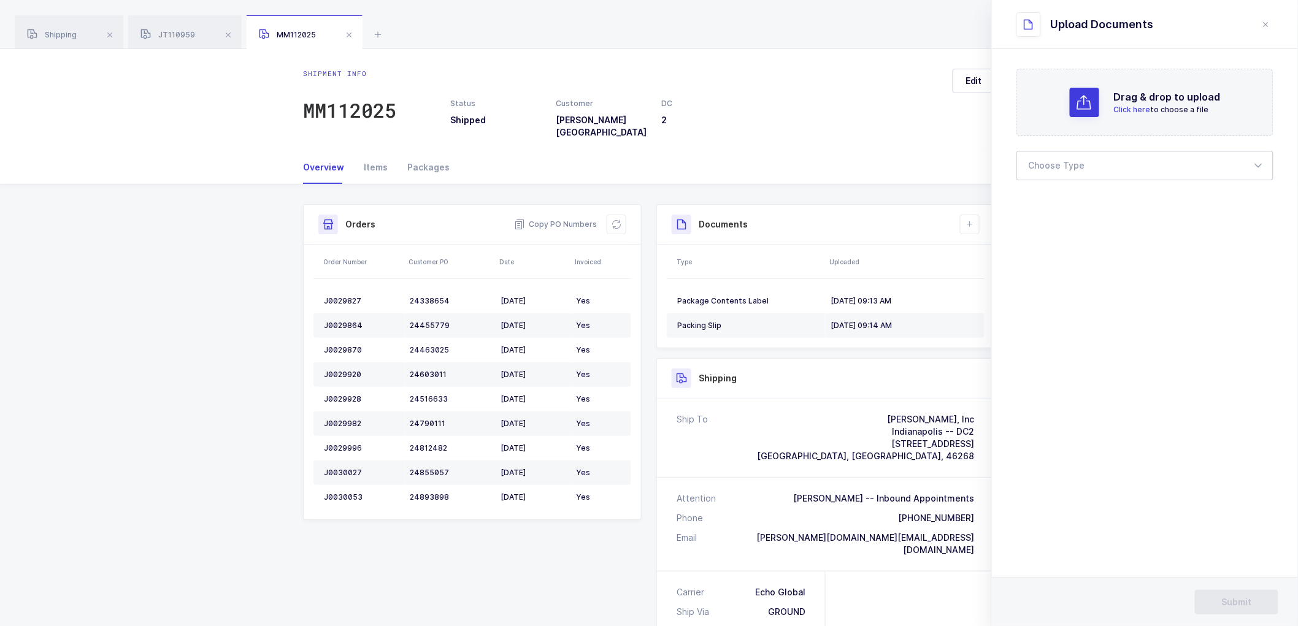
click at [1042, 171] on div at bounding box center [1145, 165] width 257 height 29
click at [1052, 201] on span "Bill of Lading" at bounding box center [1057, 204] width 55 height 10
type input "Bill of Lading"
click at [1242, 596] on span "Submit" at bounding box center [1237, 602] width 30 height 12
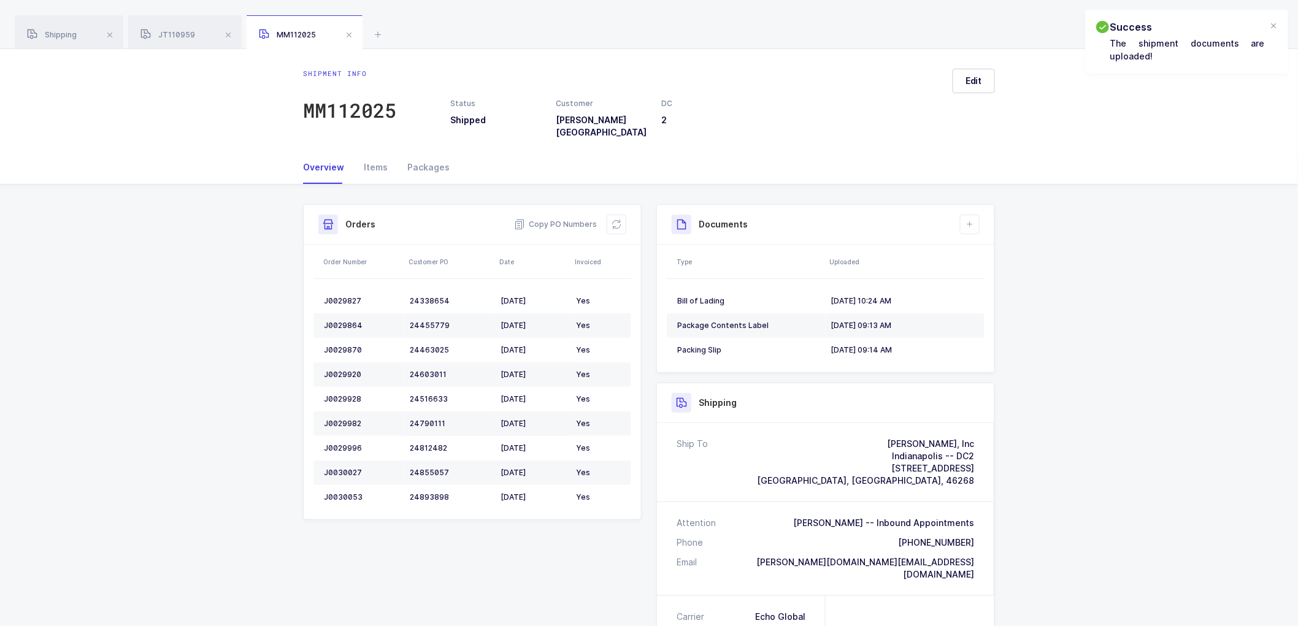
drag, startPoint x: 258, startPoint y: 154, endPoint x: 253, endPoint y: 139, distance: 16.1
click at [256, 154] on div "Overview Items Packages" at bounding box center [649, 168] width 1298 height 34
click at [228, 32] on span at bounding box center [228, 35] width 15 height 15
click at [226, 37] on span at bounding box center [230, 35] width 15 height 15
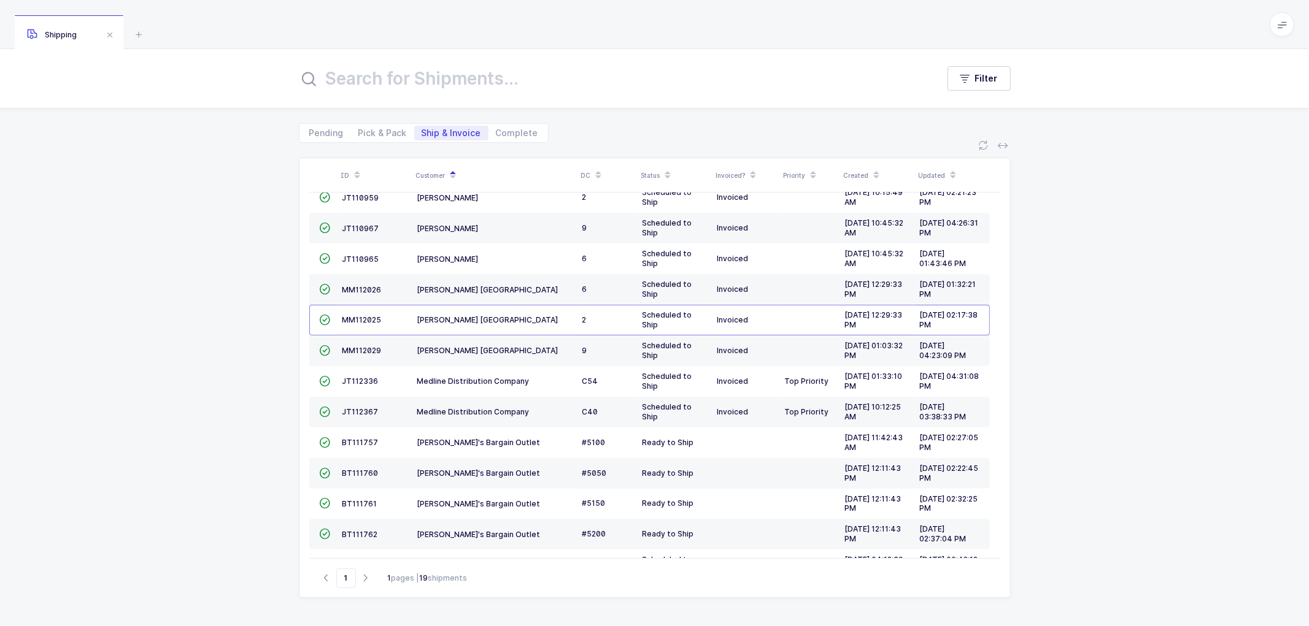
drag, startPoint x: 44, startPoint y: 27, endPoint x: 134, endPoint y: 42, distance: 91.4
click at [44, 27] on div "Shipping" at bounding box center [69, 32] width 109 height 34
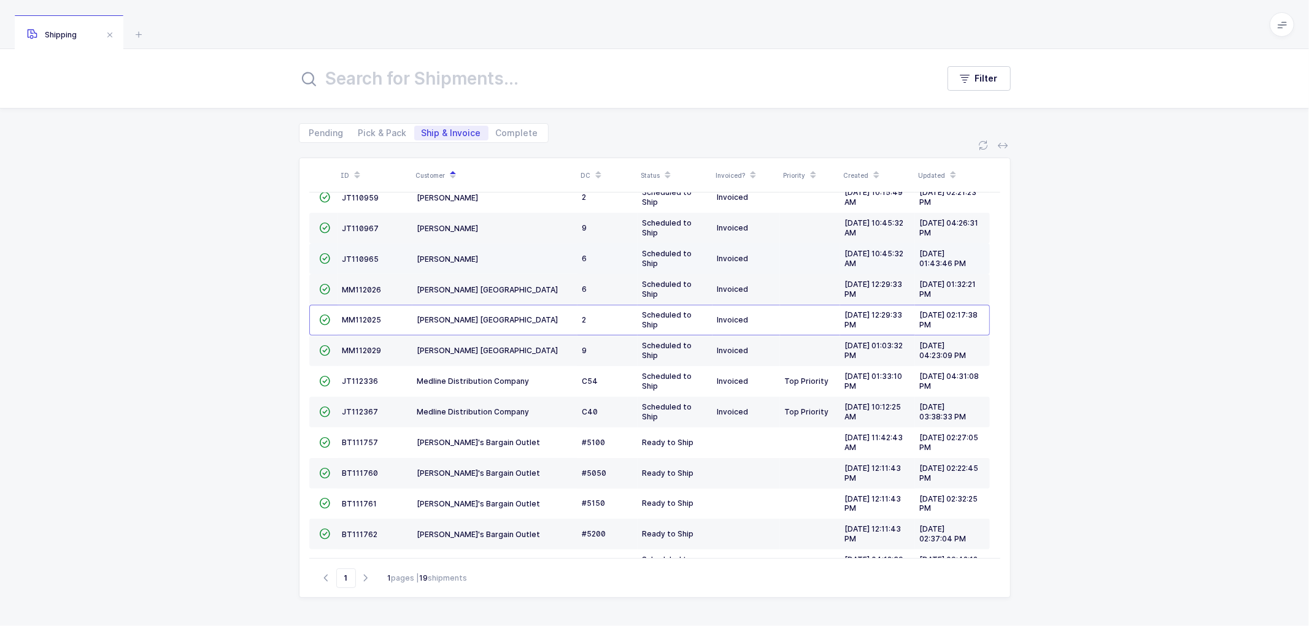
click at [351, 254] on td "JT110965" at bounding box center [374, 259] width 75 height 31
click at [357, 252] on td "JT110965" at bounding box center [374, 259] width 75 height 31
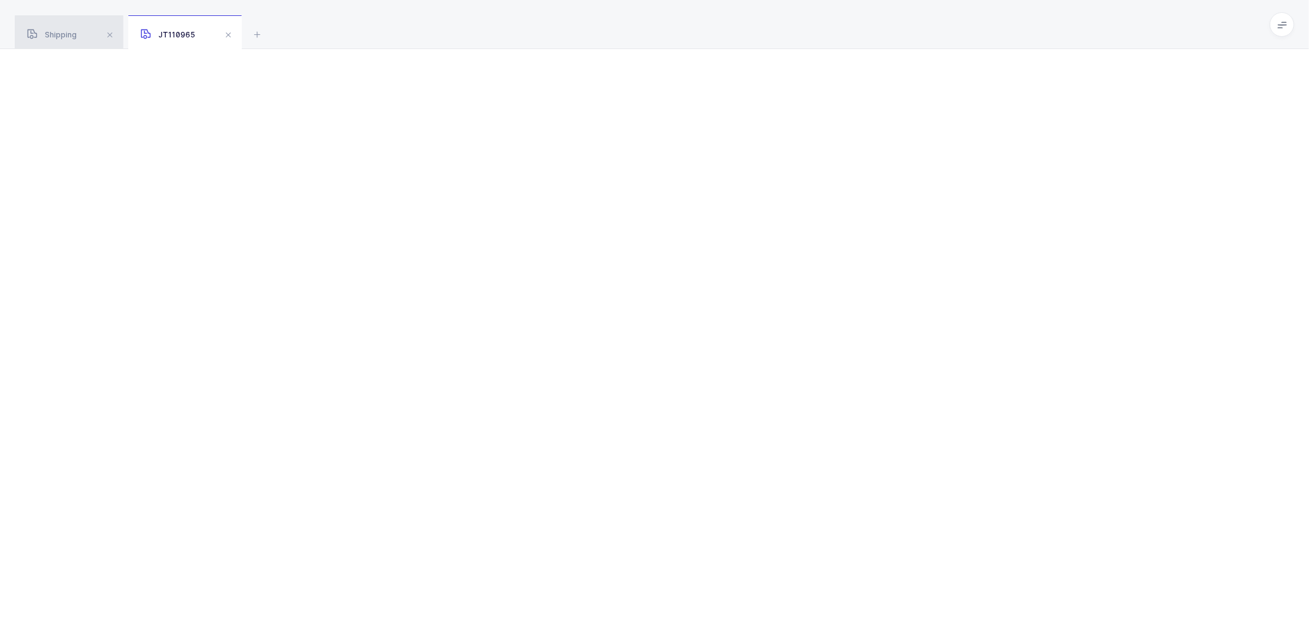
click at [63, 32] on span "Shipping" at bounding box center [52, 34] width 50 height 9
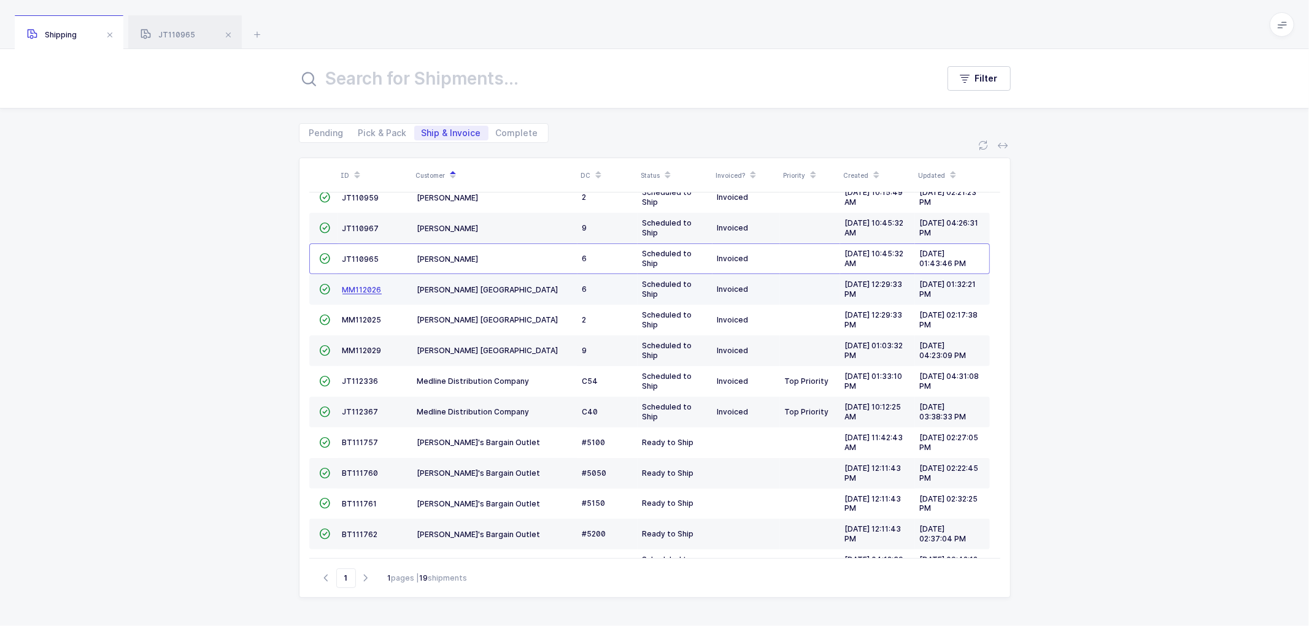
click at [354, 286] on span "MM112026" at bounding box center [361, 289] width 39 height 9
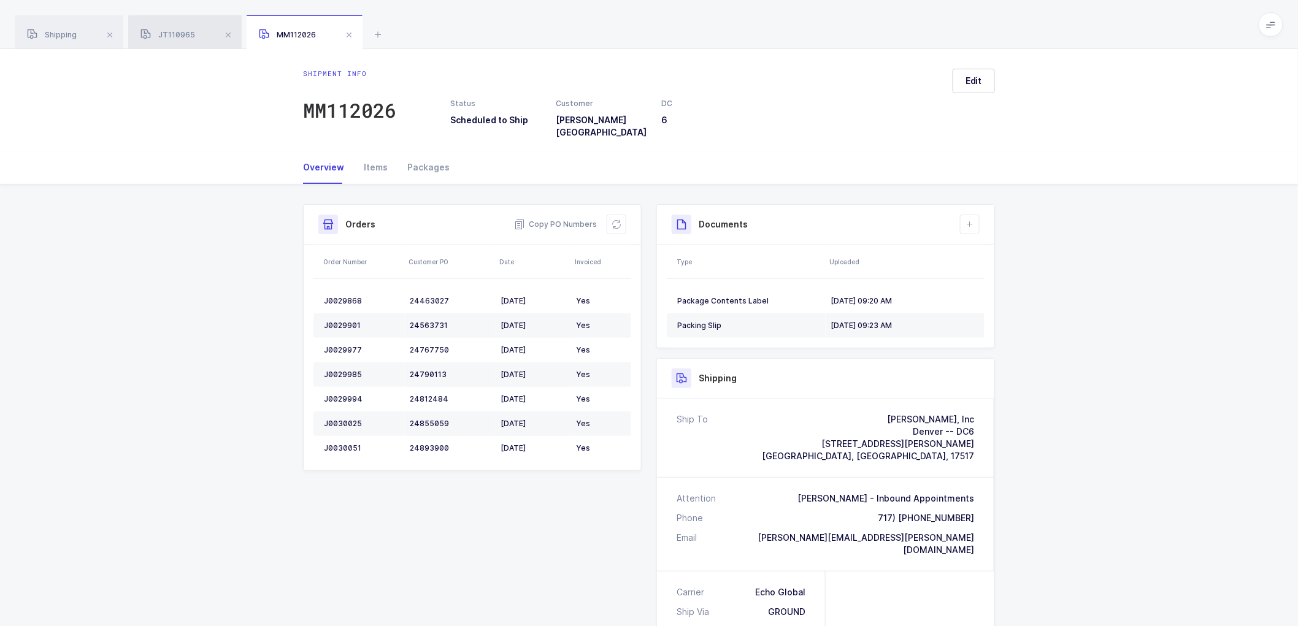
drag, startPoint x: 160, startPoint y: 35, endPoint x: 198, endPoint y: 35, distance: 37.4
click at [166, 35] on span "JT110965" at bounding box center [168, 34] width 55 height 9
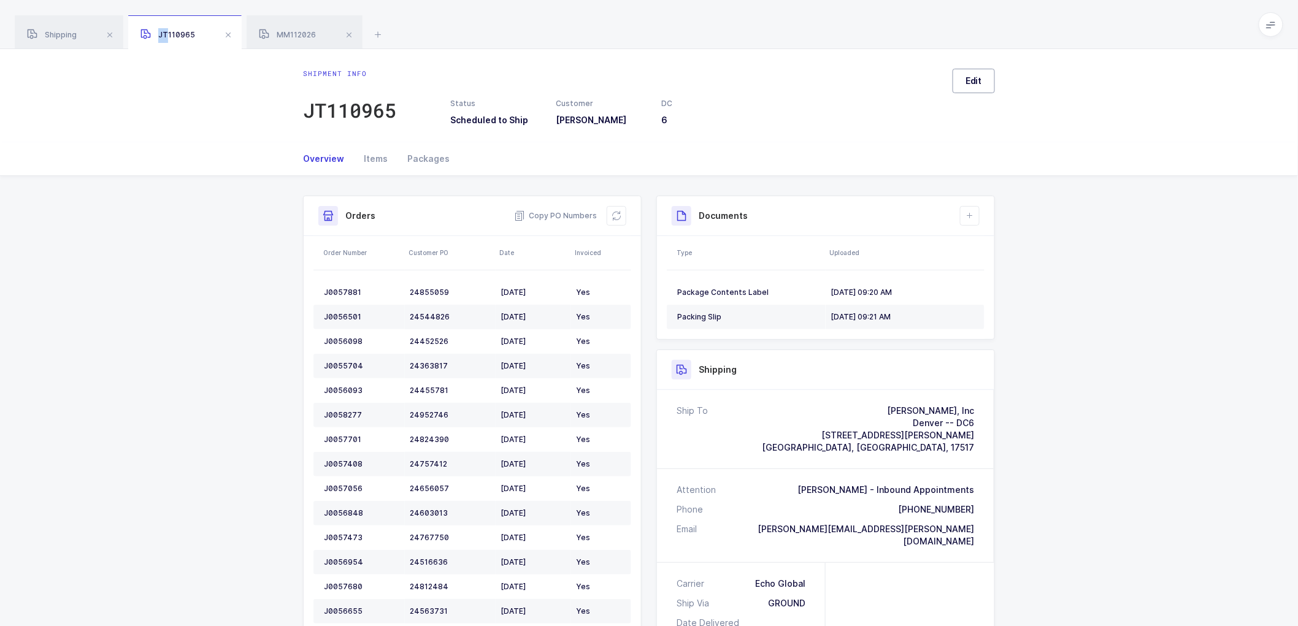
click at [972, 84] on span "Edit" at bounding box center [974, 81] width 17 height 12
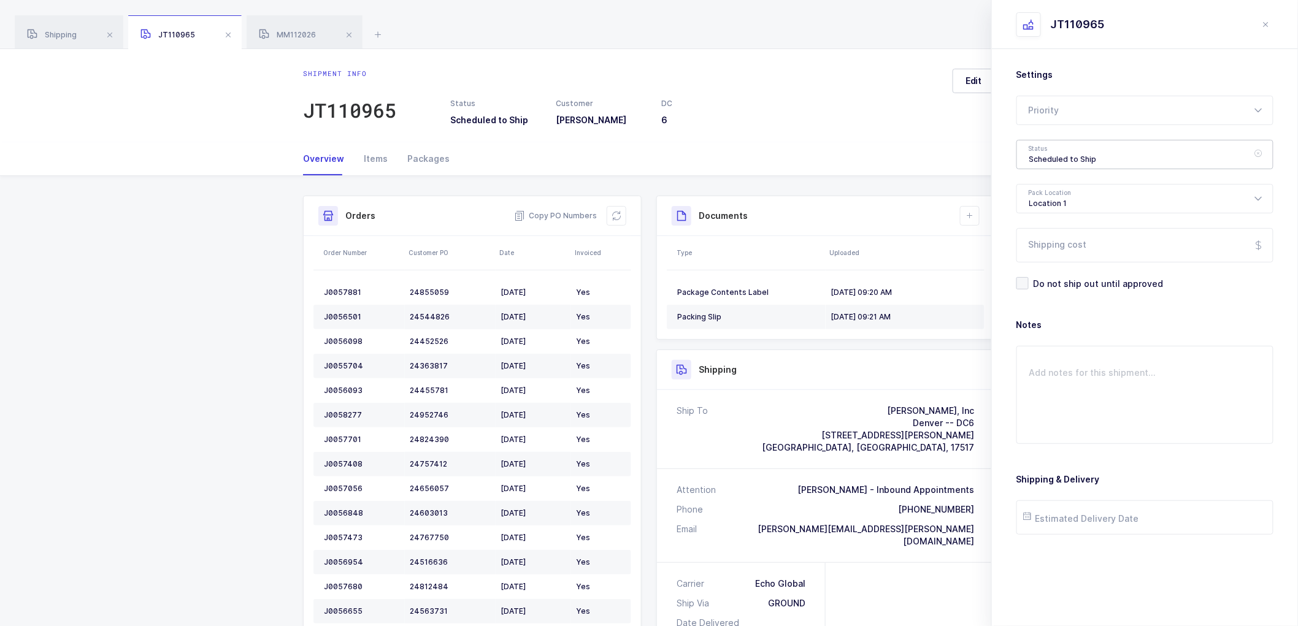
click at [1044, 162] on div "Scheduled to Ship" at bounding box center [1145, 154] width 257 height 29
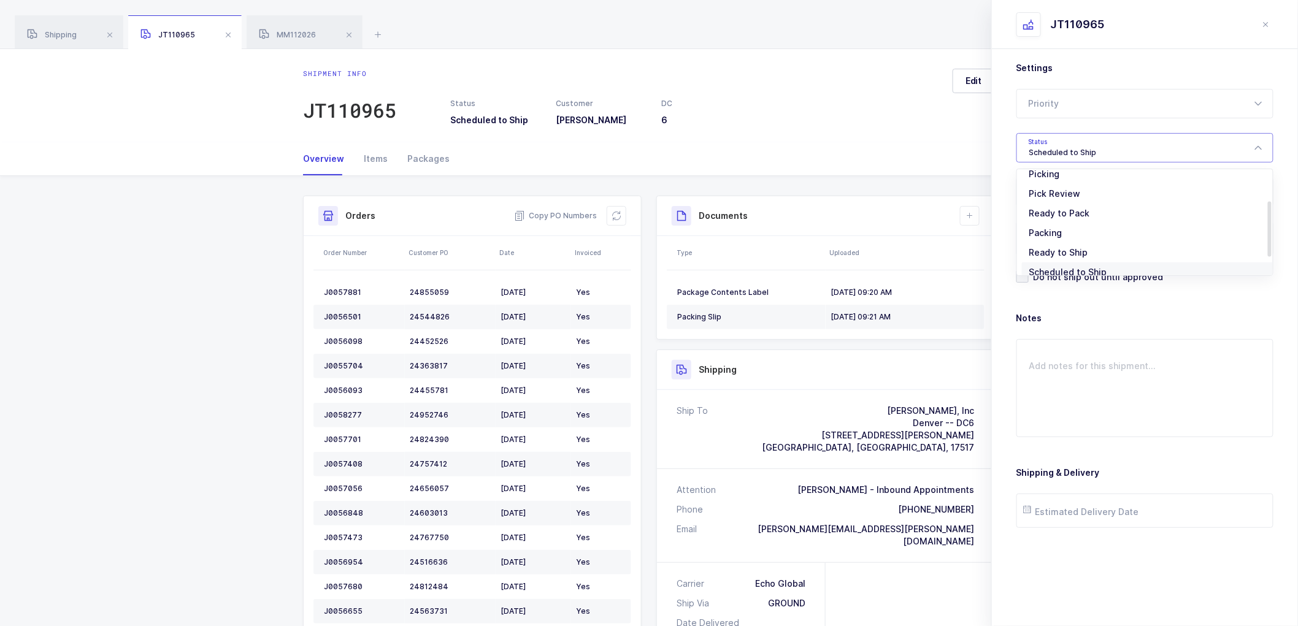
scroll to position [101, 0]
click at [1049, 237] on span "Shipped" at bounding box center [1047, 242] width 35 height 10
type input "Shipped"
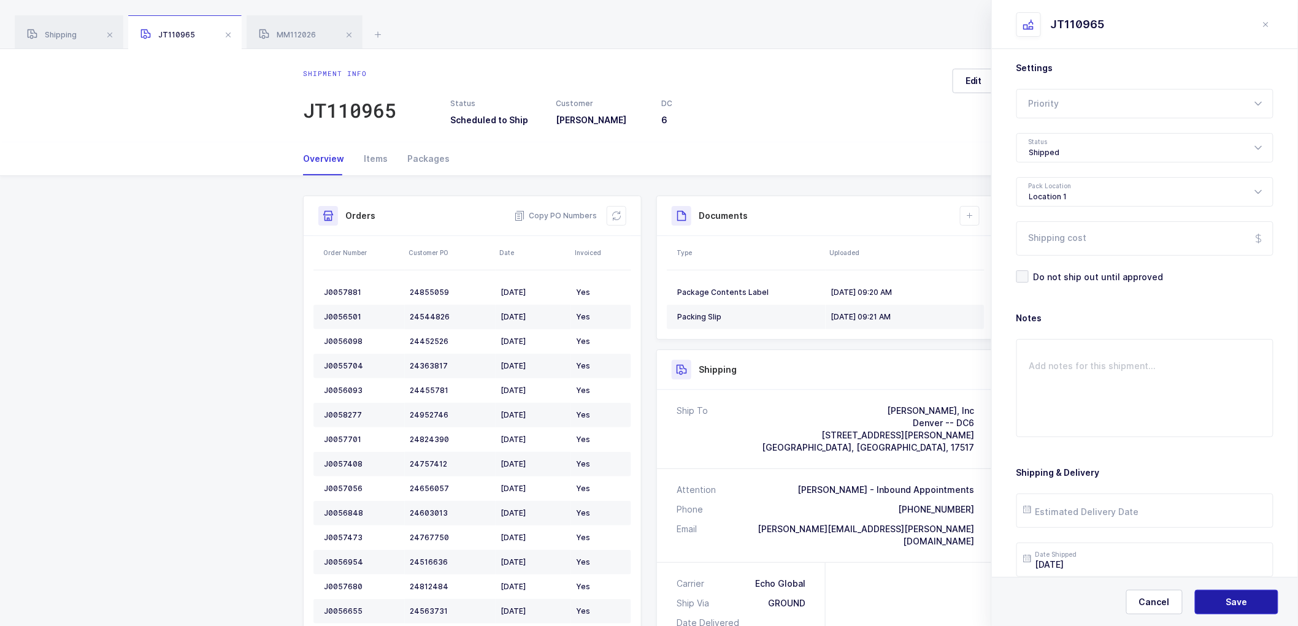
click at [1236, 602] on span "Save" at bounding box center [1237, 602] width 21 height 12
click at [966, 217] on icon at bounding box center [970, 216] width 10 height 10
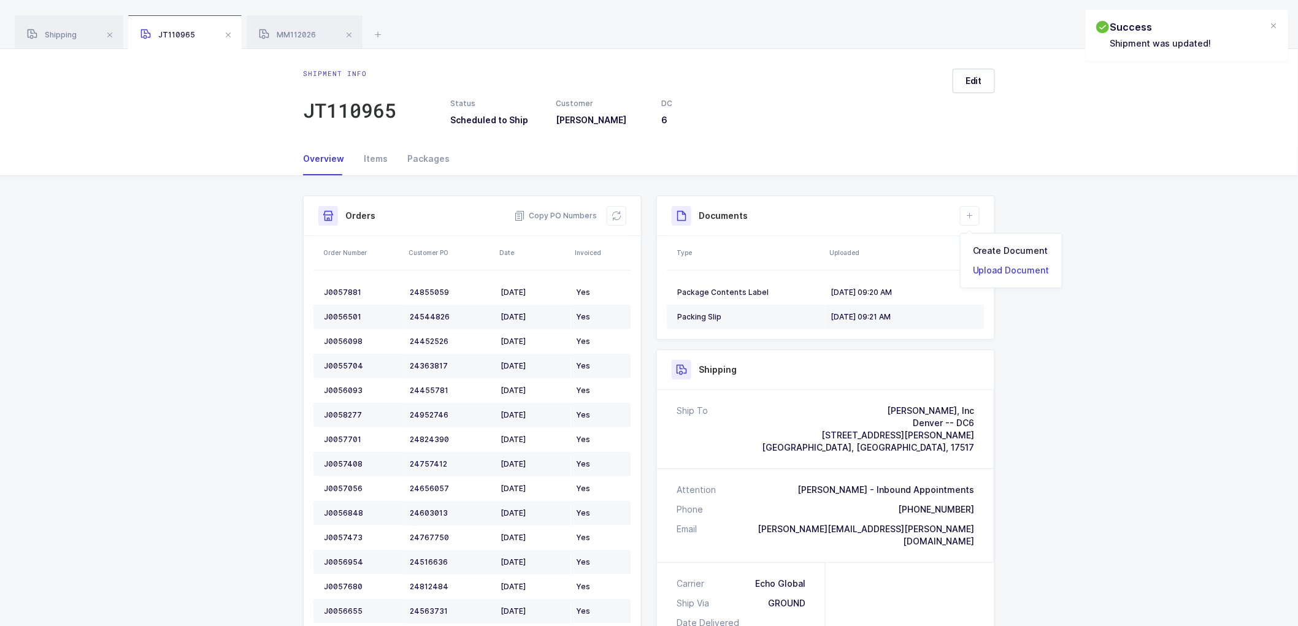
click at [987, 269] on li "Upload Document" at bounding box center [1011, 271] width 91 height 20
click at [1058, 169] on div at bounding box center [1145, 165] width 257 height 29
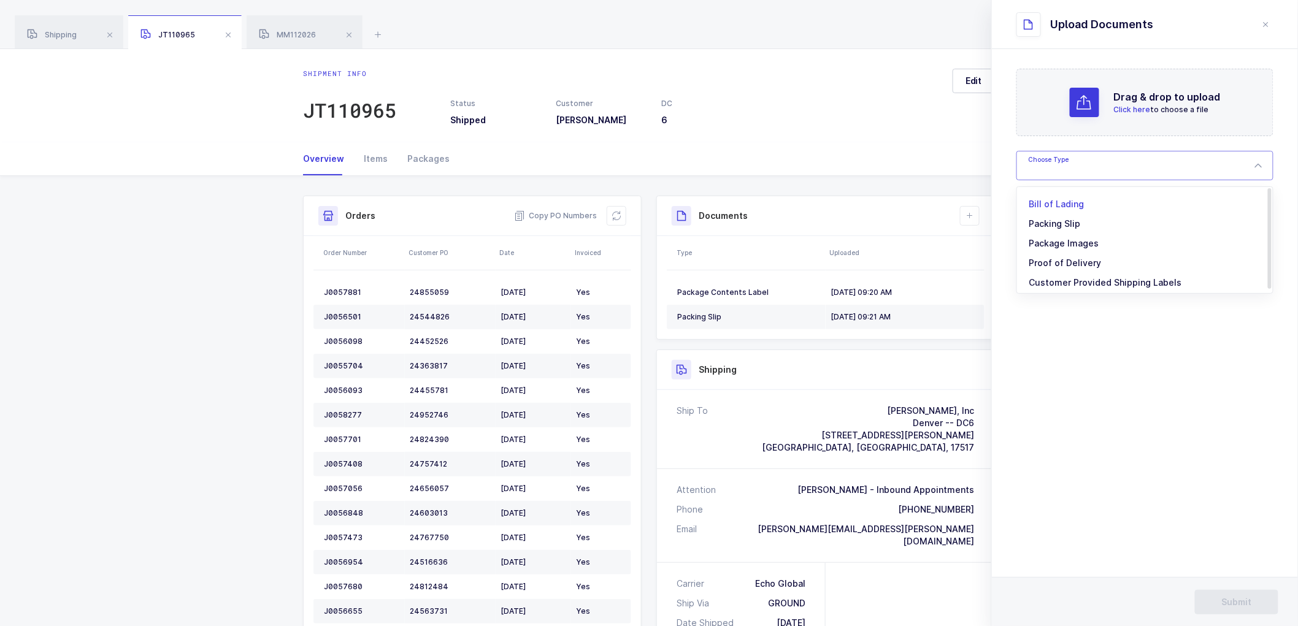
click at [1065, 209] on li "Bill of Lading" at bounding box center [1150, 205] width 256 height 20
type input "Bill of Lading"
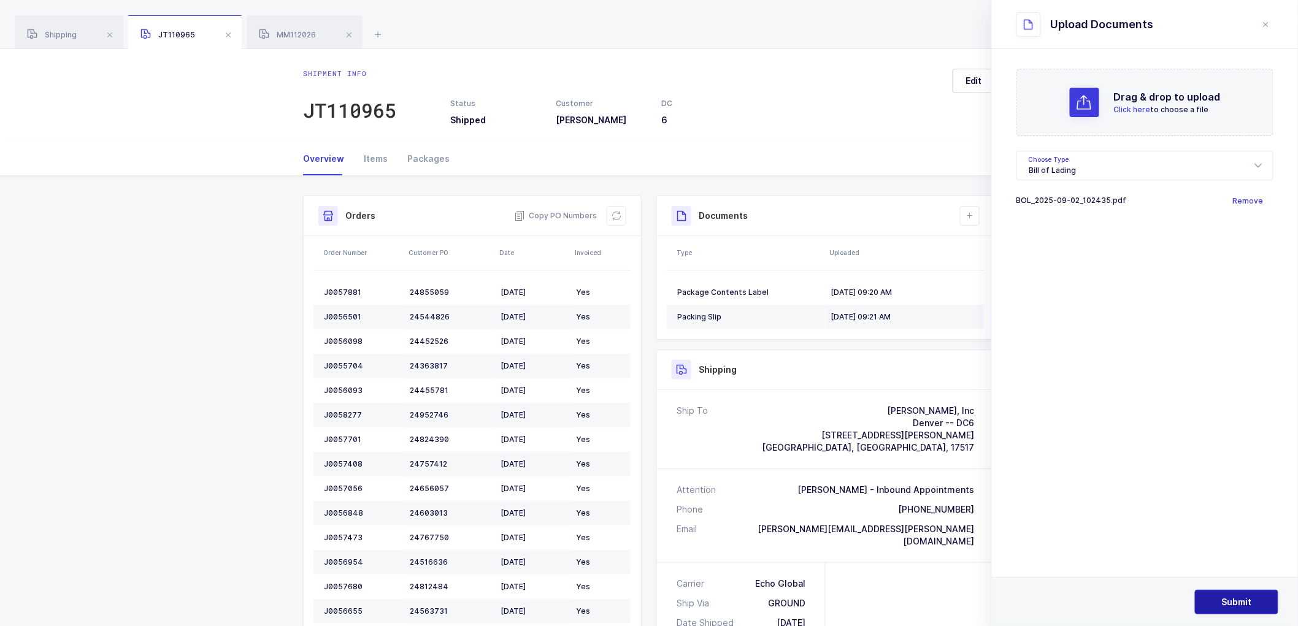
click at [1231, 597] on span "Submit" at bounding box center [1237, 602] width 30 height 12
drag, startPoint x: 278, startPoint y: 29, endPoint x: 285, endPoint y: 29, distance: 7.4
click at [280, 29] on div "MM112026" at bounding box center [305, 32] width 116 height 34
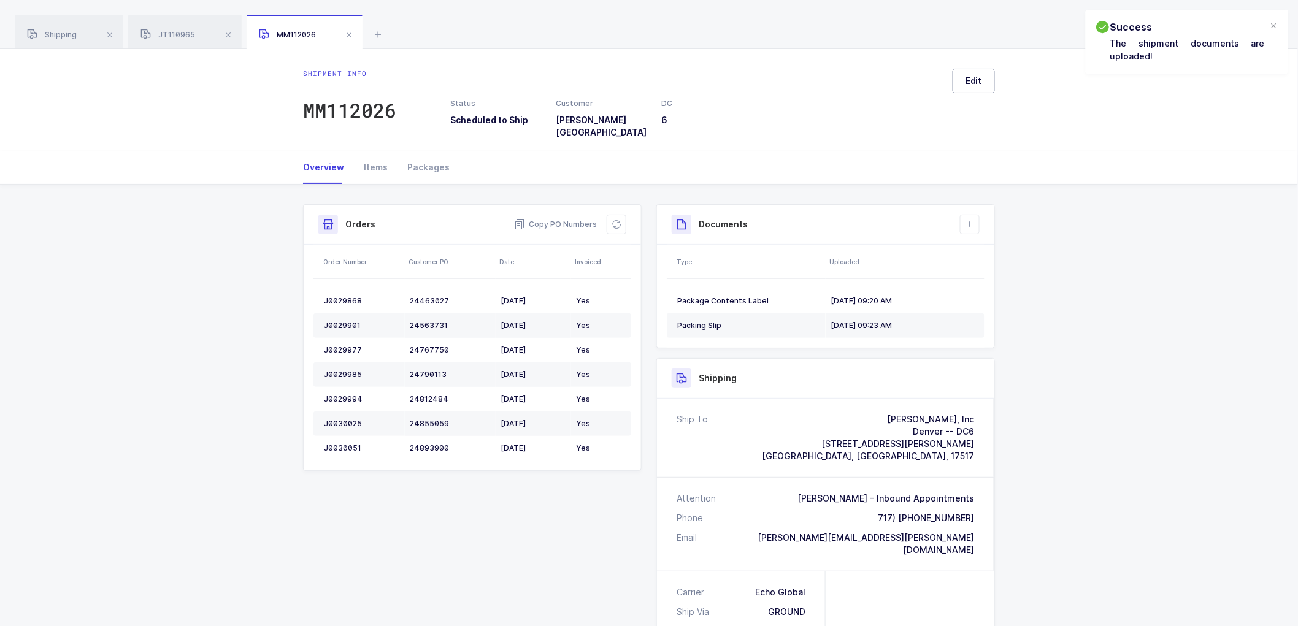
click at [971, 83] on span "Edit" at bounding box center [974, 81] width 17 height 12
drag, startPoint x: 1052, startPoint y: 148, endPoint x: 1075, endPoint y: 171, distance: 32.1
click at [1053, 150] on div "Scheduled to Ship" at bounding box center [1145, 154] width 257 height 29
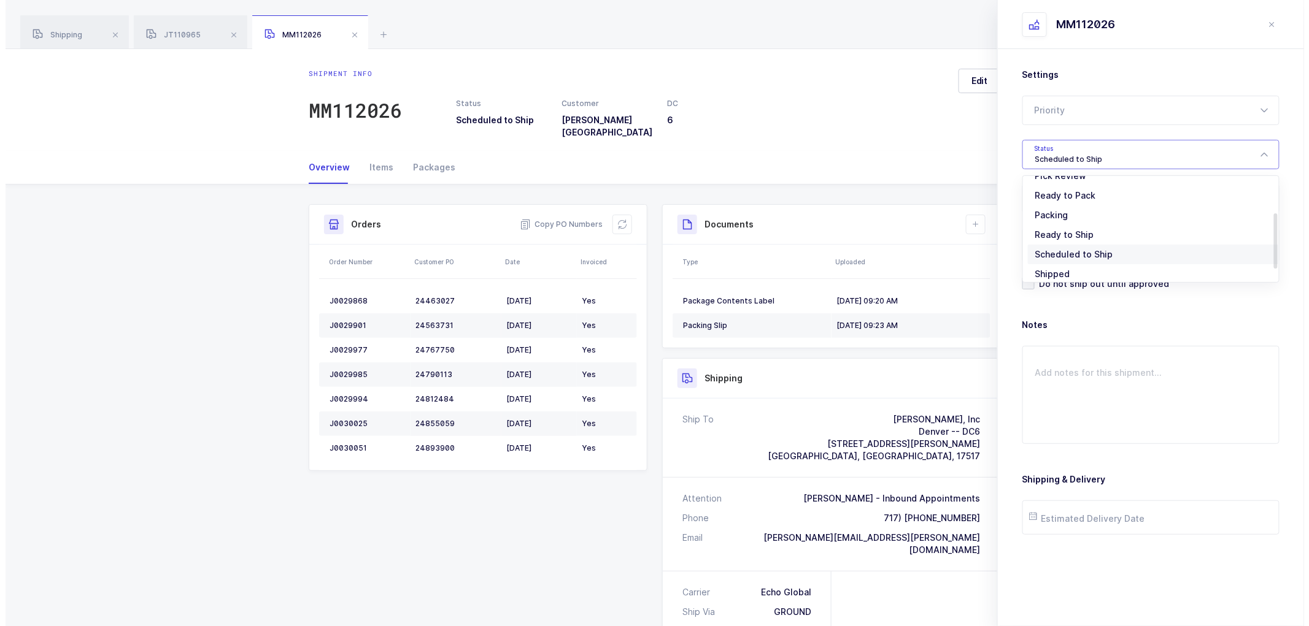
scroll to position [101, 0]
drag, startPoint x: 1039, startPoint y: 248, endPoint x: 1049, endPoint y: 256, distance: 12.6
click at [1039, 247] on span "Shipped" at bounding box center [1047, 249] width 35 height 10
type input "Shipped"
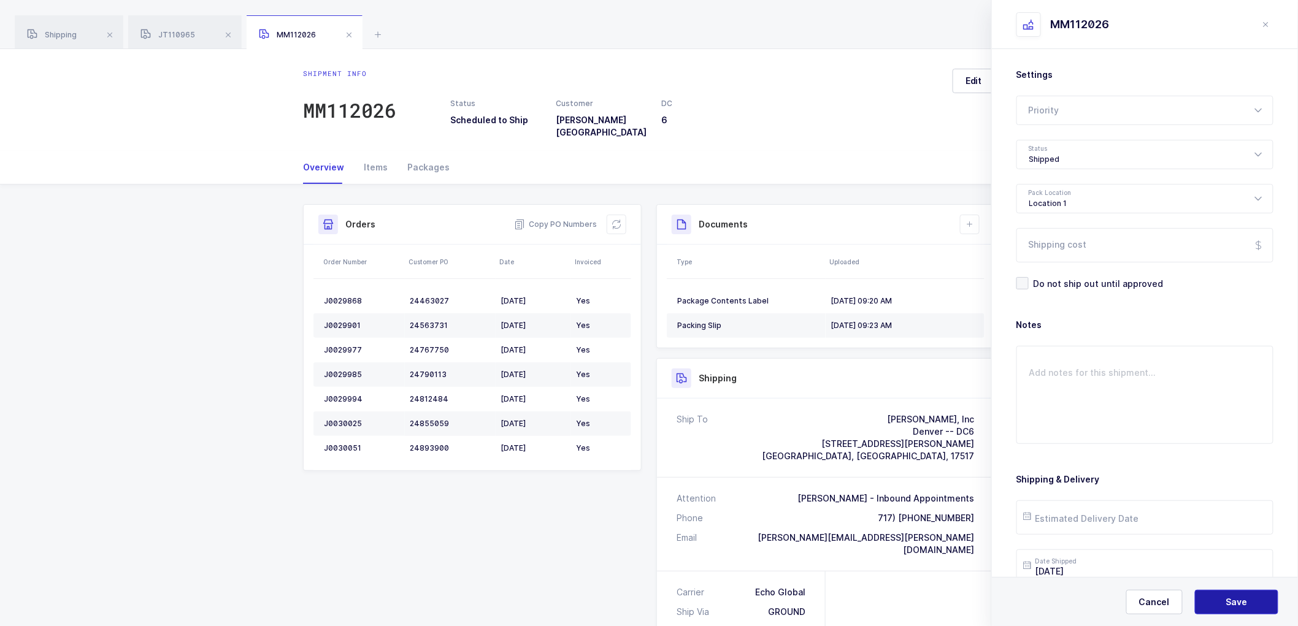
drag, startPoint x: 1223, startPoint y: 605, endPoint x: 1104, endPoint y: 396, distance: 240.7
click at [1223, 604] on button "Save" at bounding box center [1236, 602] width 83 height 25
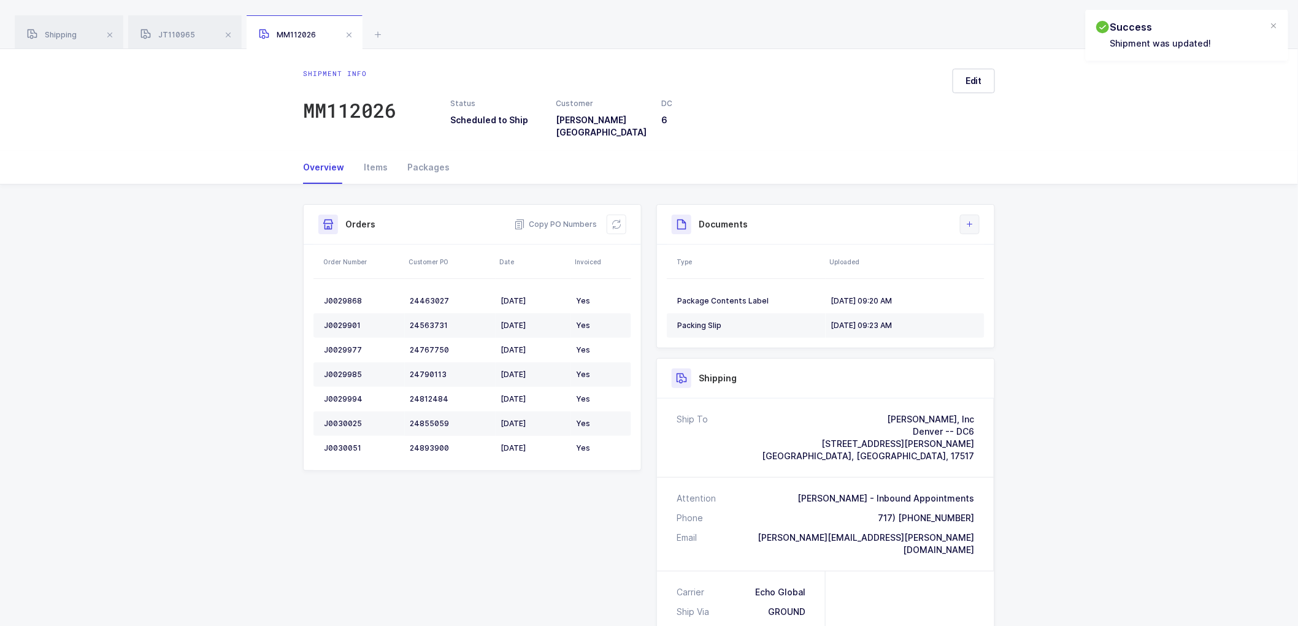
click at [968, 220] on icon at bounding box center [970, 225] width 10 height 10
click at [986, 268] on li "Upload Document" at bounding box center [1011, 271] width 91 height 20
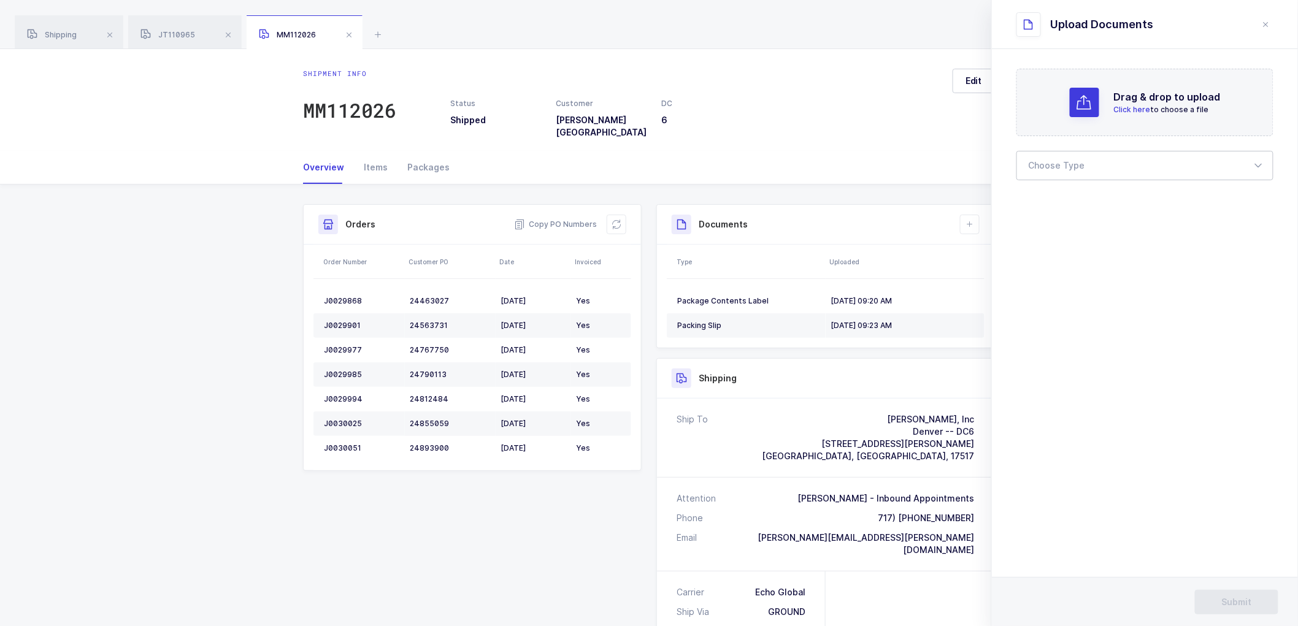
drag, startPoint x: 1034, startPoint y: 169, endPoint x: 1060, endPoint y: 203, distance: 42.8
click at [1034, 170] on div at bounding box center [1145, 165] width 257 height 29
drag, startPoint x: 1062, startPoint y: 206, endPoint x: 1076, endPoint y: 214, distance: 15.9
click at [1062, 206] on span "Bill of Lading" at bounding box center [1057, 204] width 55 height 10
type input "Bill of Lading"
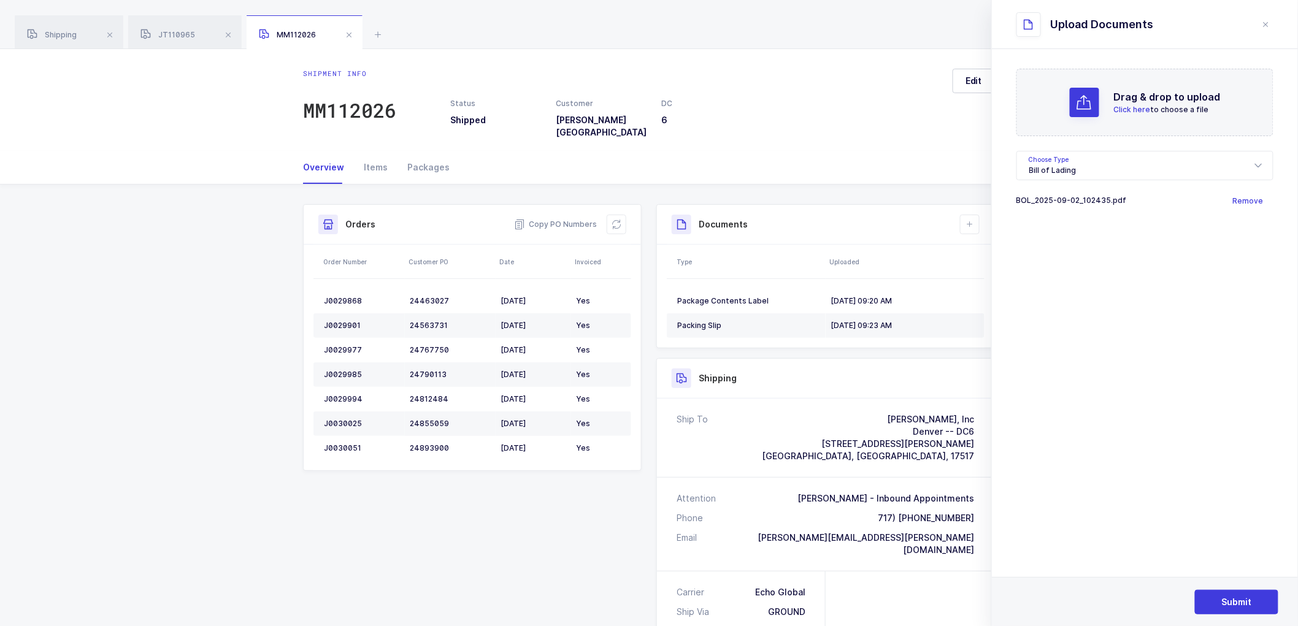
drag, startPoint x: 1237, startPoint y: 586, endPoint x: 1235, endPoint y: 621, distance: 35.1
click at [1236, 590] on div "Submit" at bounding box center [1145, 601] width 306 height 49
click at [1238, 606] on span "Submit" at bounding box center [1237, 602] width 30 height 12
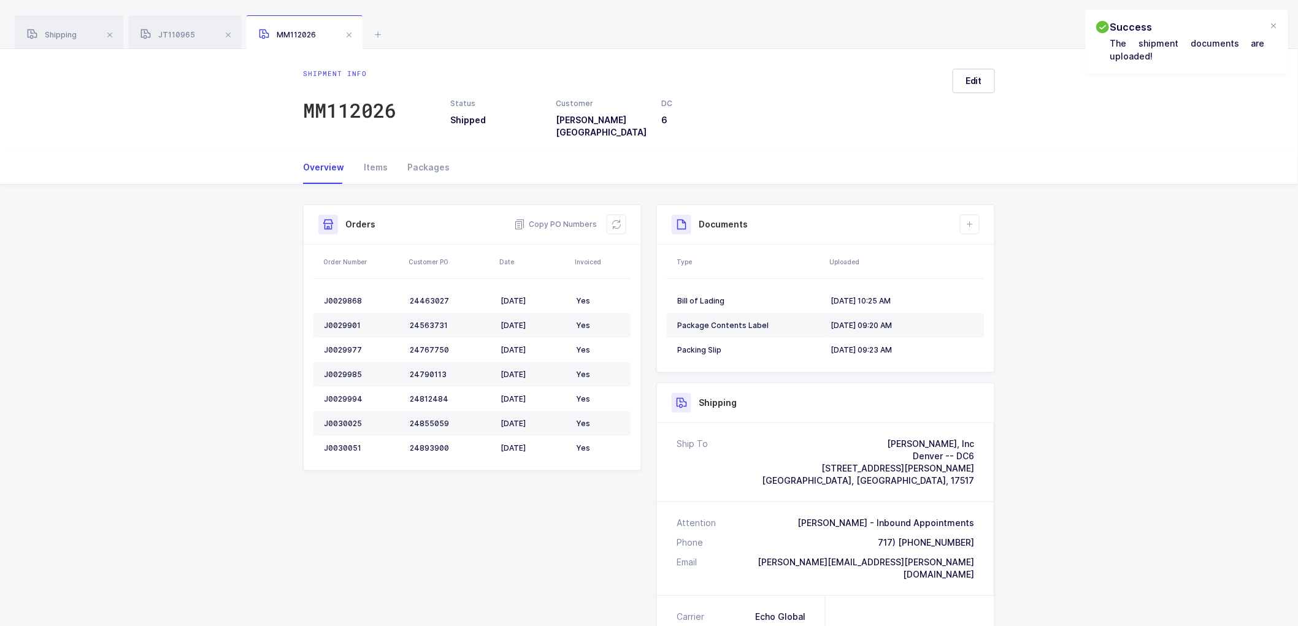
click at [350, 33] on span at bounding box center [349, 35] width 15 height 15
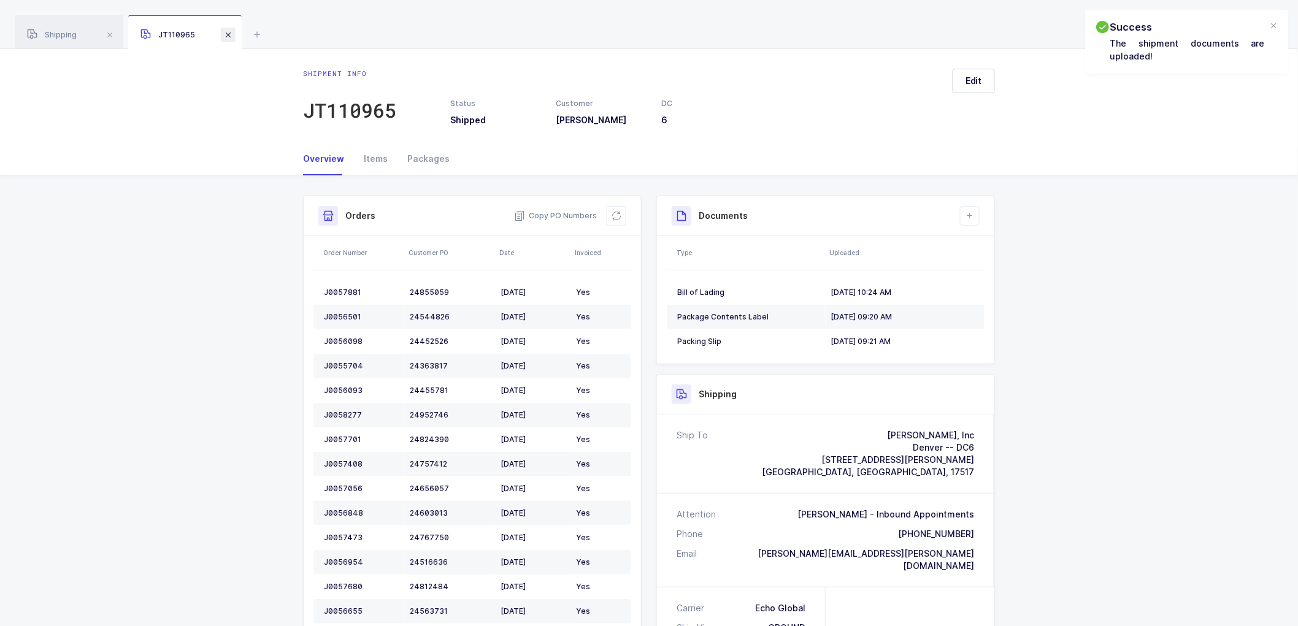
click at [227, 35] on span at bounding box center [228, 35] width 15 height 15
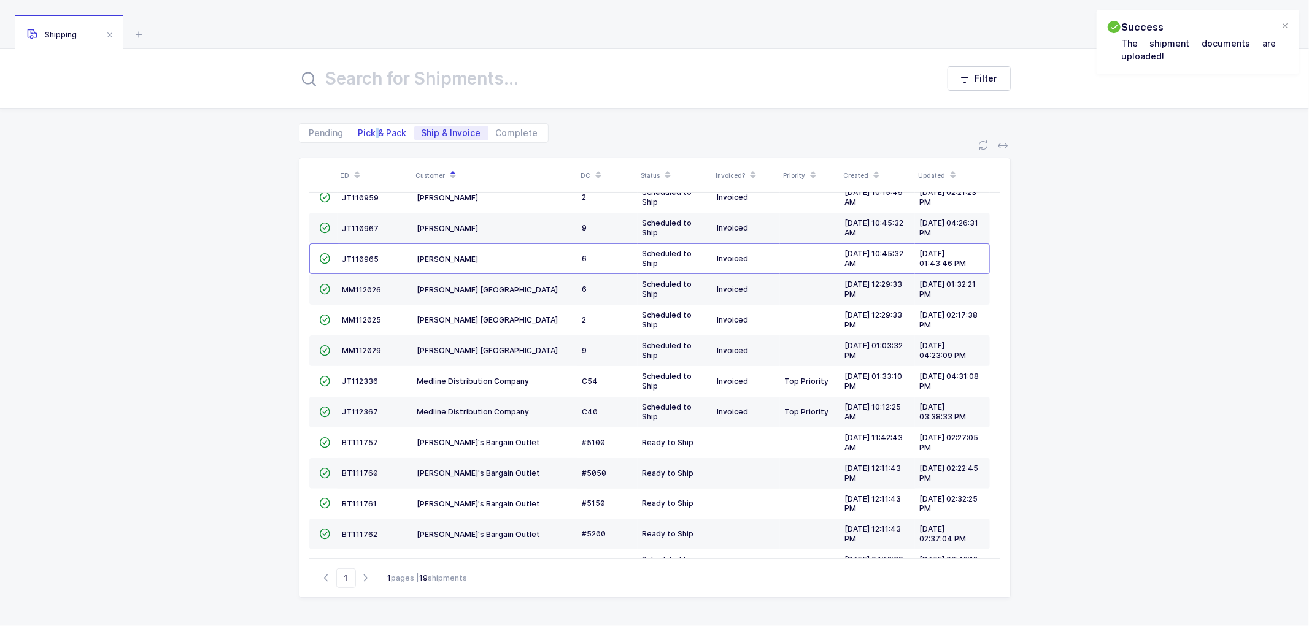
click at [375, 131] on span "Pick & Pack" at bounding box center [382, 133] width 48 height 9
click at [376, 129] on span "Pick & Pack" at bounding box center [382, 133] width 48 height 9
click at [359, 129] on input "Pick & Pack" at bounding box center [355, 130] width 8 height 8
radio input "true"
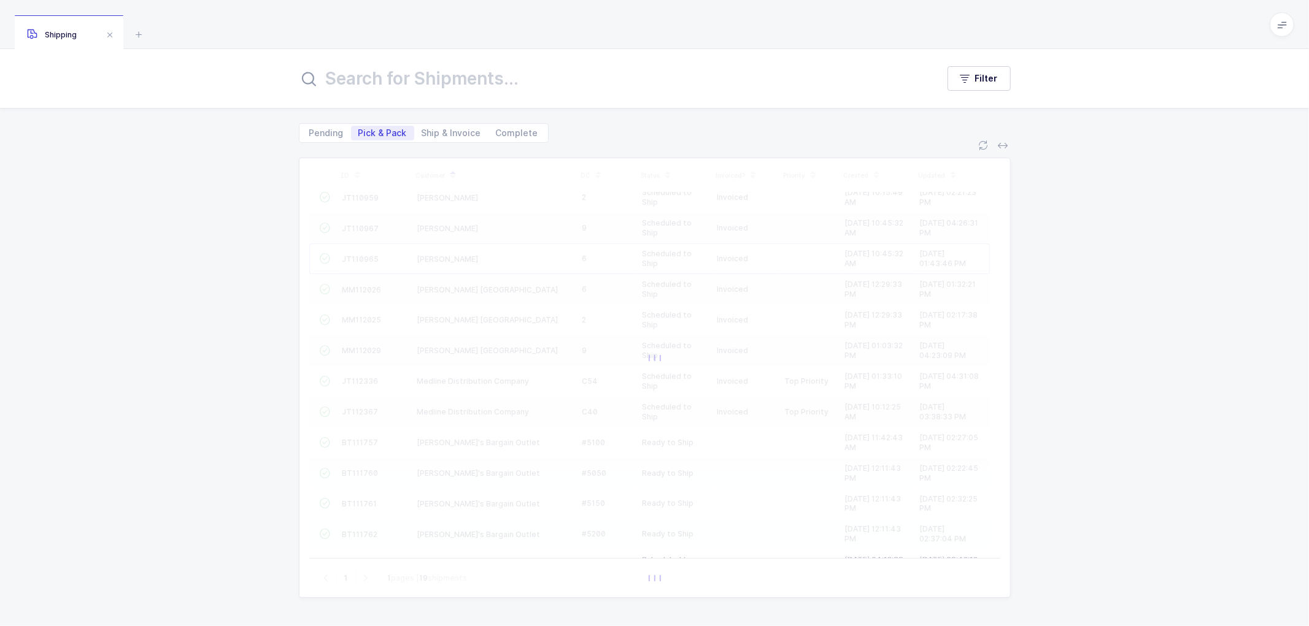
click at [387, 129] on span "Pick & Pack" at bounding box center [382, 133] width 48 height 9
click at [359, 128] on input "Pick & Pack" at bounding box center [355, 130] width 8 height 8
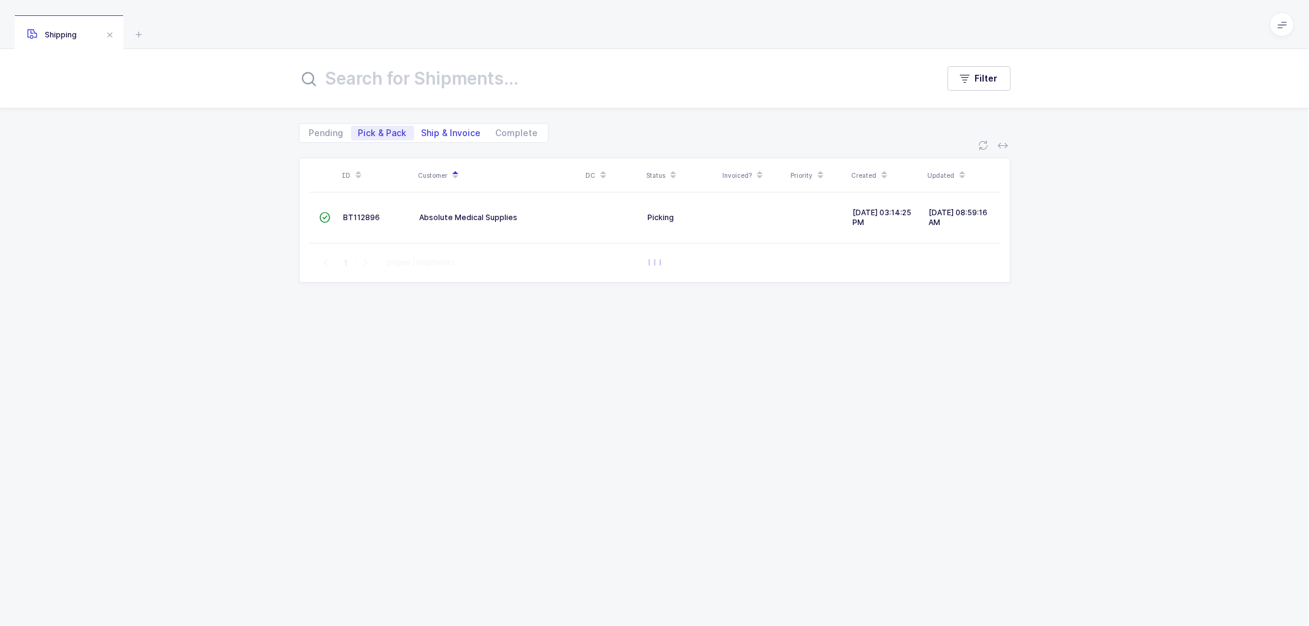
click at [436, 129] on span "Ship & Invoice" at bounding box center [452, 133] width 60 height 9
click at [422, 129] on input "Ship & Invoice" at bounding box center [418, 130] width 8 height 8
radio input "true"
radio input "false"
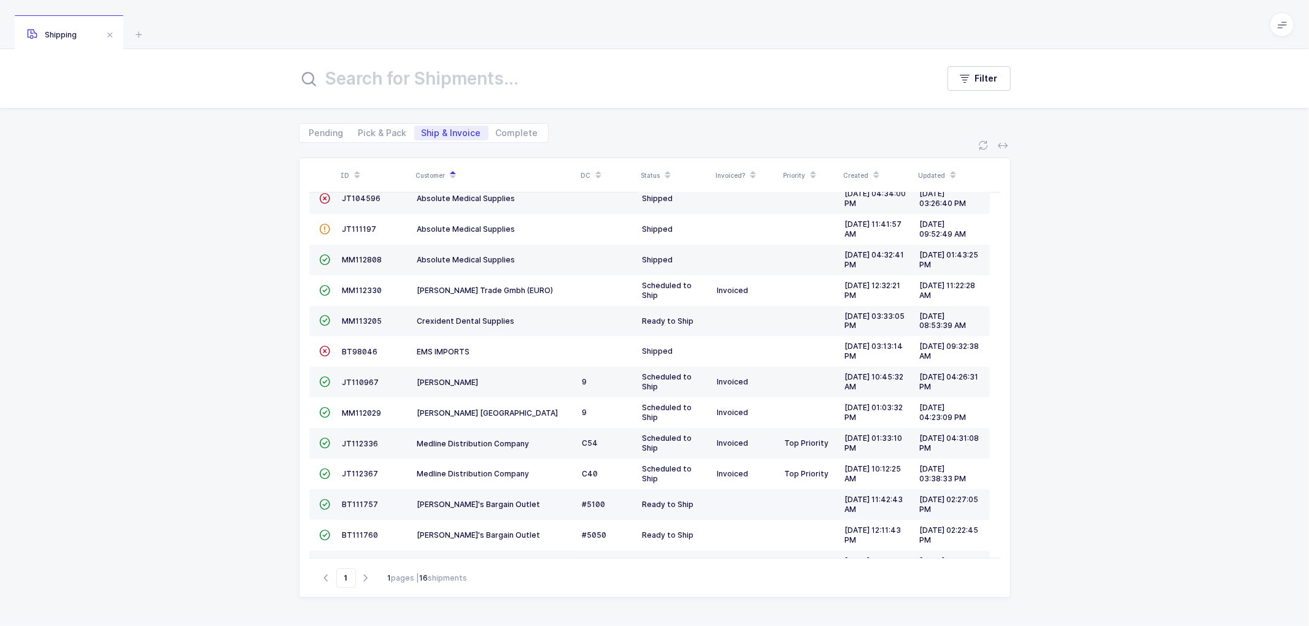
scroll to position [68, 0]
